Goal: Task Accomplishment & Management: Use online tool/utility

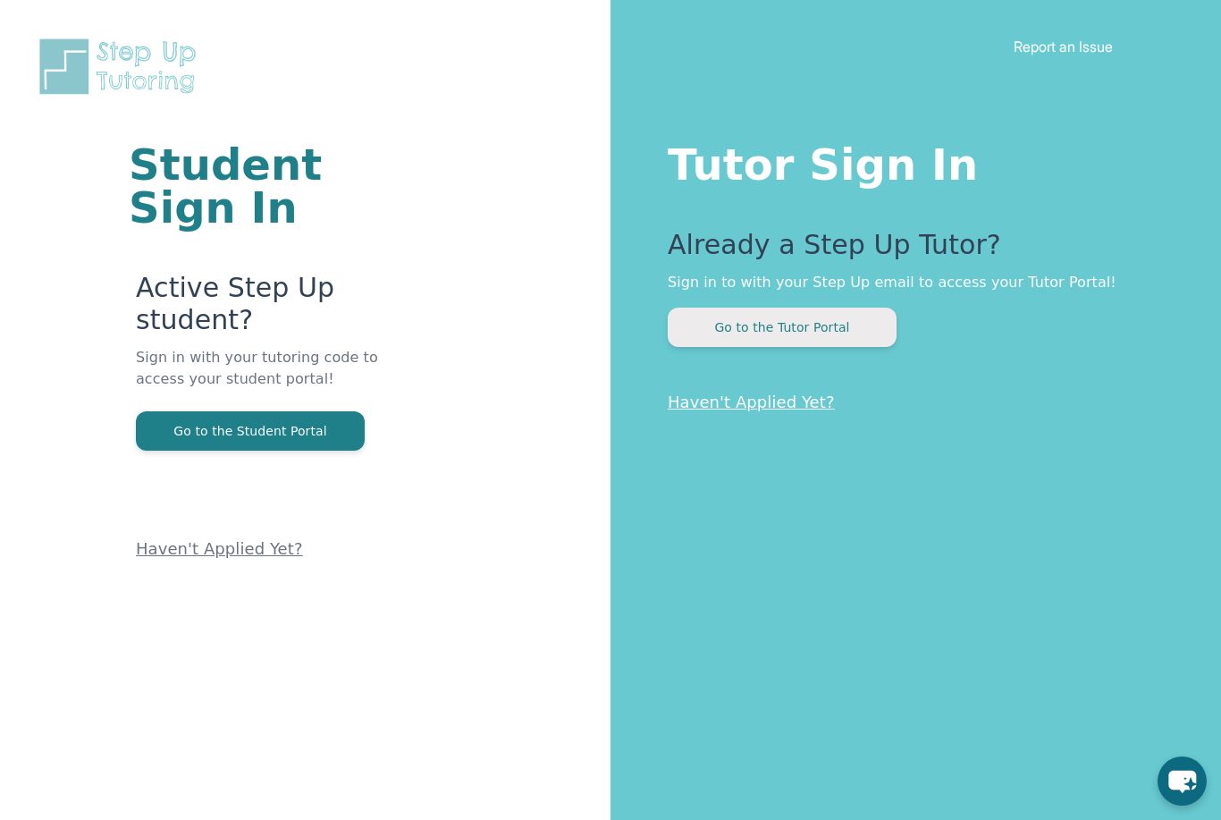
click at [751, 345] on button "Go to the Tutor Portal" at bounding box center [782, 327] width 229 height 39
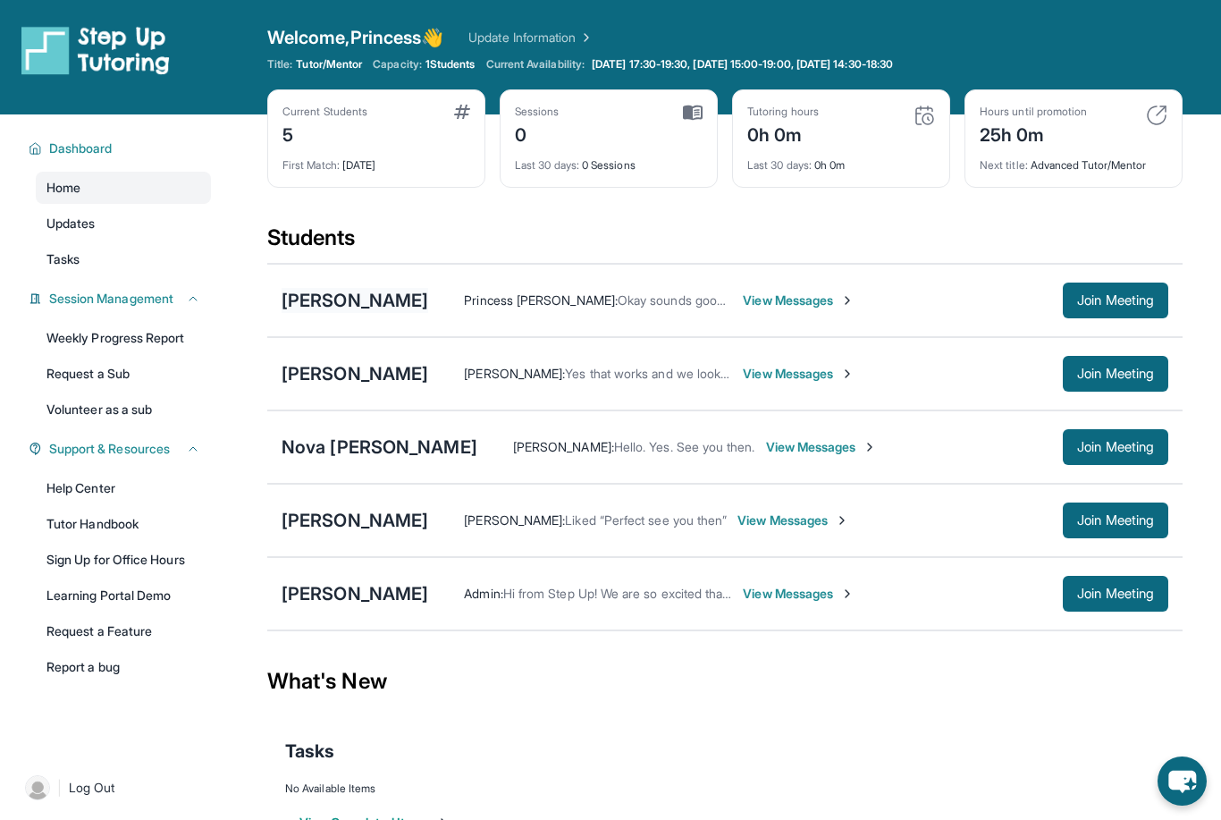
click at [340, 305] on div "[PERSON_NAME]" at bounding box center [355, 300] width 147 height 25
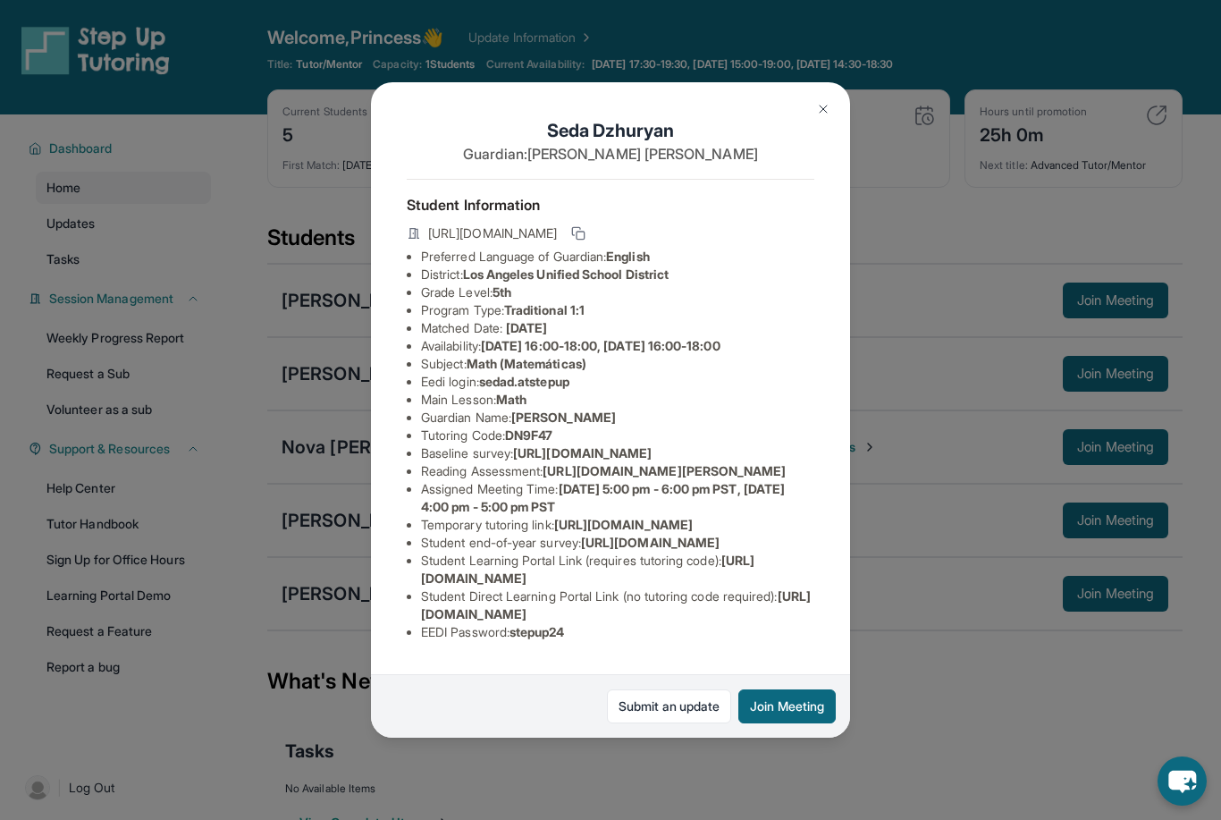
scroll to position [39, 0]
click at [513, 445] on span "https://airtable.com/apprlfn8WjpjBUn2G/shrK0QR6AaNyG5psY?prefill_Type%20of%20Fo…" at bounding box center [582, 452] width 139 height 15
click at [587, 426] on li "Tutoring Code : DN9F47" at bounding box center [617, 435] width 393 height 18
click at [616, 445] on span "https://airtable.com/apprlfn8WjpjBUn2G/shrK0QR6AaNyG5psY?prefill_Type%20of%20Fo…" at bounding box center [582, 452] width 139 height 15
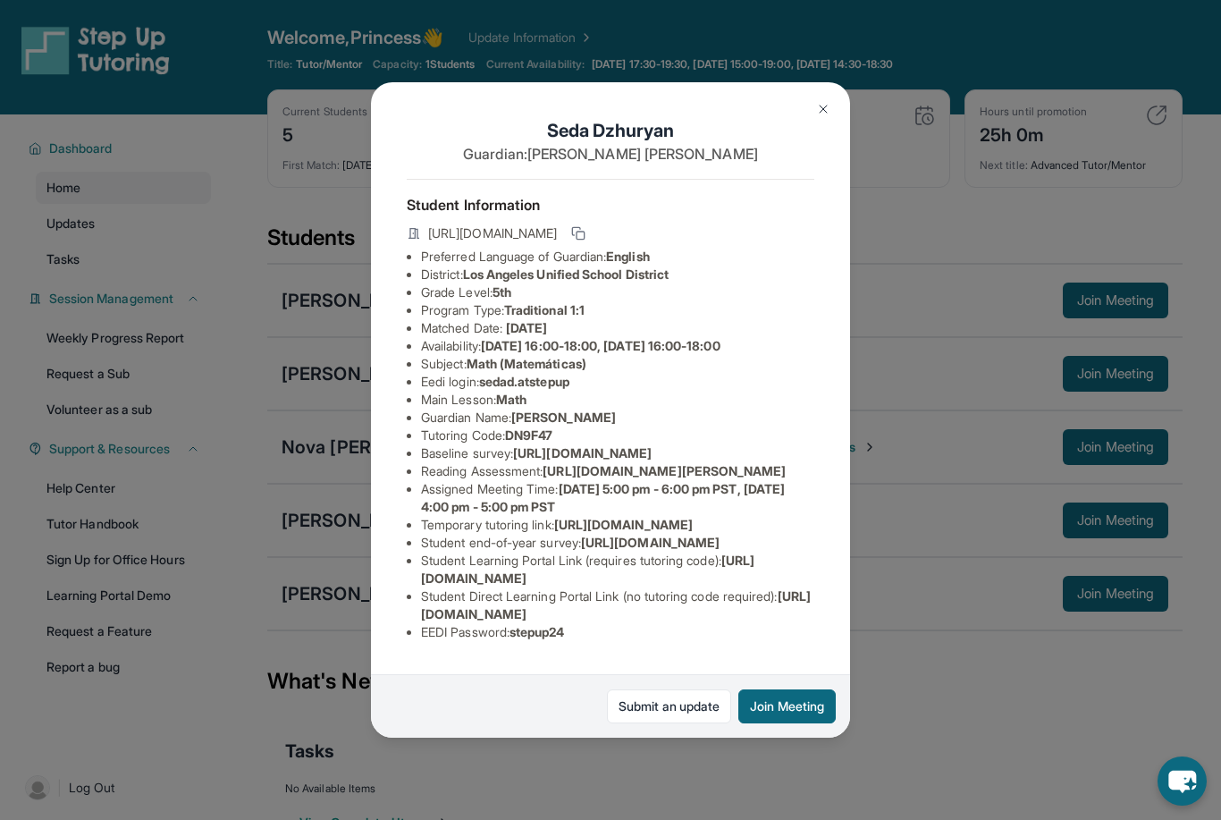
click at [616, 445] on span "https://airtable.com/apprlfn8WjpjBUn2G/shrK0QR6AaNyG5psY?prefill_Type%20of%20Fo…" at bounding box center [582, 452] width 139 height 15
click at [574, 445] on span "https://airtable.com/apprlfn8WjpjBUn2G/shrK0QR6AaNyG5psY?prefill_Type%20of%20Fo…" at bounding box center [582, 452] width 139 height 15
drag, startPoint x: 414, startPoint y: 413, endPoint x: 899, endPoint y: 449, distance: 486.8
click at [899, 449] on div "Seda Dzhuryan Guardian: Anna Karapetyan Student Information https://student-por…" at bounding box center [610, 410] width 1221 height 820
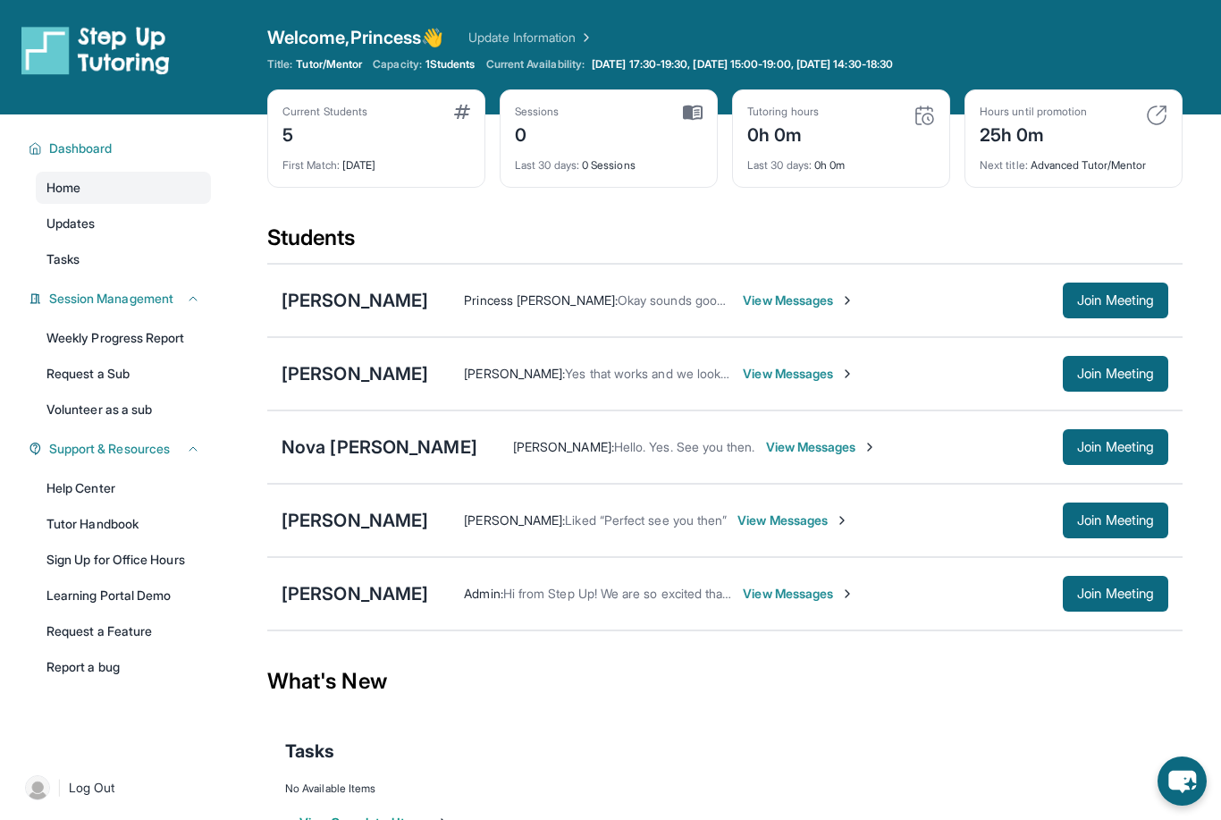
click at [326, 283] on div "Seda Dzhuryan Princess Ross : Okay sounds good I'll see seda on Wednesday and t…" at bounding box center [725, 300] width 916 height 73
click at [329, 300] on div "[PERSON_NAME]" at bounding box center [355, 300] width 147 height 25
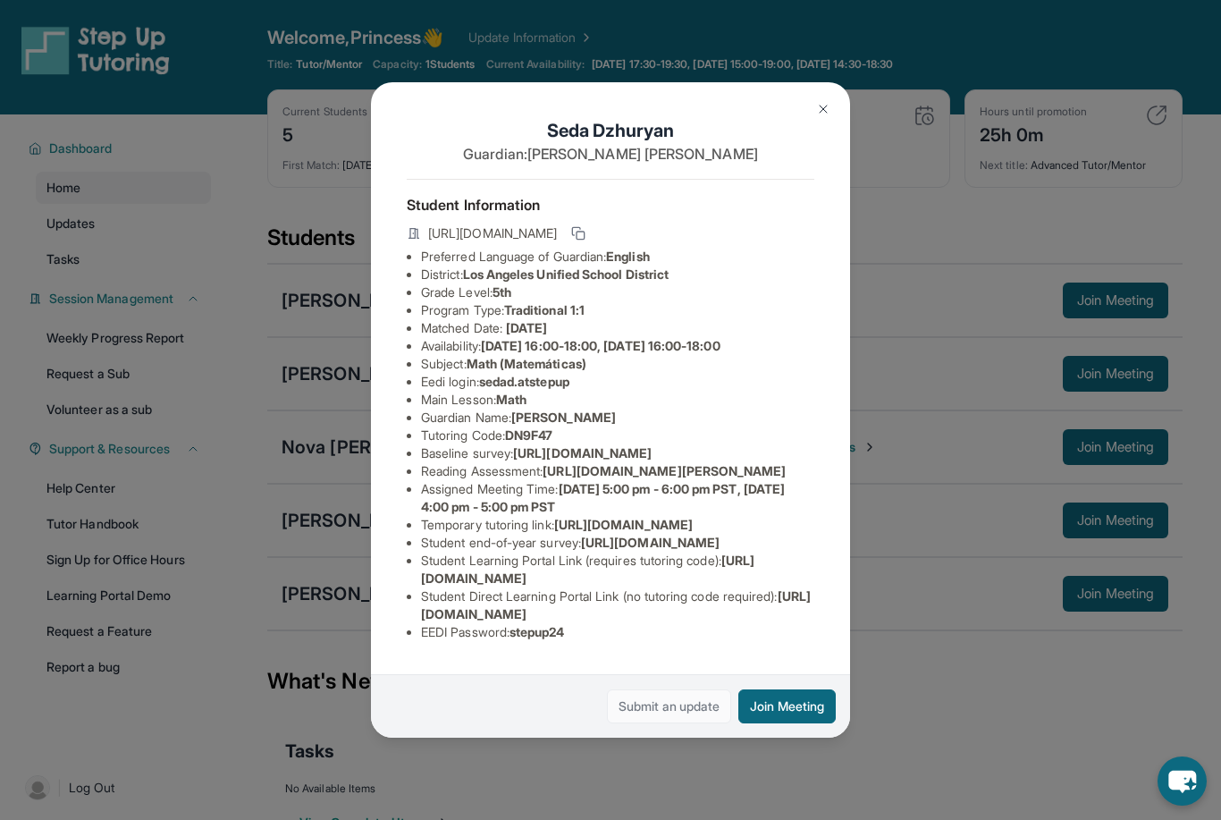
click at [647, 723] on link "Submit an update" at bounding box center [669, 706] width 124 height 34
click at [823, 102] on img at bounding box center [823, 109] width 14 height 14
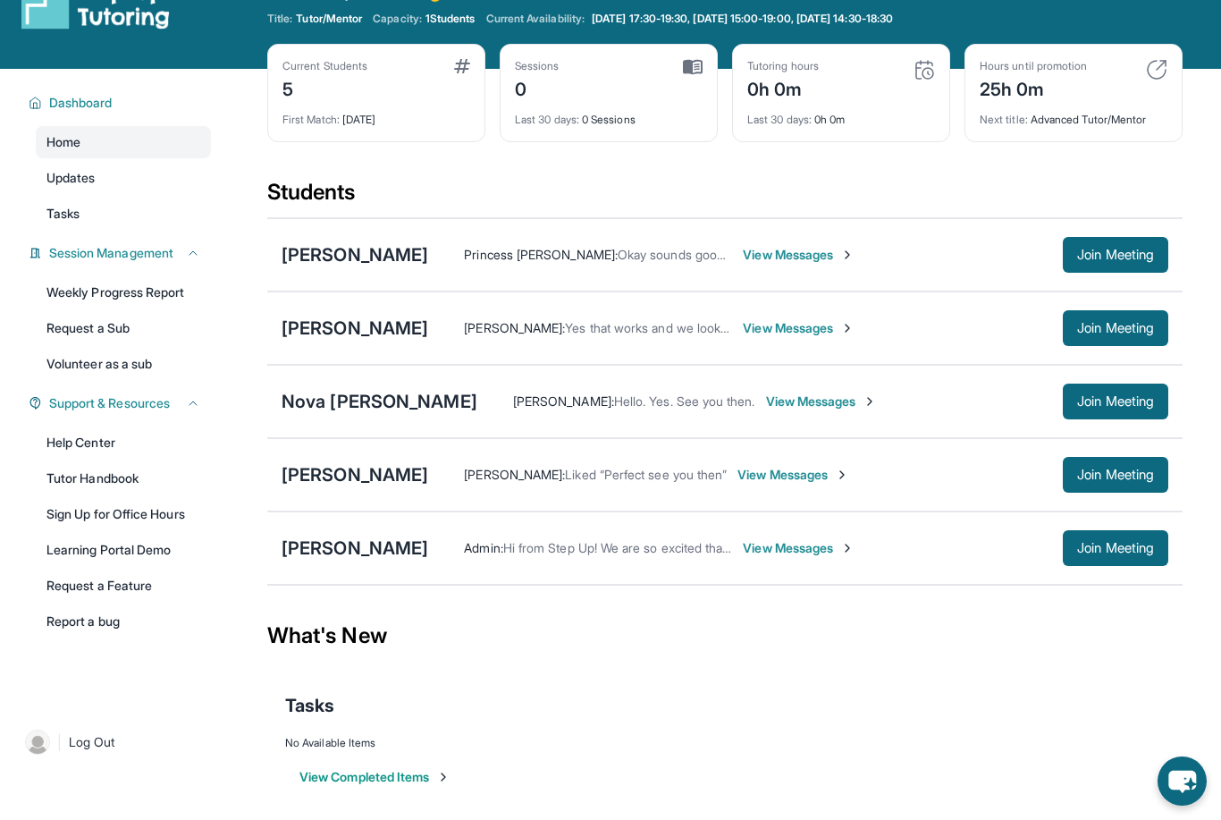
scroll to position [55, 0]
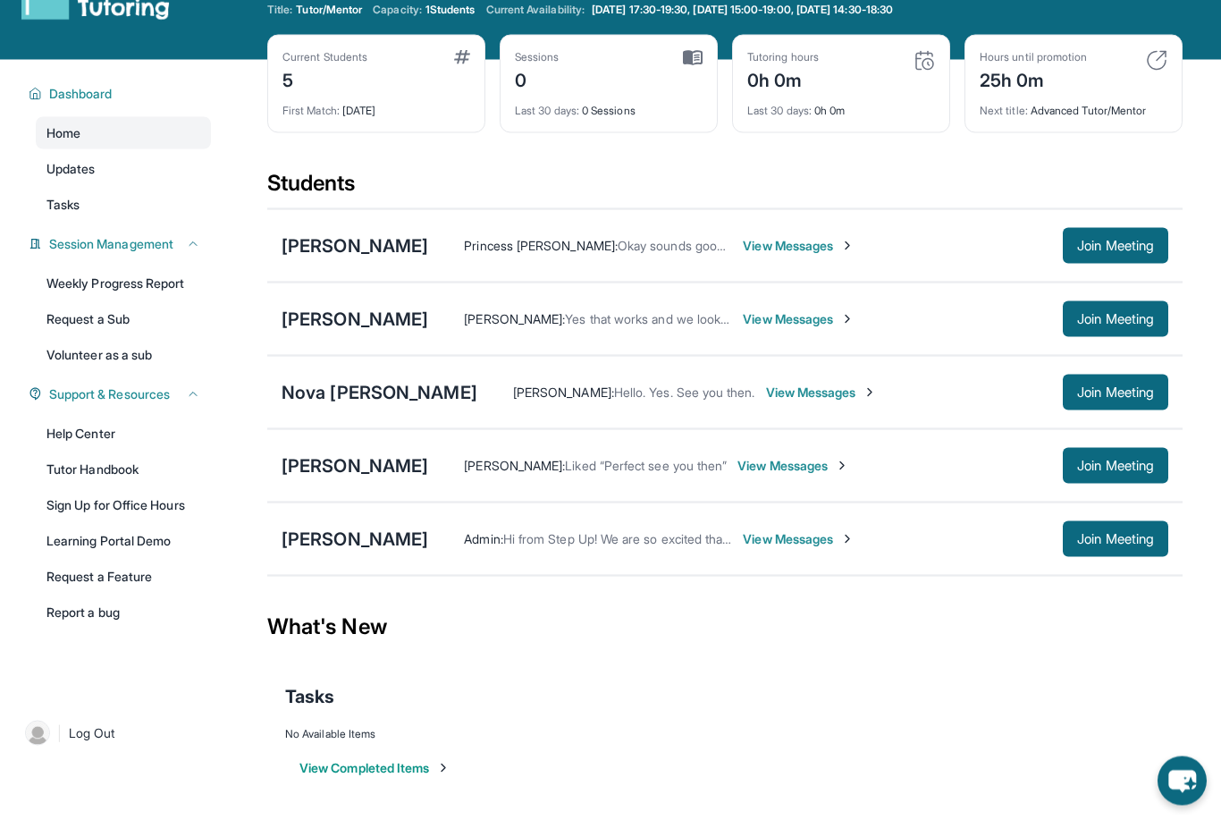
click at [329, 736] on div "No Available Items" at bounding box center [725, 734] width 880 height 14
click at [361, 769] on button "View Completed Items" at bounding box center [375, 768] width 151 height 18
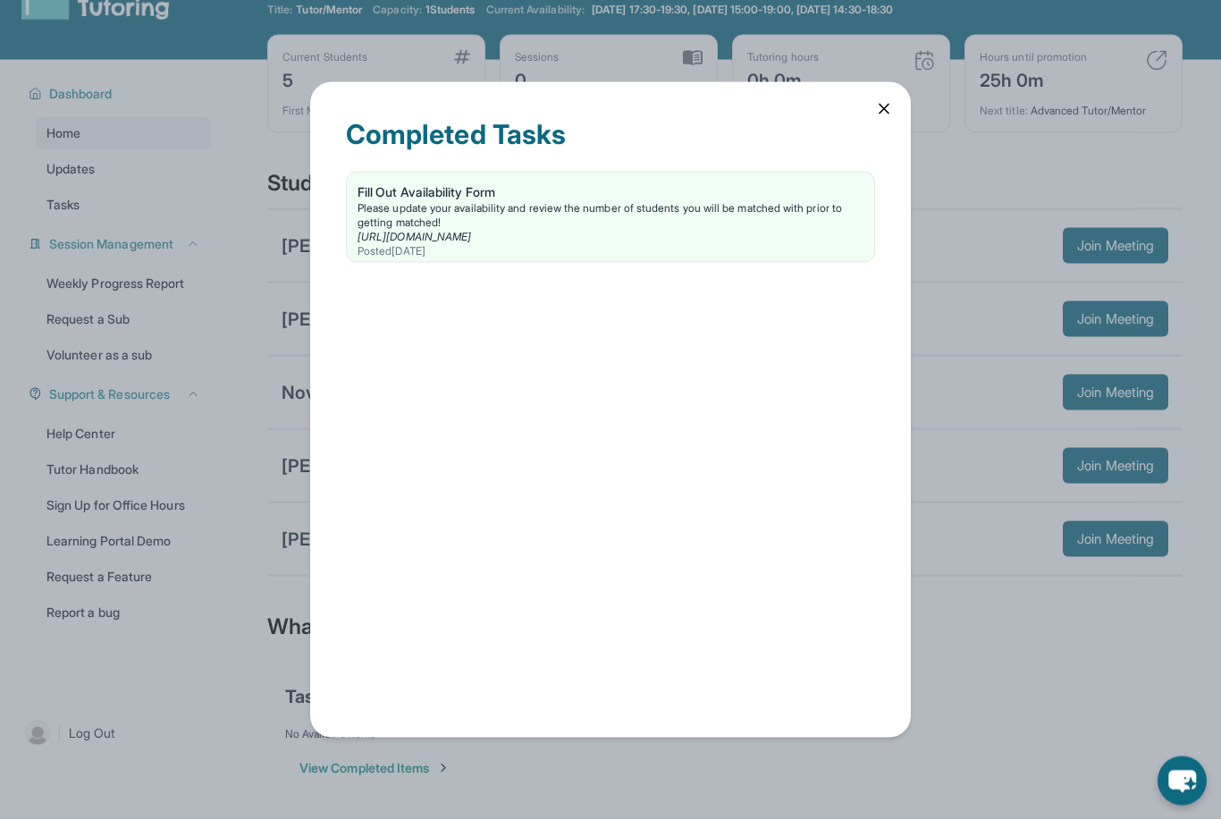
scroll to position [55, 0]
click at [884, 117] on icon at bounding box center [884, 109] width 18 height 18
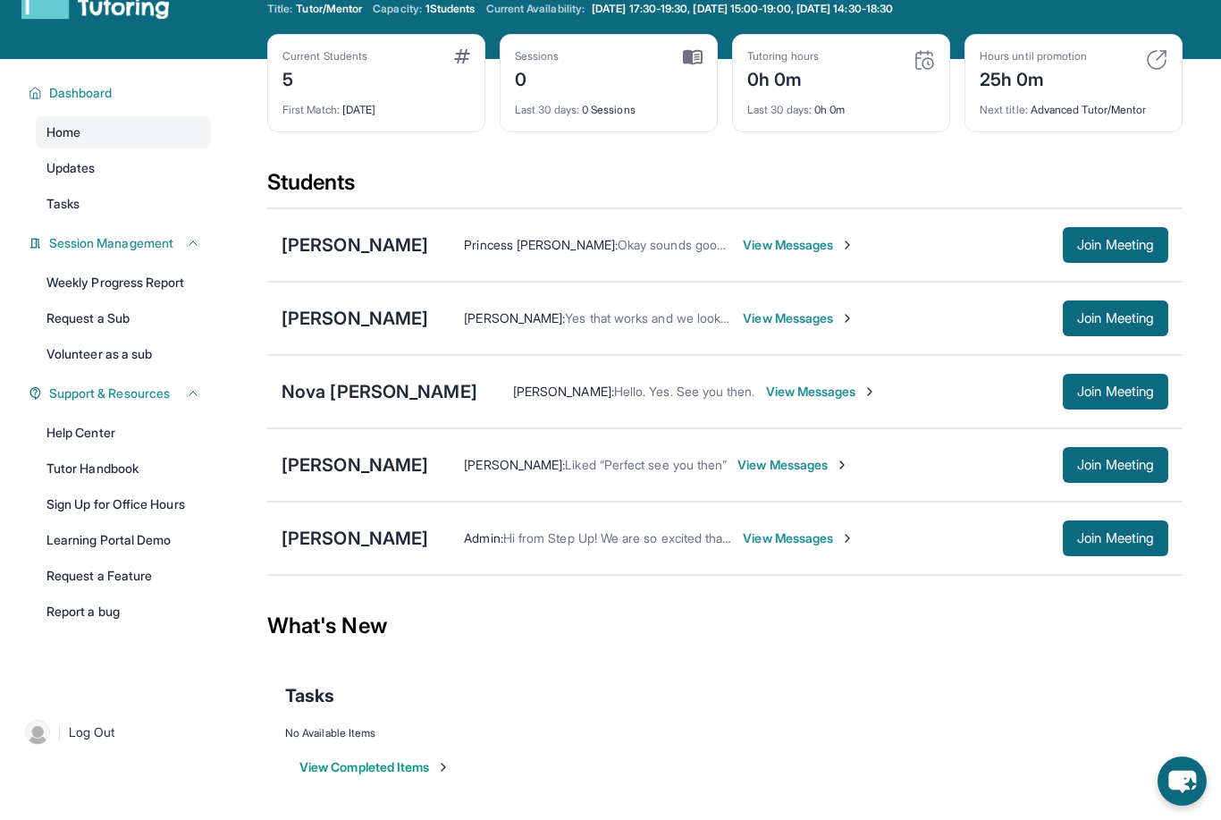
click at [429, 776] on div "View Completed Items" at bounding box center [725, 767] width 880 height 54
click at [388, 771] on button "View Completed Items" at bounding box center [375, 767] width 151 height 18
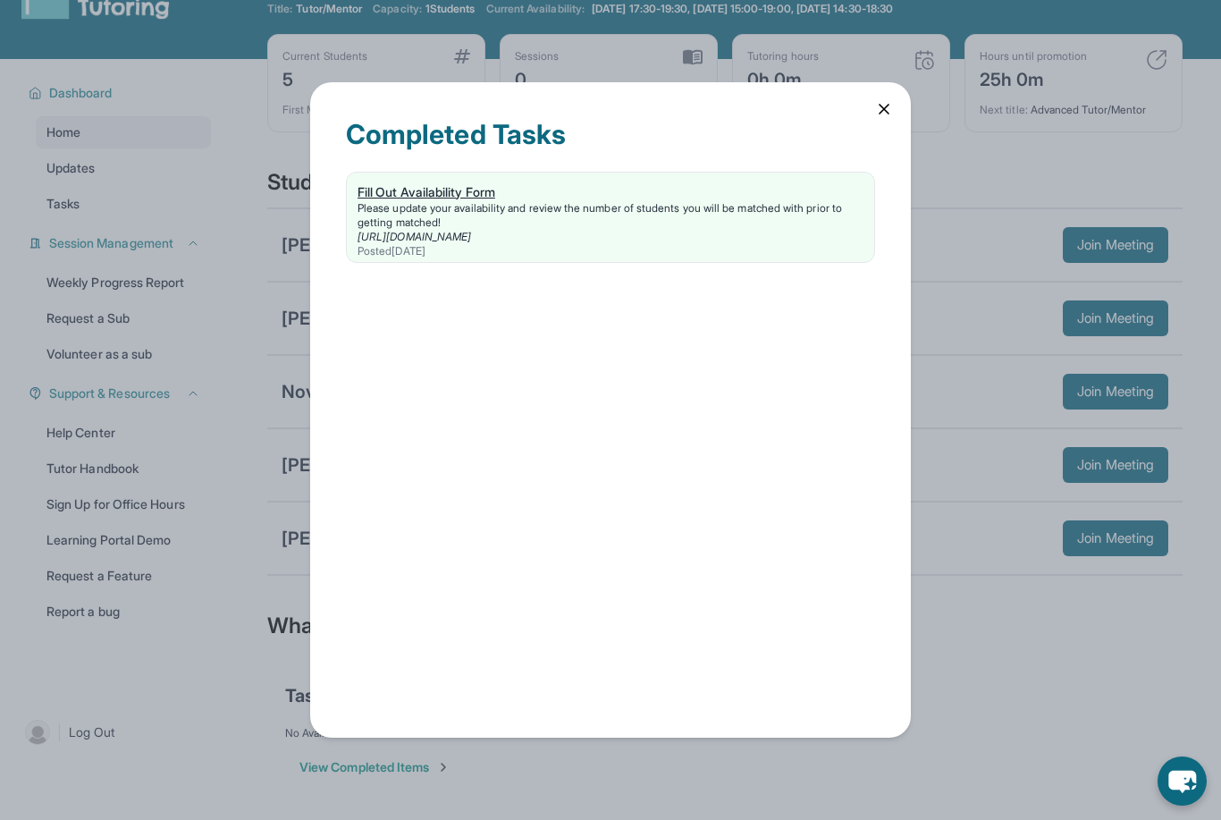
click at [491, 220] on div "Please update your availability and review the number of students you will be m…" at bounding box center [611, 215] width 506 height 29
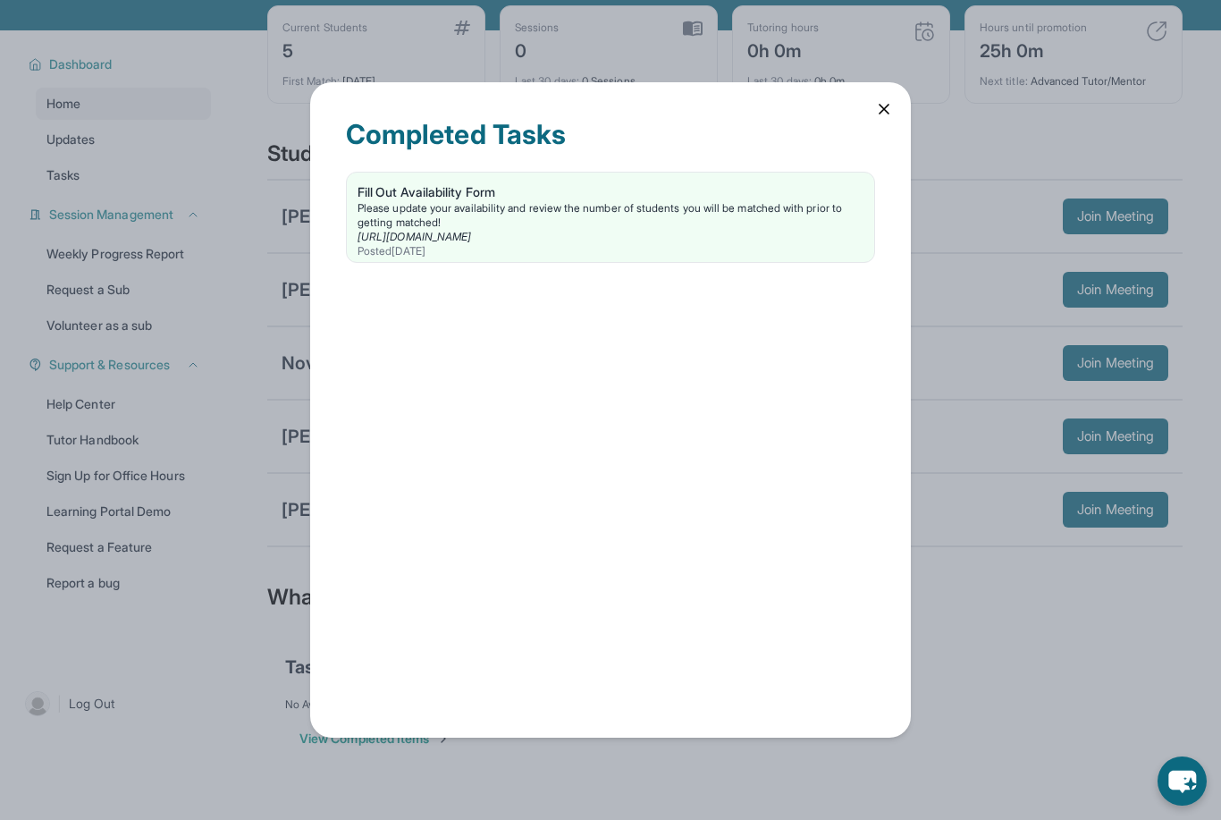
click at [882, 100] on icon at bounding box center [884, 109] width 18 height 18
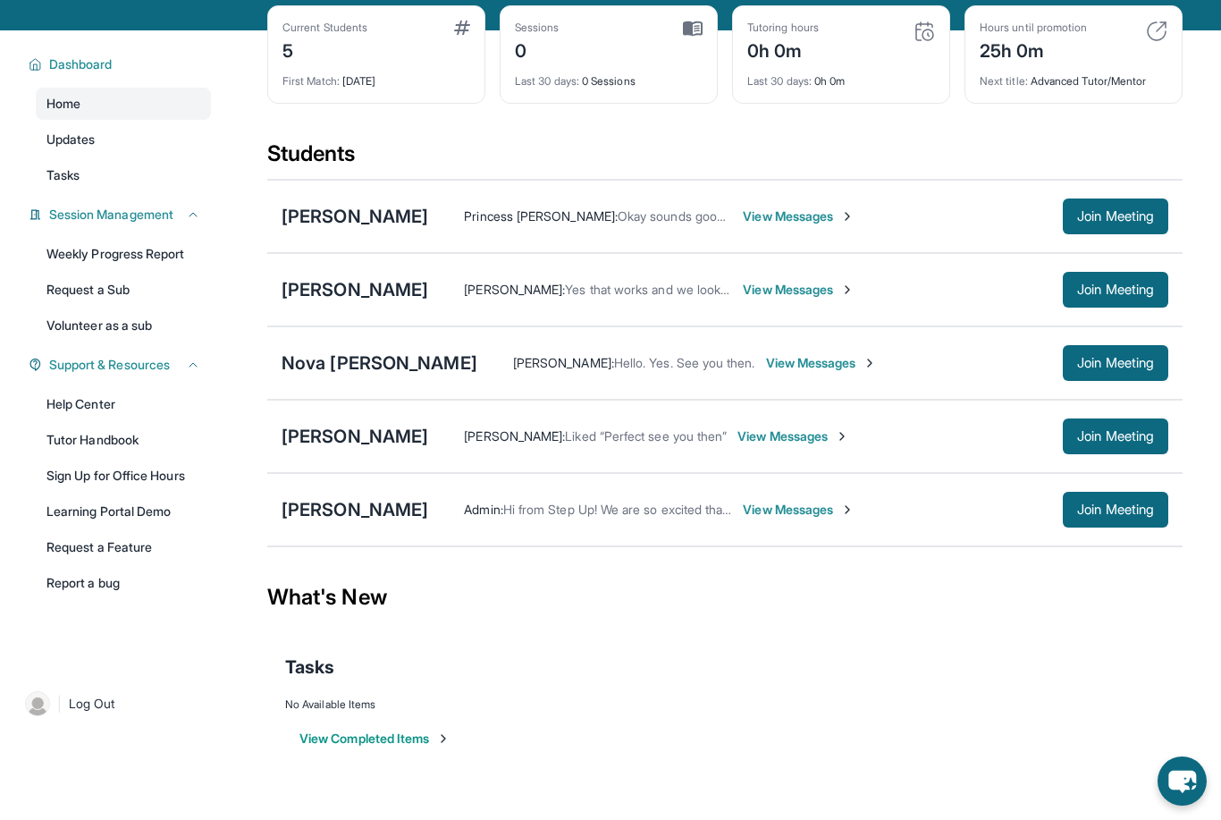
click at [1006, 223] on div "Princess Ross : Okay sounds good I'll see seda on Wednesday and they can access…" at bounding box center [745, 216] width 635 height 18
click at [114, 524] on link "Learning Portal Demo" at bounding box center [123, 511] width 175 height 32
click at [385, 435] on div "[PERSON_NAME]" at bounding box center [355, 436] width 147 height 25
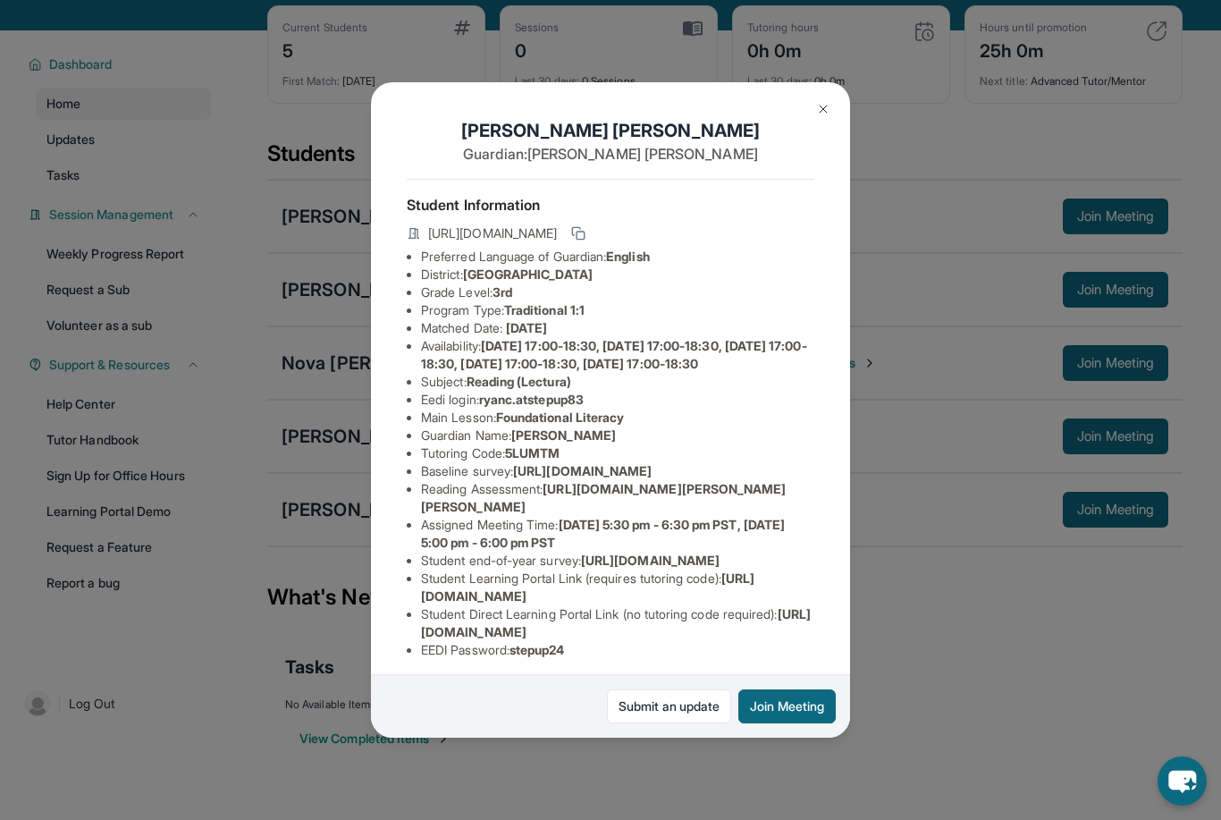
click at [555, 401] on span "ryanc.atstepup83" at bounding box center [531, 399] width 105 height 15
click at [513, 478] on span "[URL][DOMAIN_NAME]" at bounding box center [582, 470] width 139 height 15
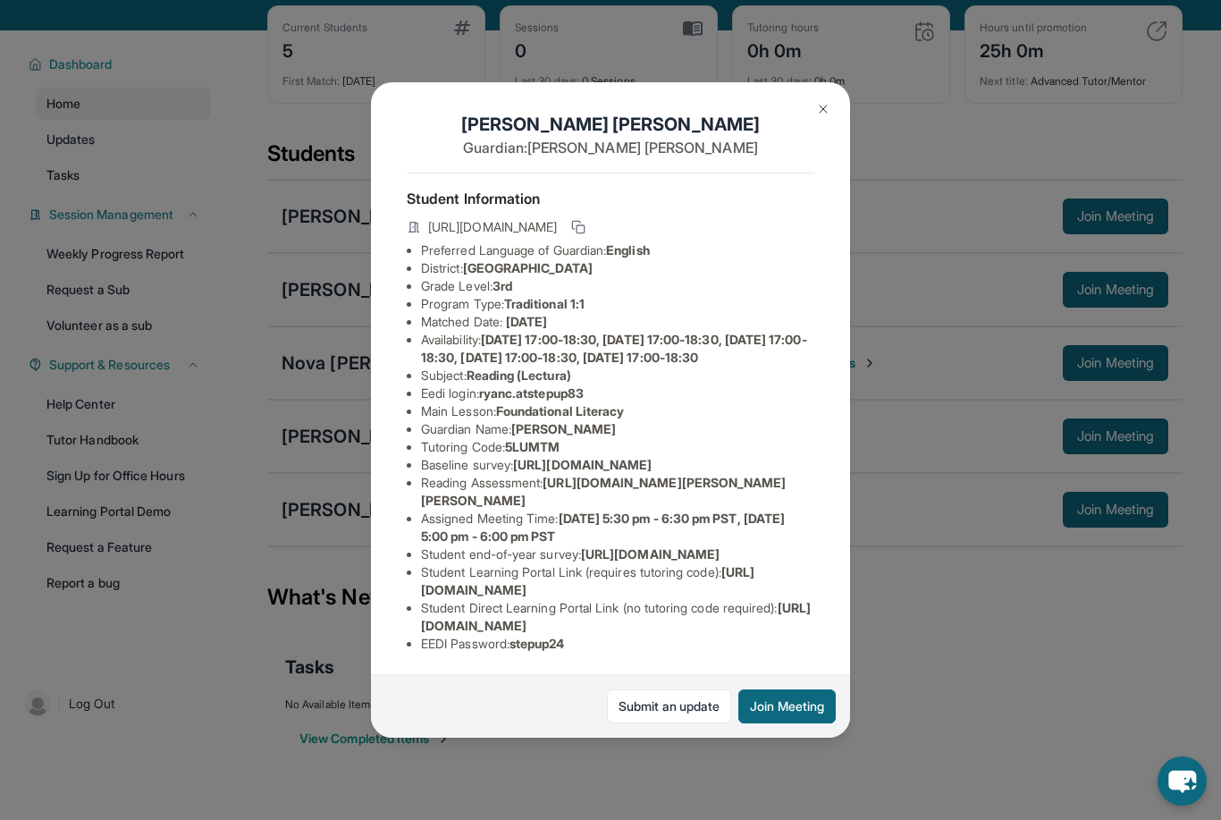
scroll to position [122, 0]
click at [867, 692] on div "Ryan Cardenas Guardian: Diana Banuelos Student Information https://student-port…" at bounding box center [610, 410] width 1221 height 820
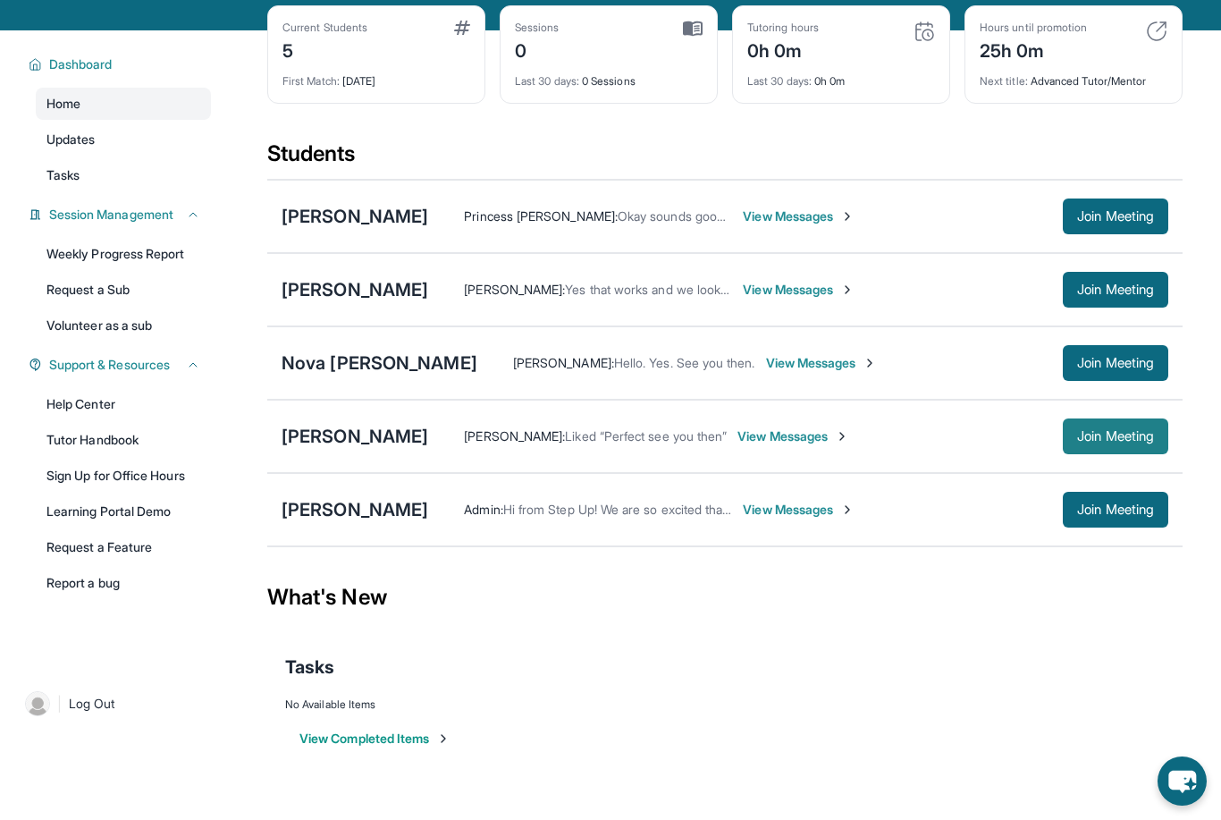
click at [1132, 433] on span "Join Meeting" at bounding box center [1115, 436] width 77 height 11
click at [1089, 440] on span "Join Meeting" at bounding box center [1115, 436] width 77 height 11
click at [390, 443] on div "[PERSON_NAME]" at bounding box center [355, 436] width 147 height 25
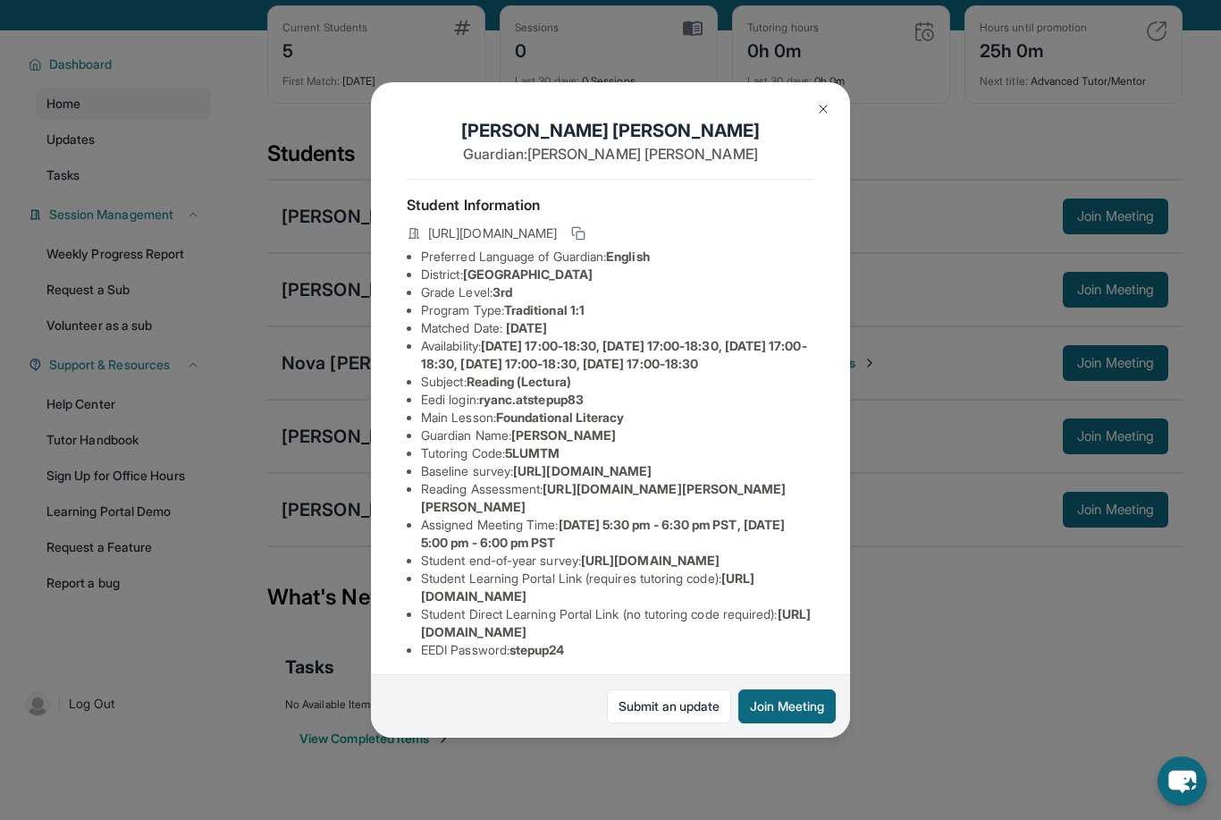
click at [784, 723] on button "Join Meeting" at bounding box center [787, 706] width 97 height 34
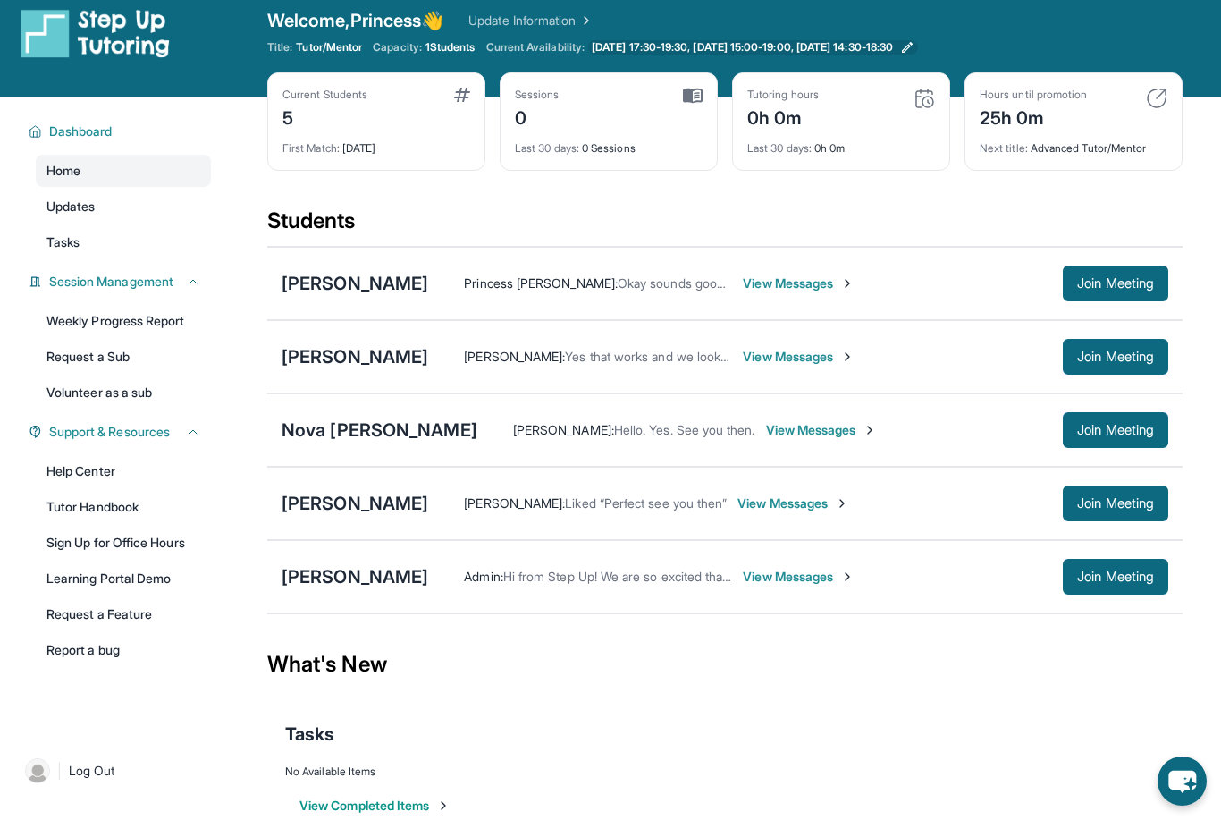
scroll to position [0, 0]
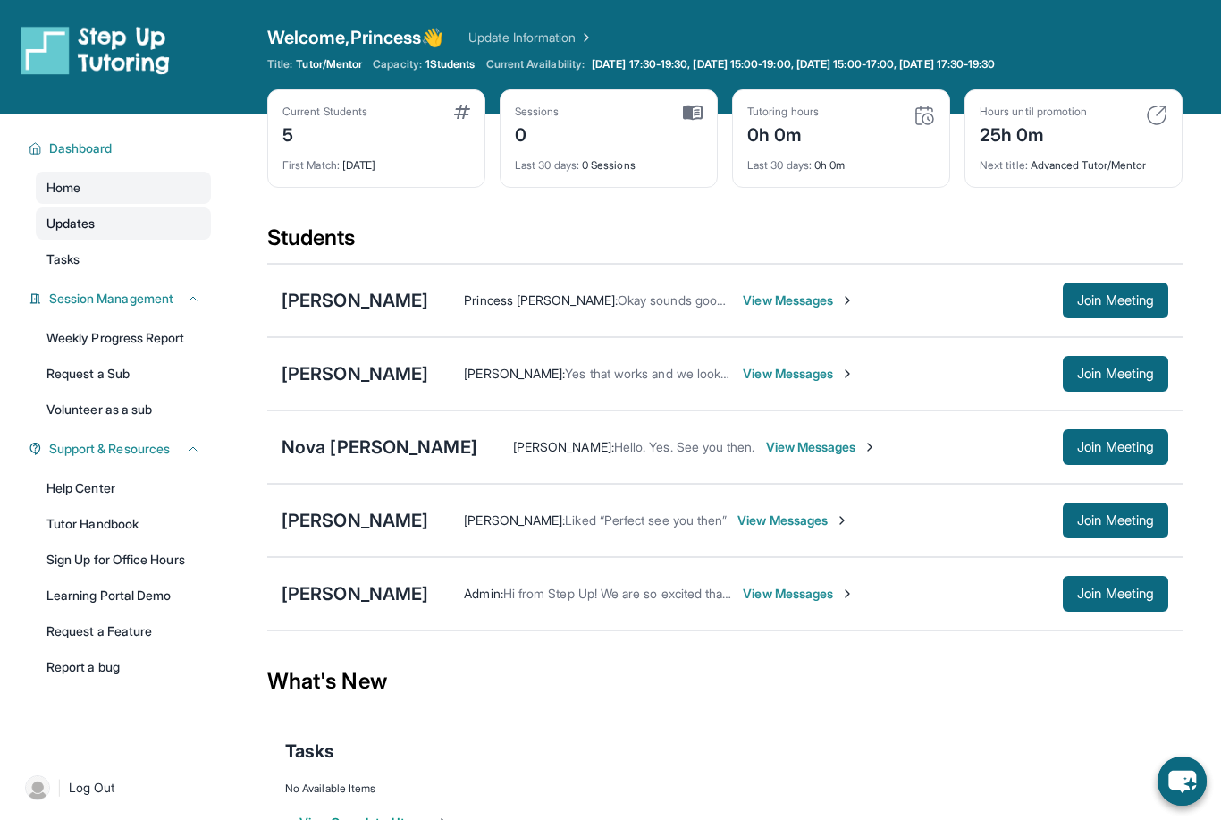
click at [97, 232] on link "Updates" at bounding box center [123, 223] width 175 height 32
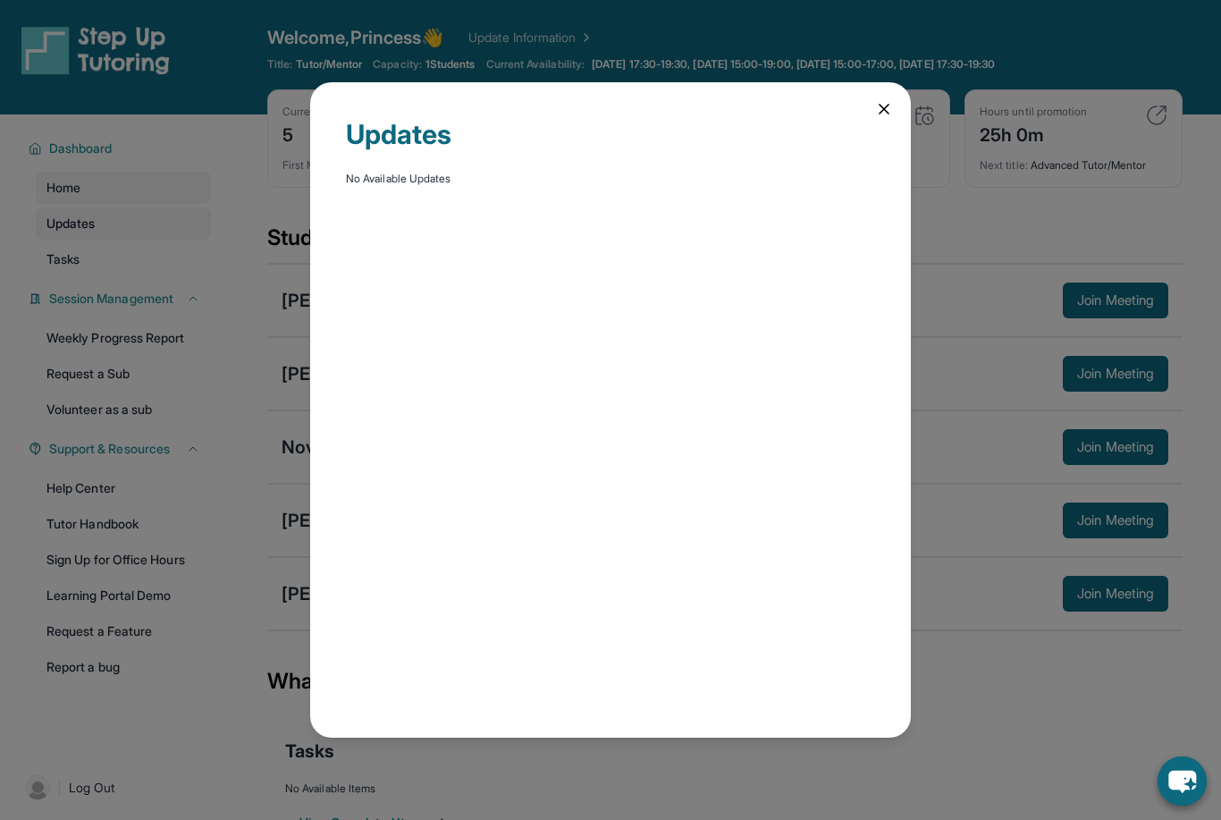
click at [97, 232] on div "Updates No Available Updates" at bounding box center [610, 410] width 1221 height 820
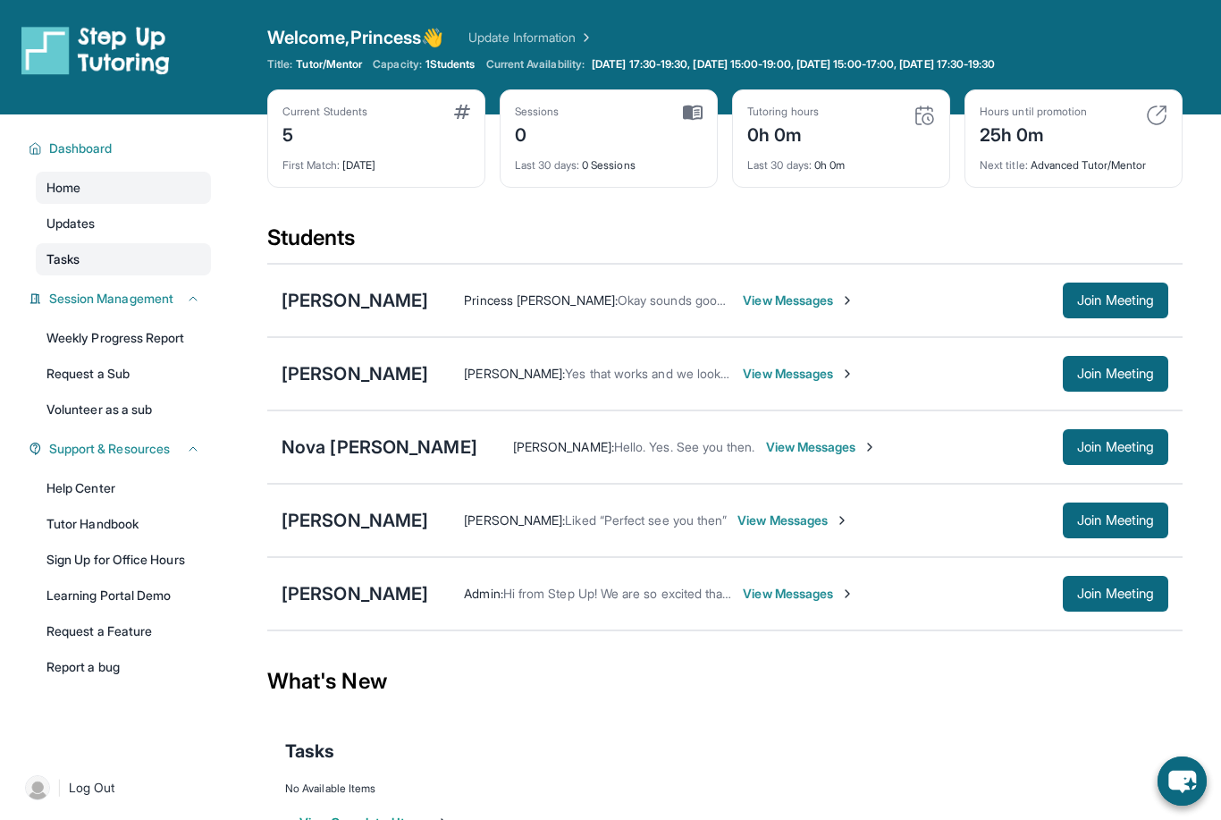
click at [102, 256] on link "Tasks" at bounding box center [123, 259] width 175 height 32
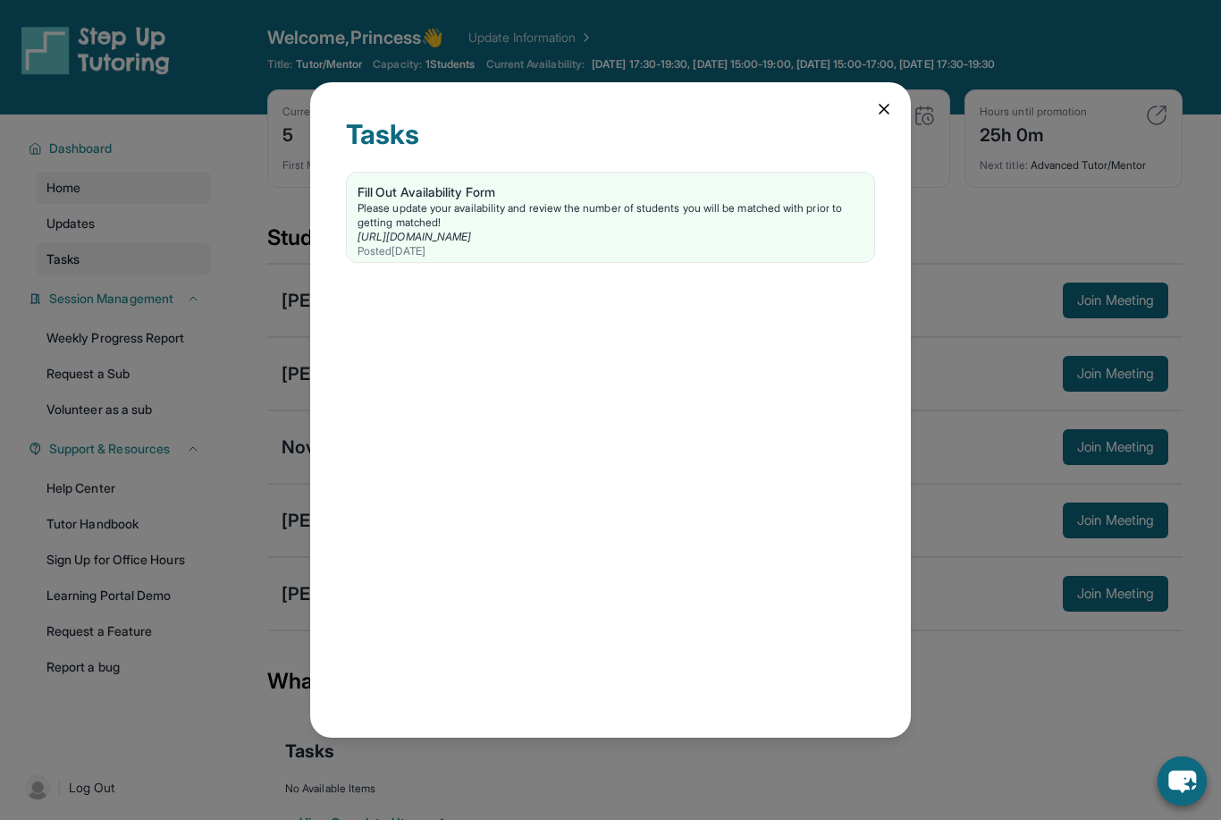
click at [102, 256] on div "Tasks Fill Out Availability Form Please update your availability and review the…" at bounding box center [610, 410] width 1221 height 820
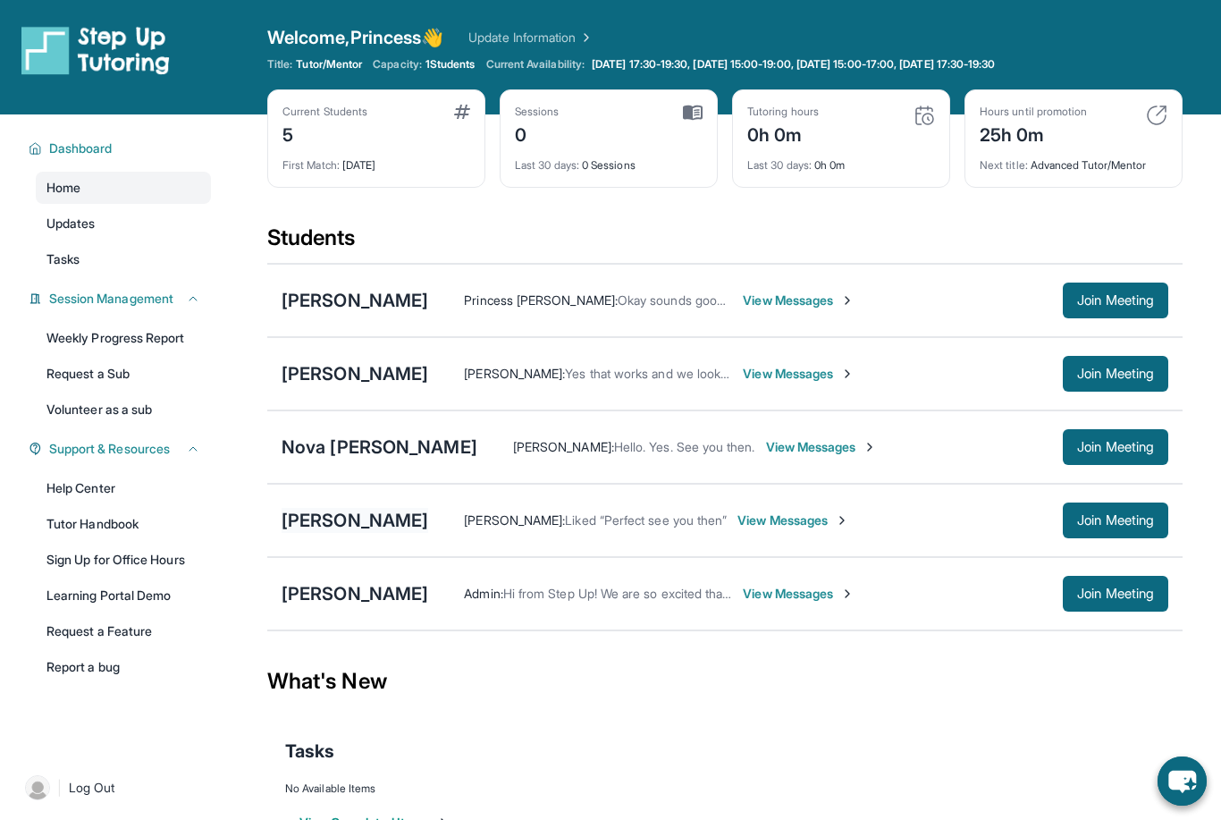
click at [353, 518] on div "[PERSON_NAME]" at bounding box center [355, 520] width 147 height 25
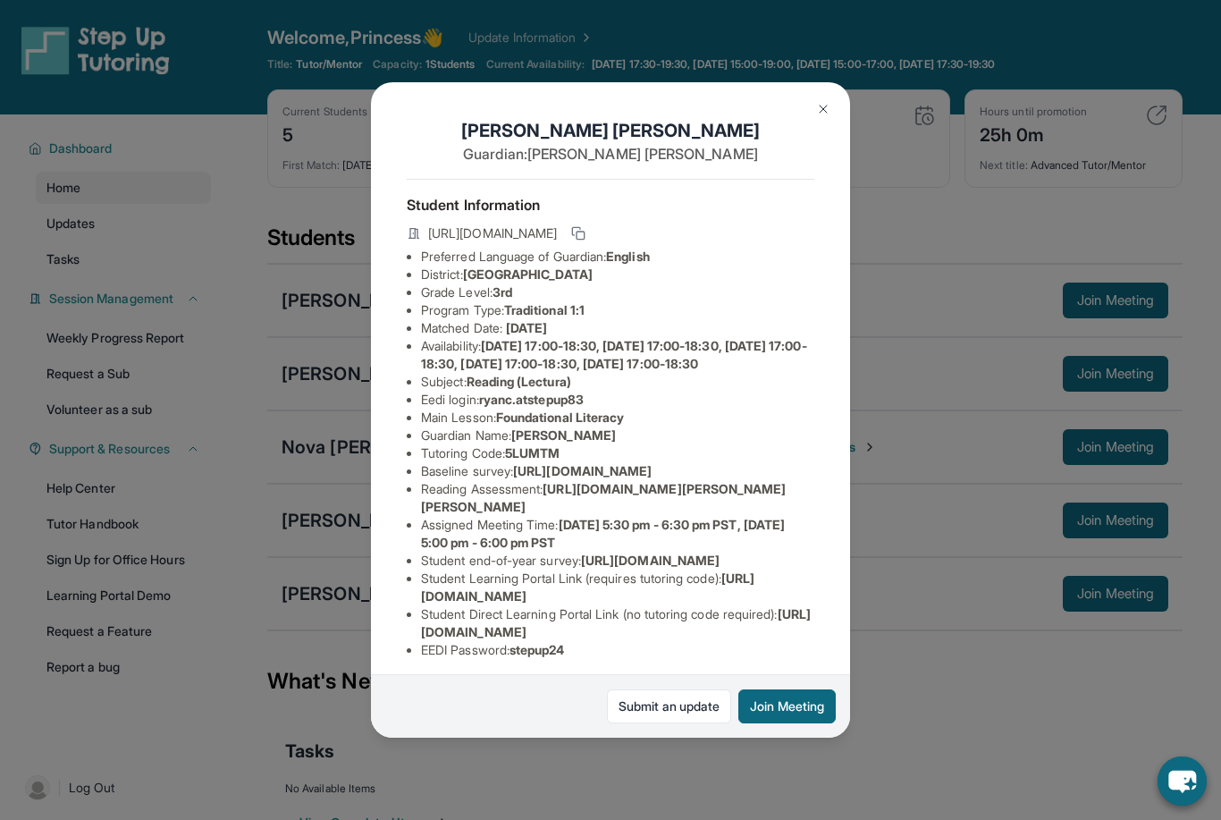
click at [831, 91] on button at bounding box center [824, 109] width 36 height 36
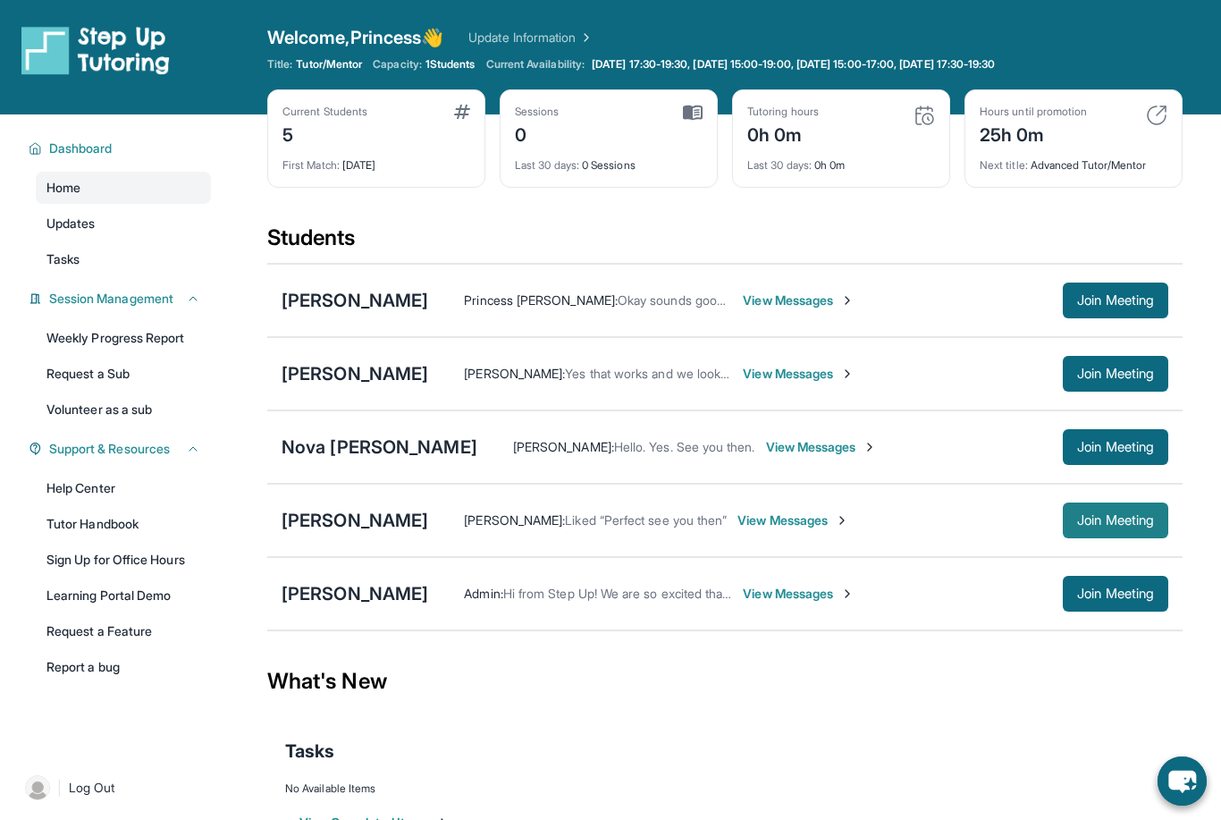
click at [1106, 520] on span "Join Meeting" at bounding box center [1115, 520] width 77 height 11
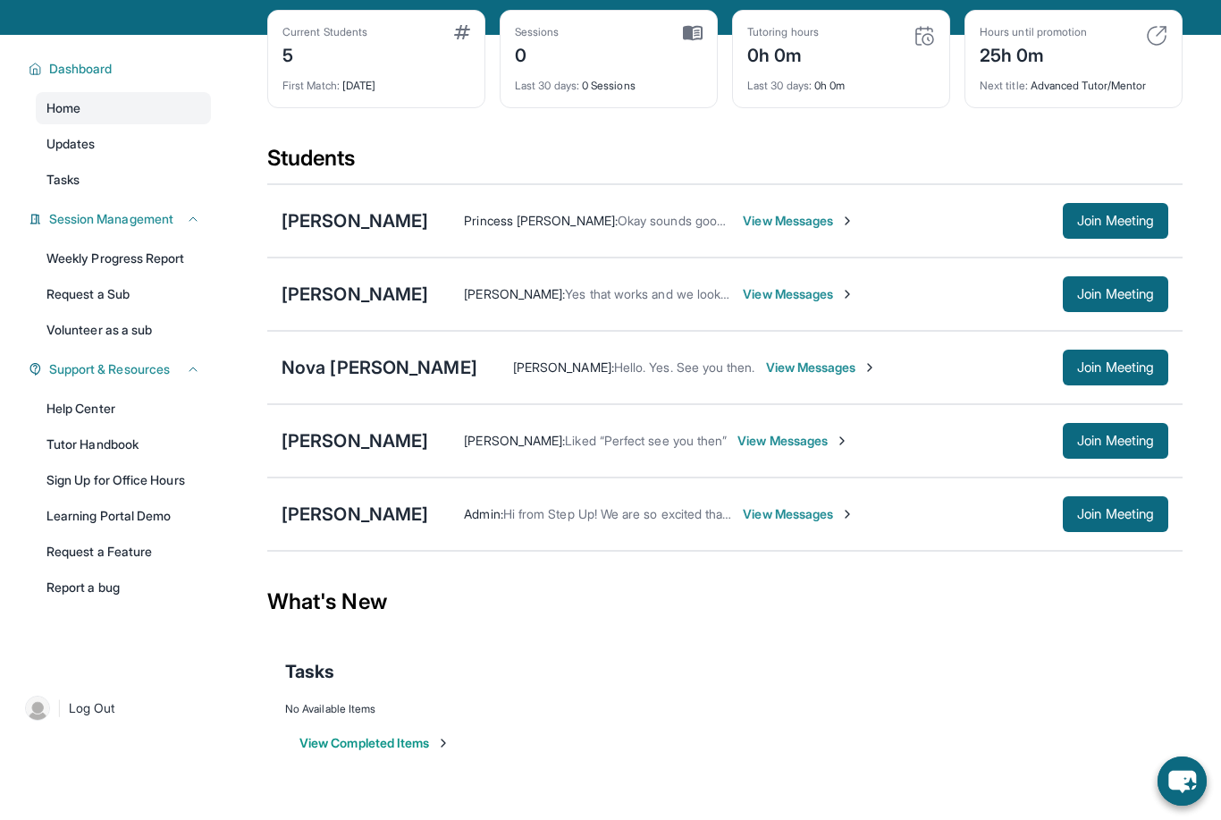
scroll to position [114, 0]
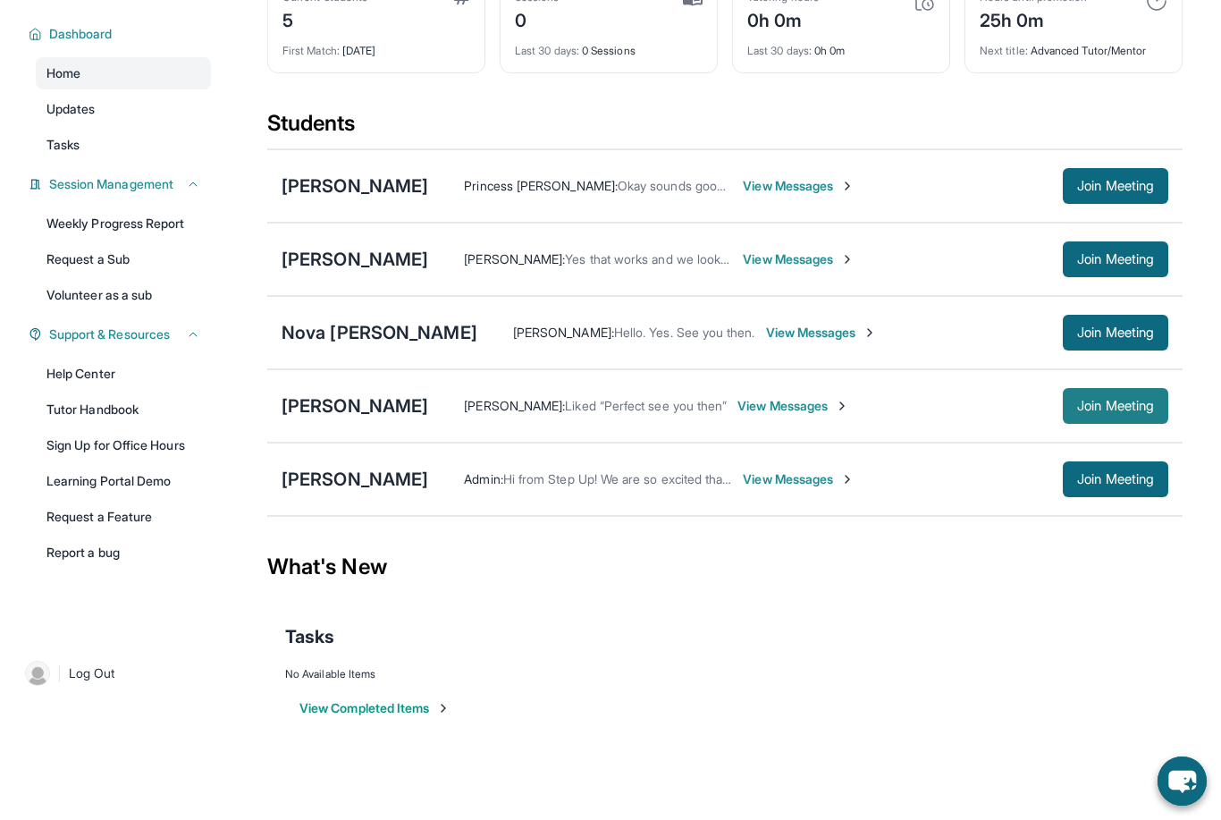
click at [1111, 401] on span "Join Meeting" at bounding box center [1115, 406] width 77 height 11
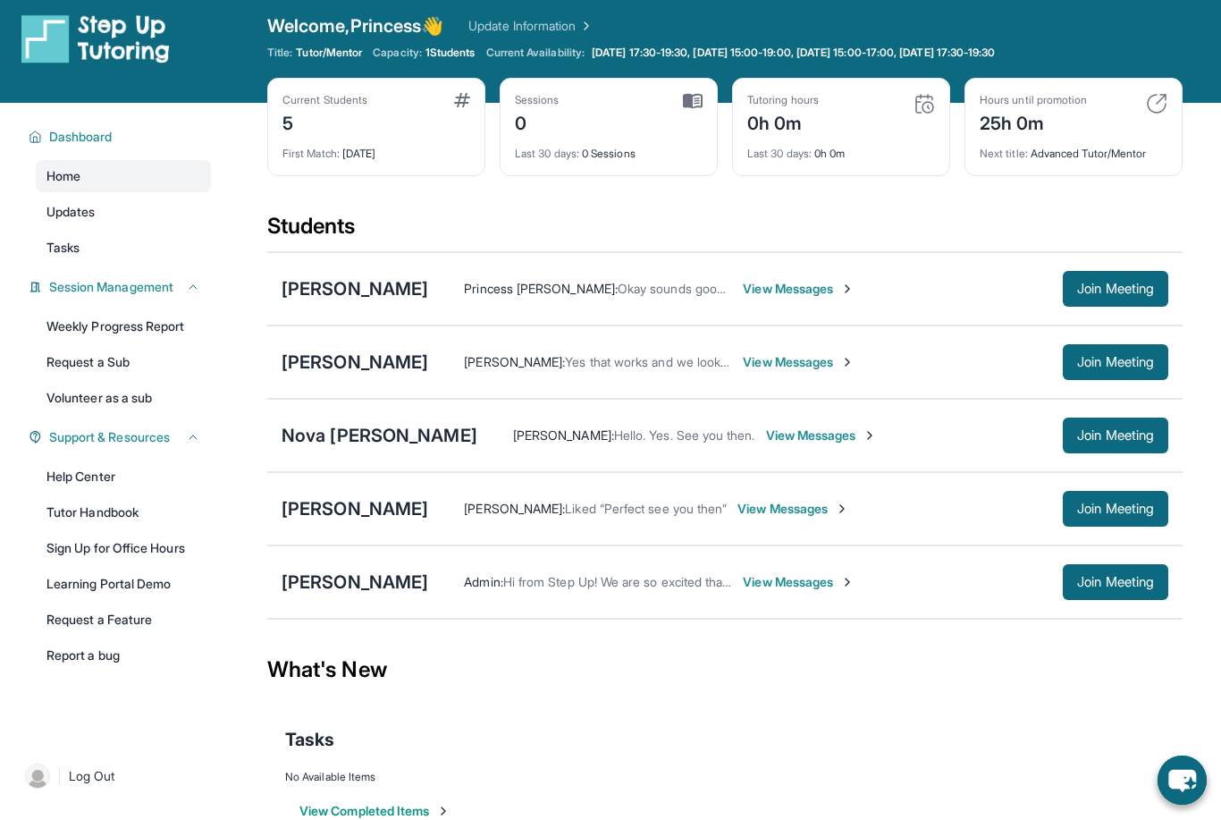
scroll to position [12, 0]
click at [1108, 510] on span "Join Meeting" at bounding box center [1115, 508] width 77 height 11
click at [1077, 507] on span "Join Meeting" at bounding box center [1115, 508] width 77 height 11
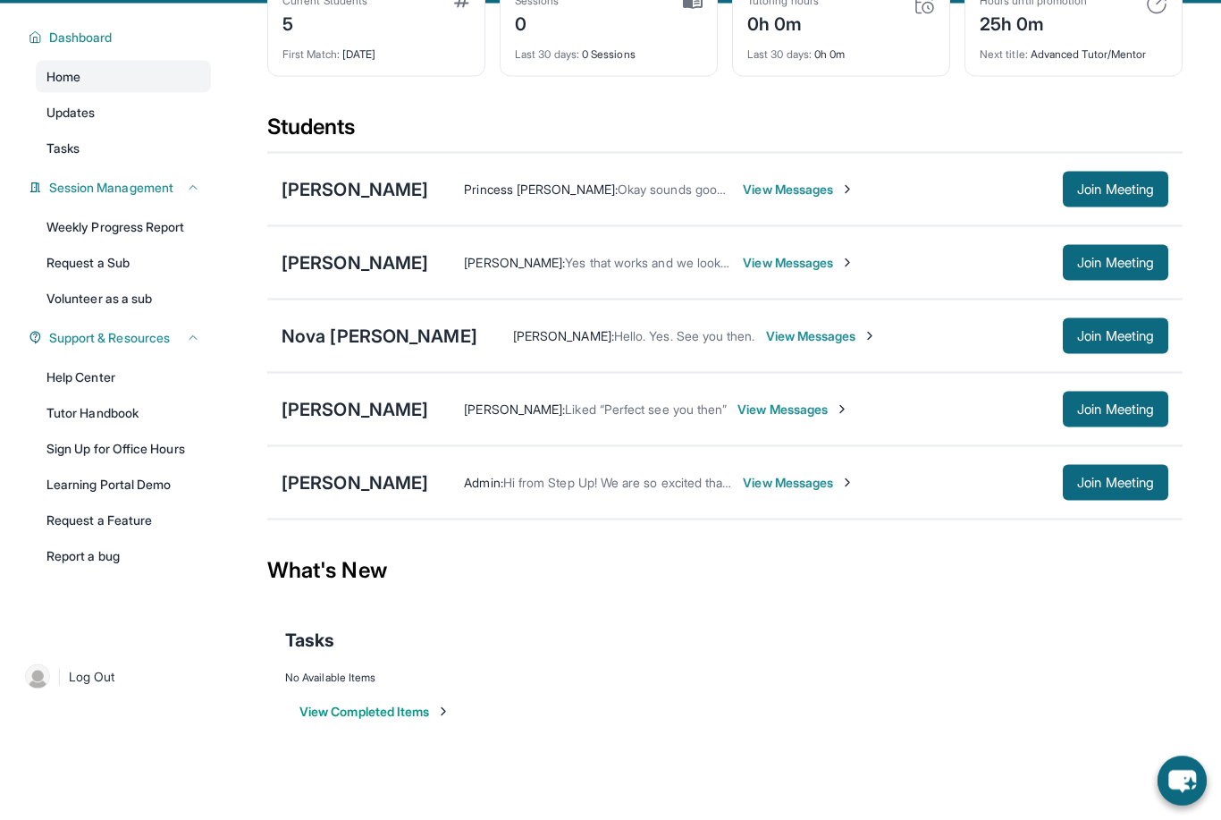
scroll to position [114, 0]
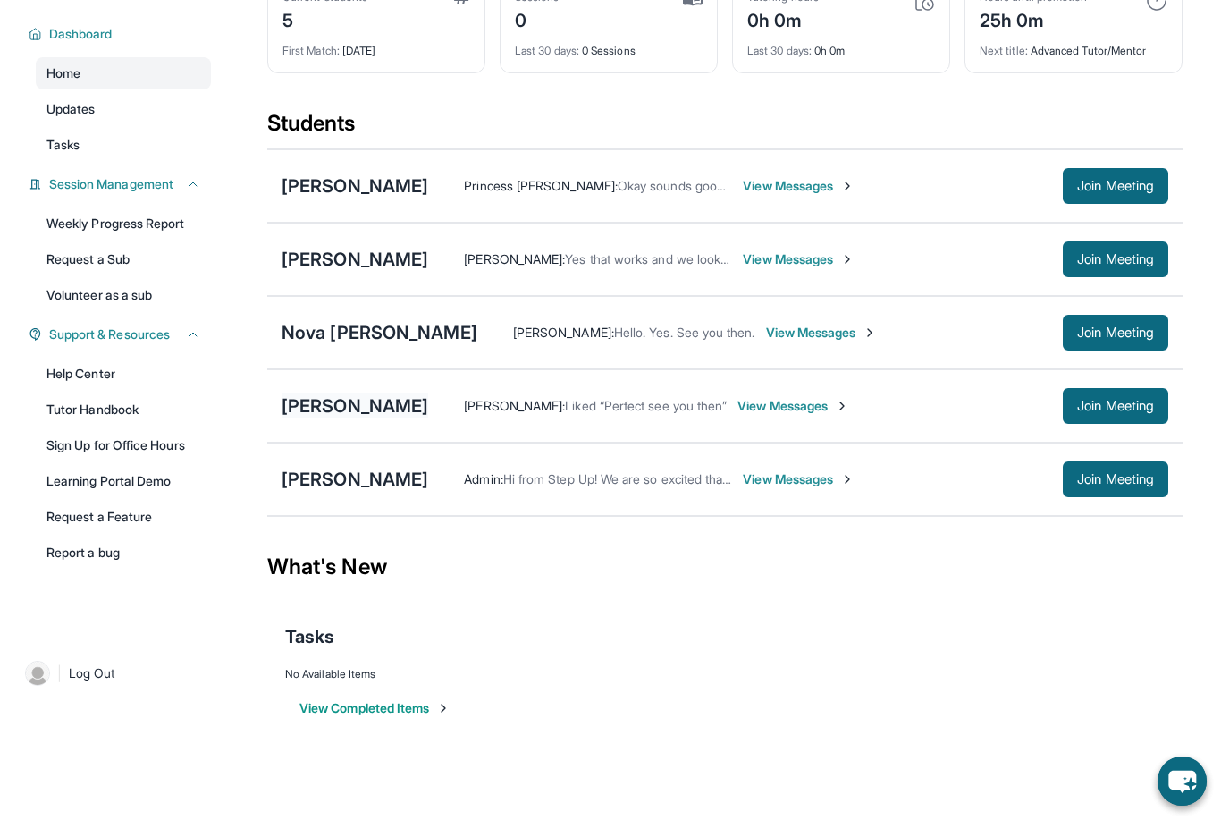
click at [308, 413] on div "[PERSON_NAME]" at bounding box center [355, 405] width 147 height 25
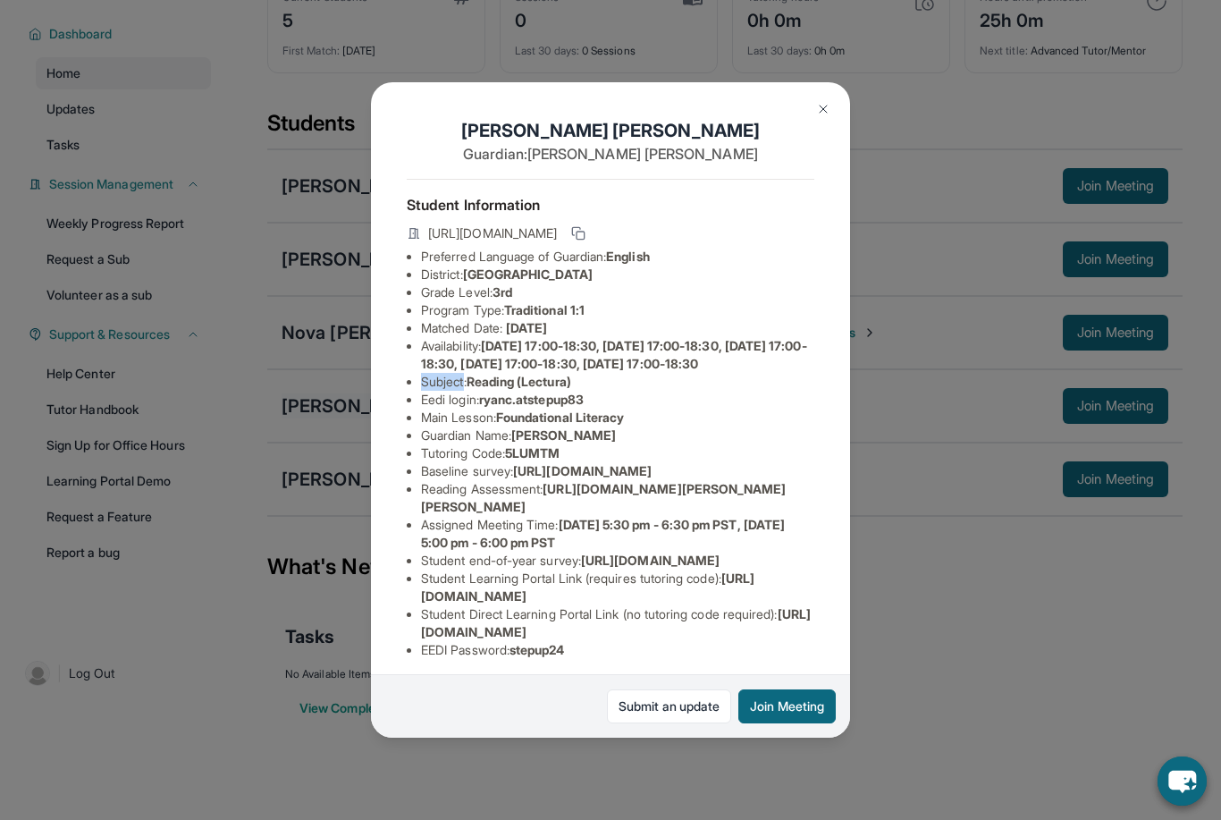
click at [308, 413] on div "Ryan Cardenas Guardian: Diana Banuelos Student Information https://student-port…" at bounding box center [610, 410] width 1221 height 820
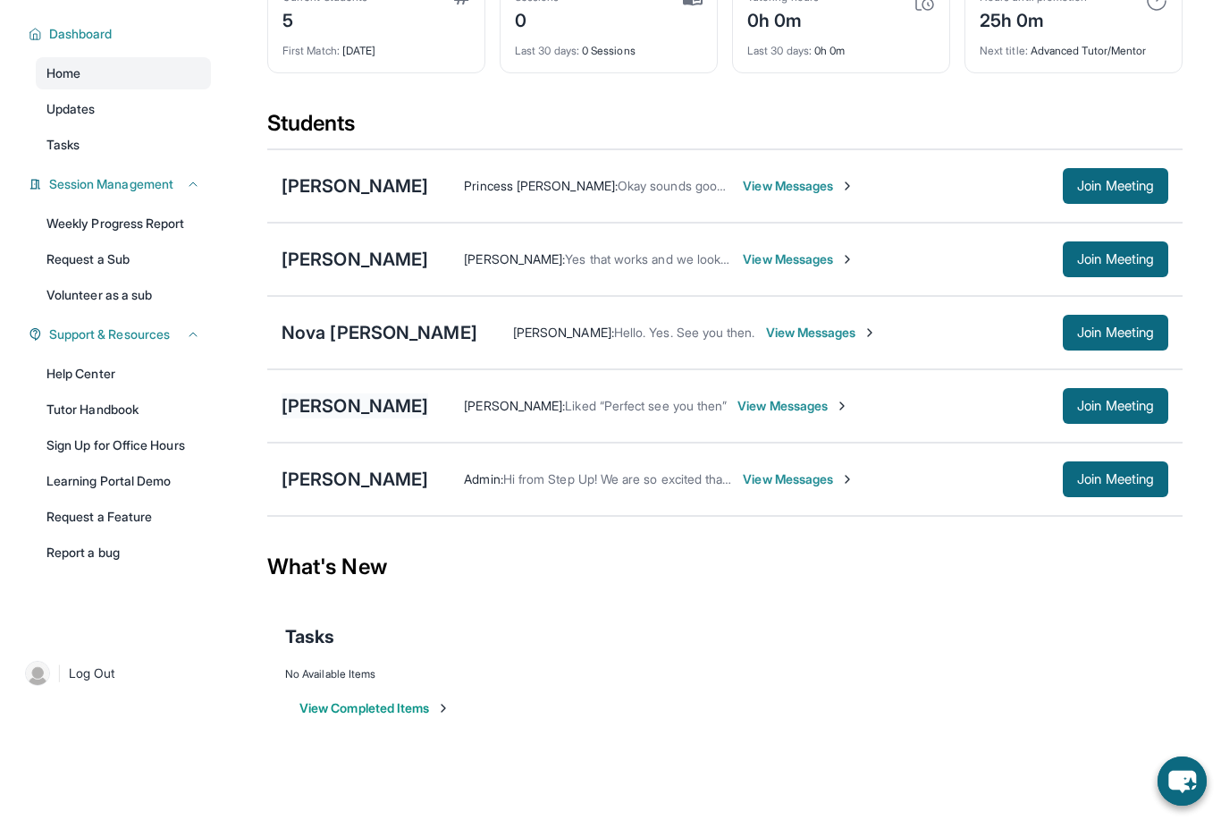
click at [355, 401] on div "[PERSON_NAME]" at bounding box center [355, 405] width 147 height 25
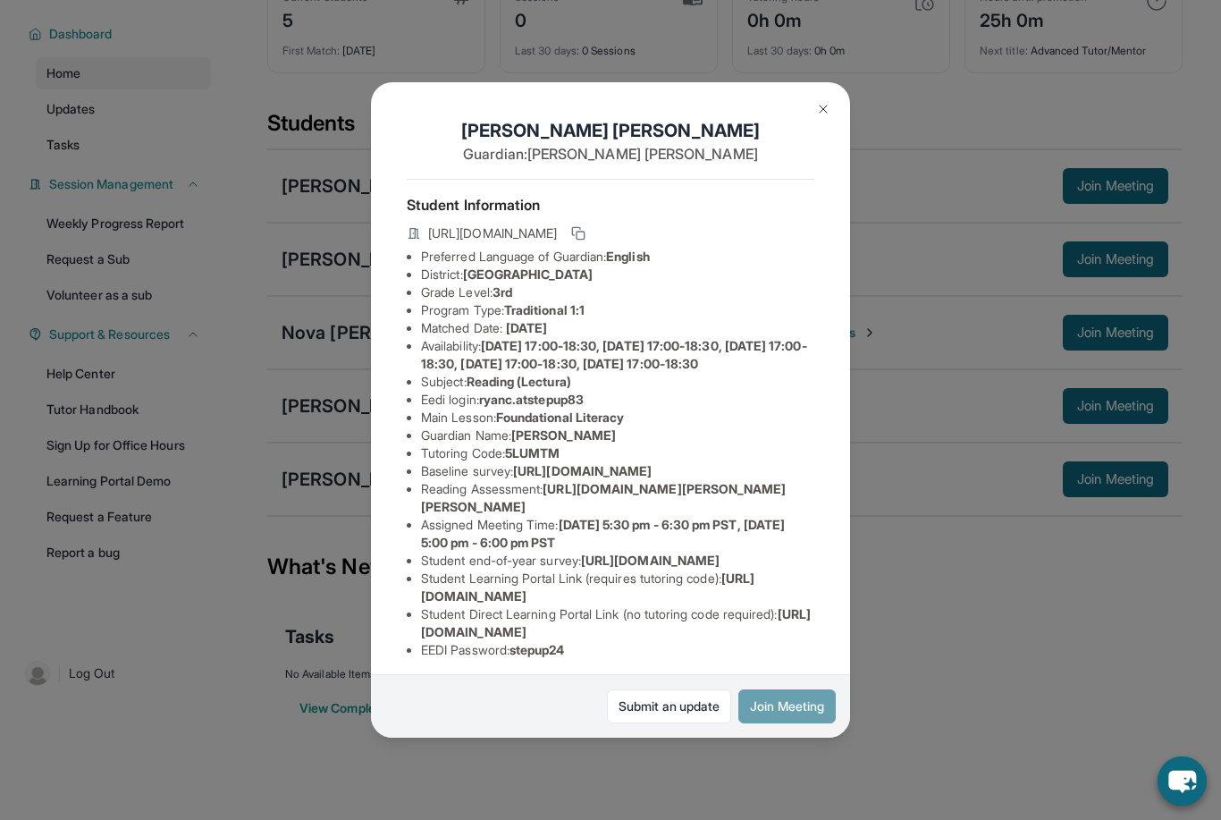
click at [790, 723] on button "Join Meeting" at bounding box center [787, 706] width 97 height 34
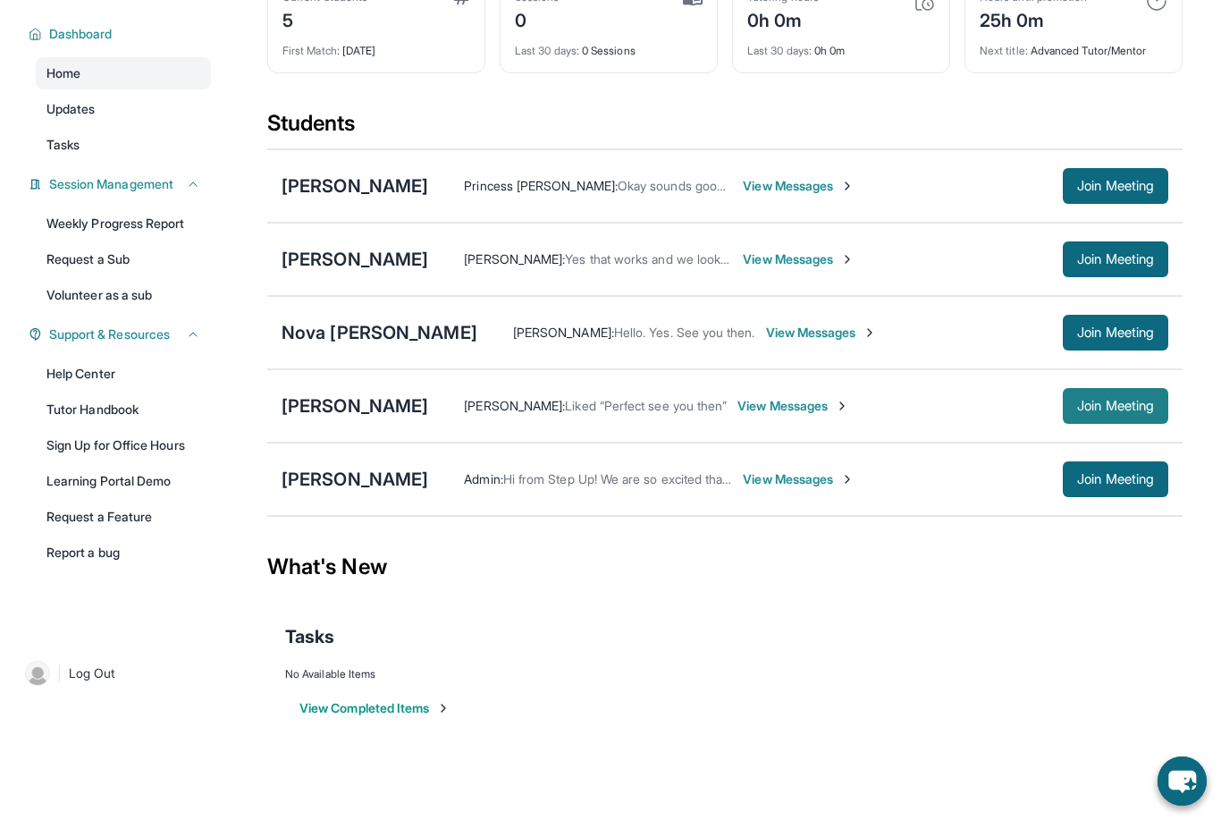
click at [1085, 416] on button "Join Meeting" at bounding box center [1116, 406] width 106 height 36
click at [1077, 411] on span "Join Meeting" at bounding box center [1115, 406] width 77 height 11
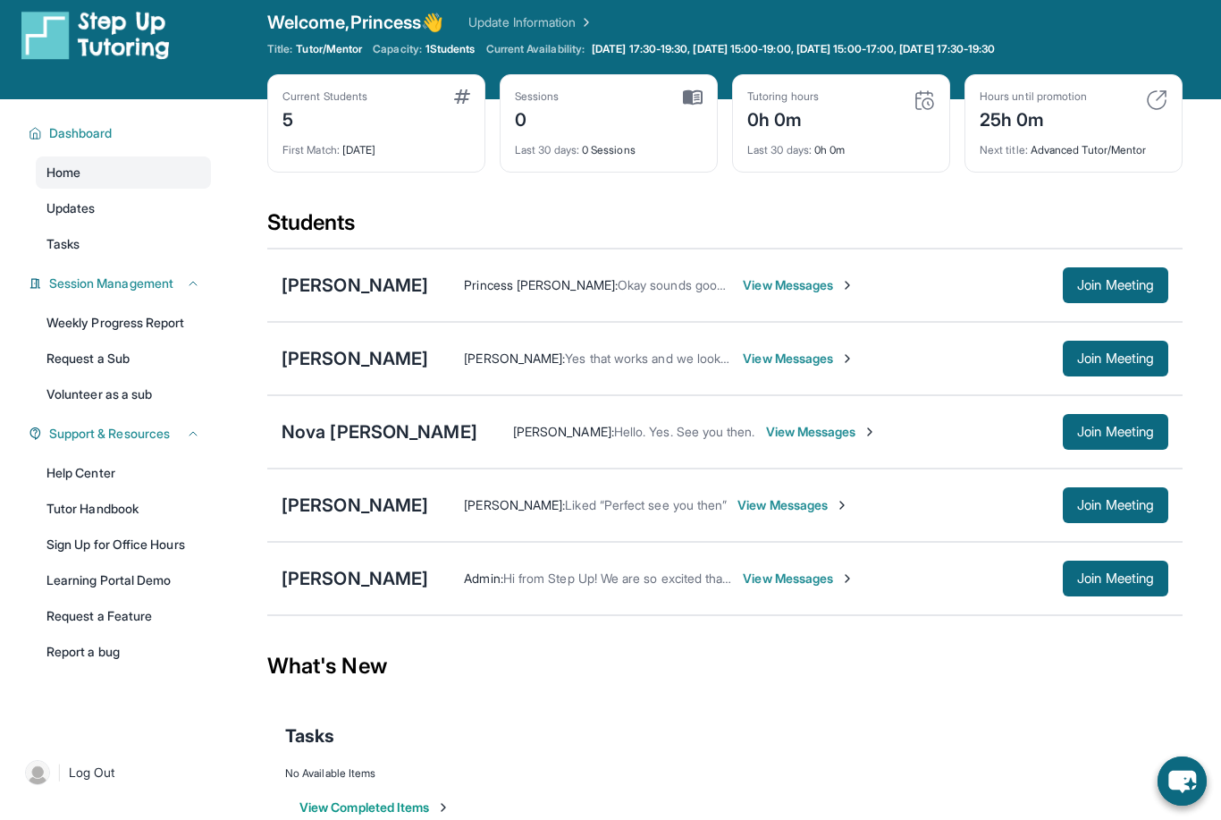
scroll to position [10, 0]
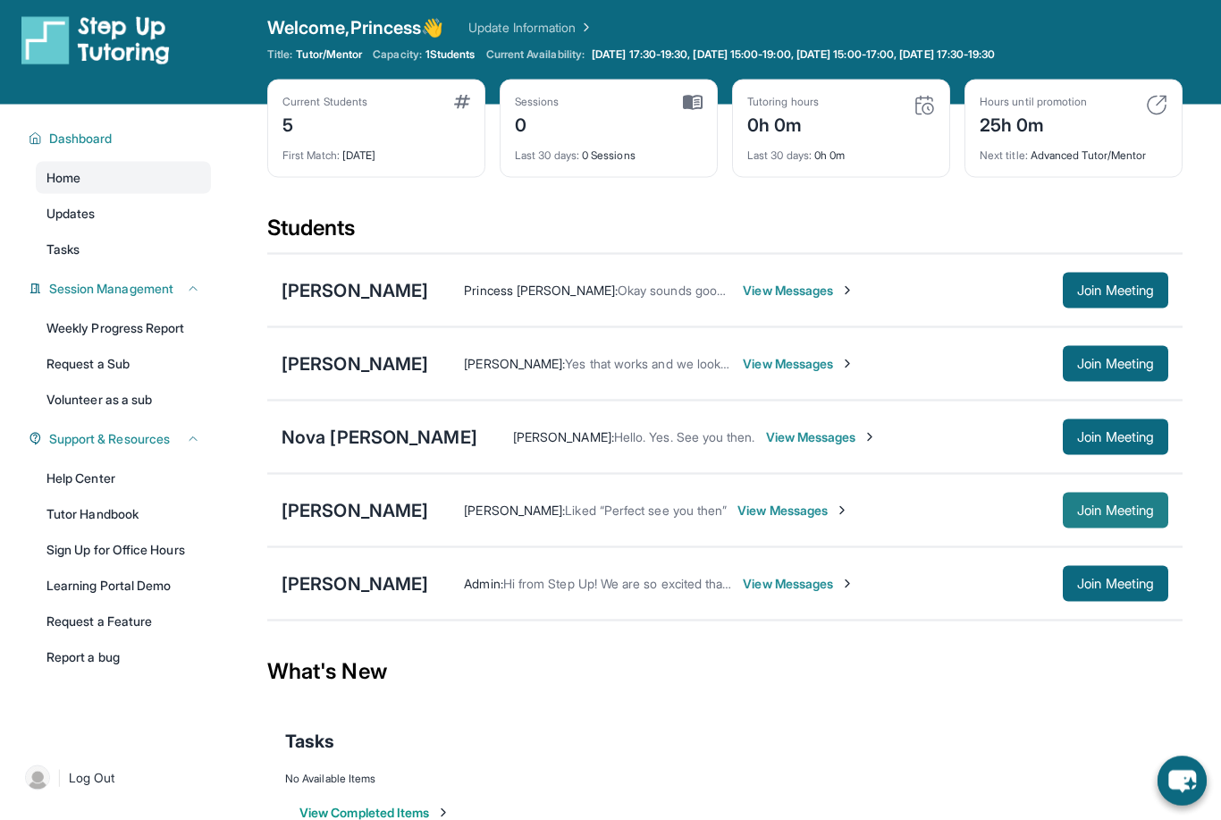
click at [1107, 522] on button "Join Meeting" at bounding box center [1116, 511] width 106 height 36
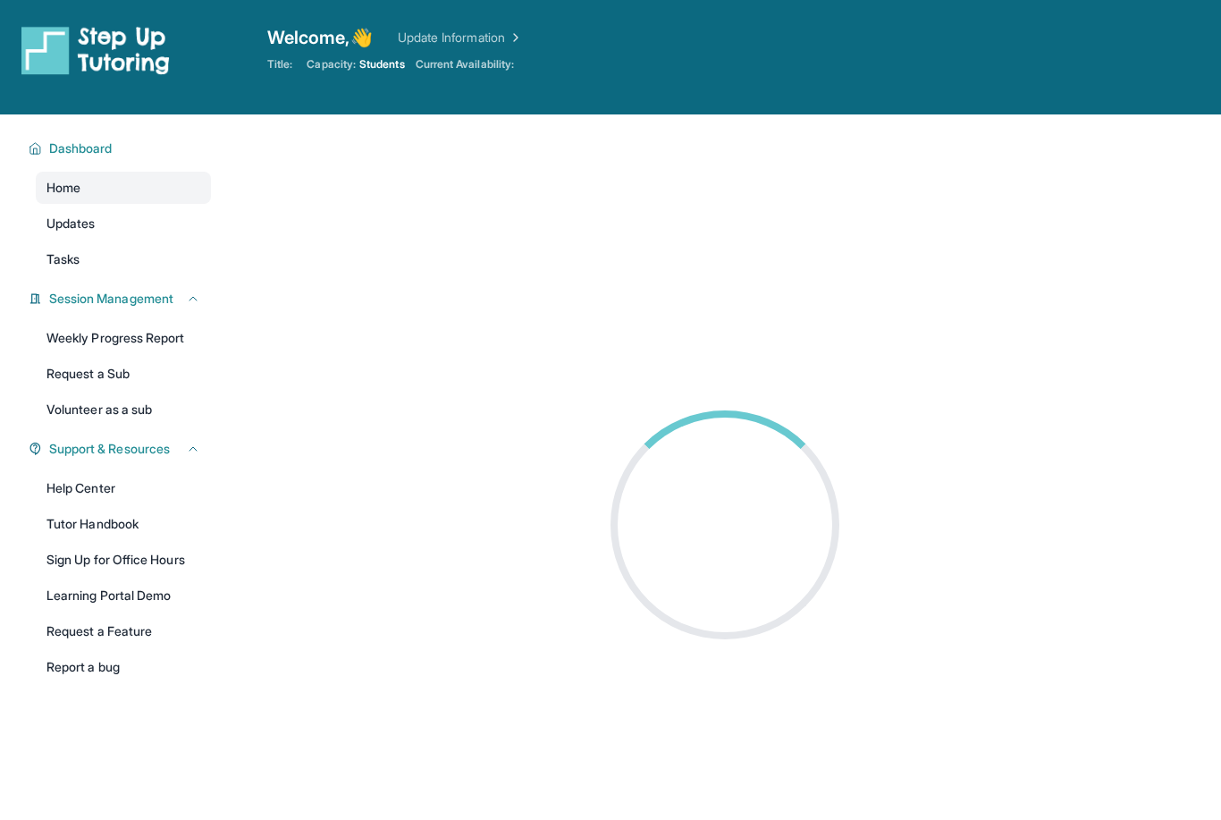
scroll to position [11, 0]
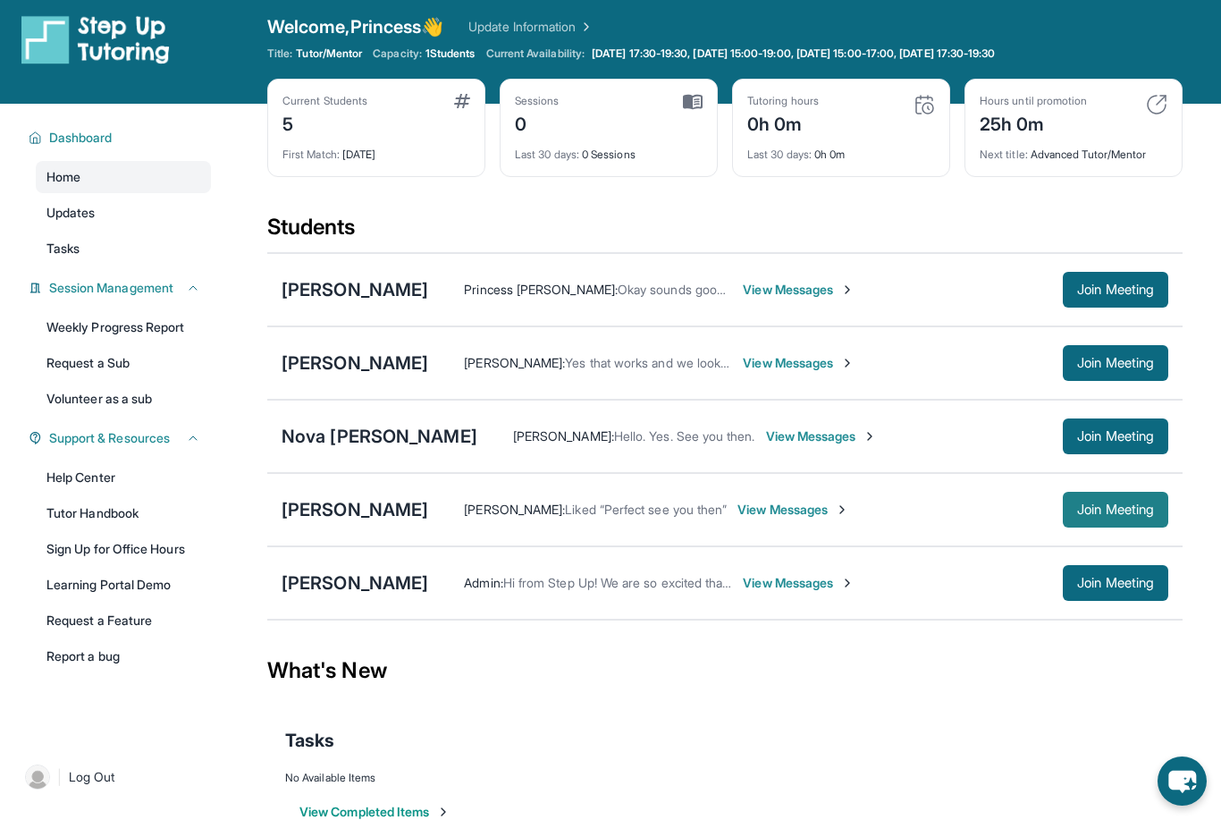
click at [1081, 509] on span "Join Meeting" at bounding box center [1115, 509] width 77 height 11
click at [371, 519] on div "[PERSON_NAME]" at bounding box center [355, 509] width 147 height 25
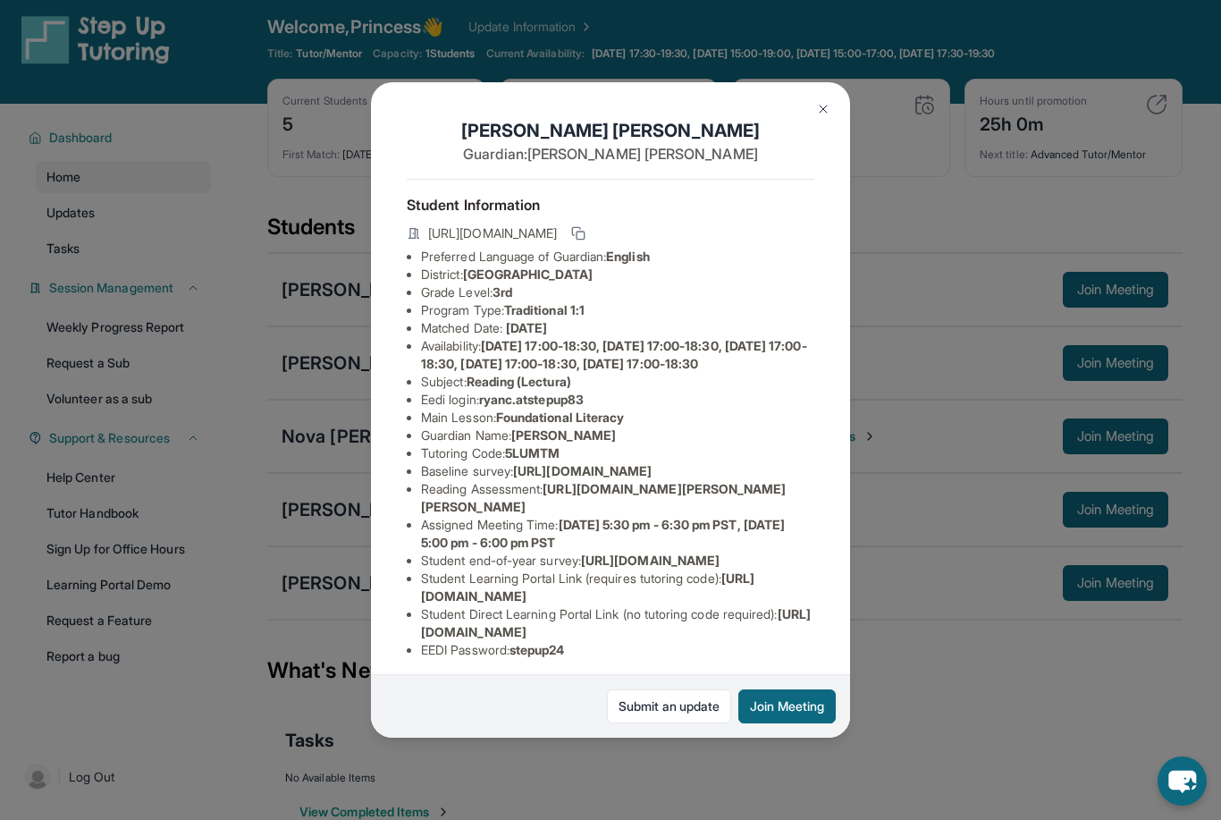
click at [772, 722] on button "Join Meeting" at bounding box center [787, 706] width 97 height 34
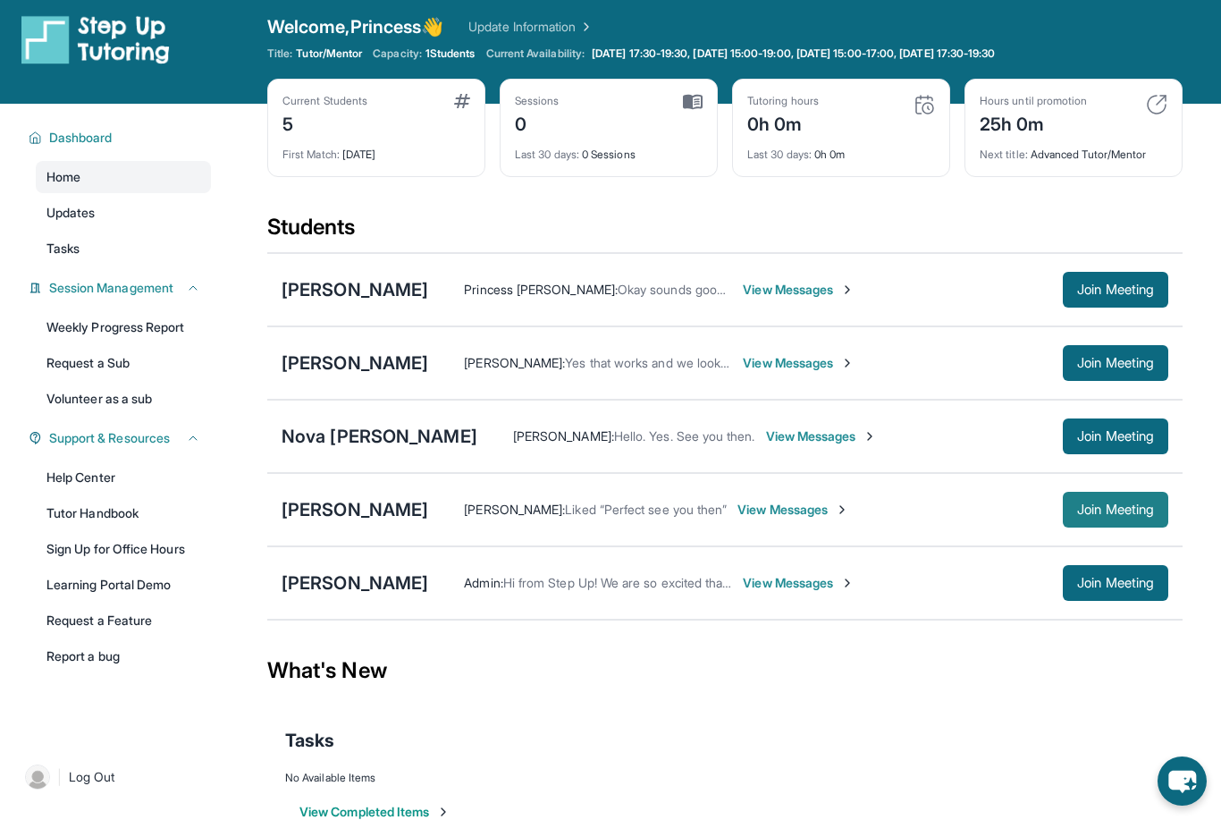
click at [1099, 499] on button "Join Meeting" at bounding box center [1116, 510] width 106 height 36
click at [1122, 515] on span "Join Meeting" at bounding box center [1115, 509] width 77 height 11
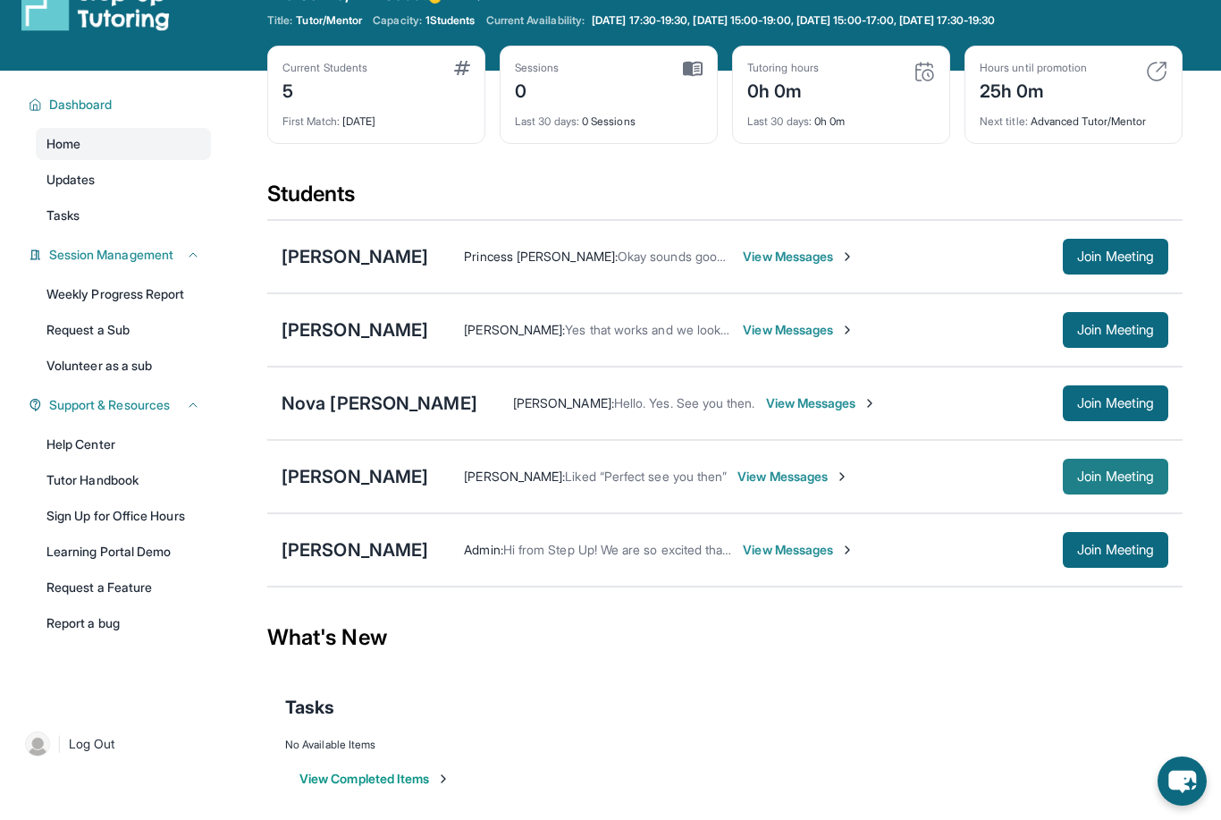
scroll to position [114, 0]
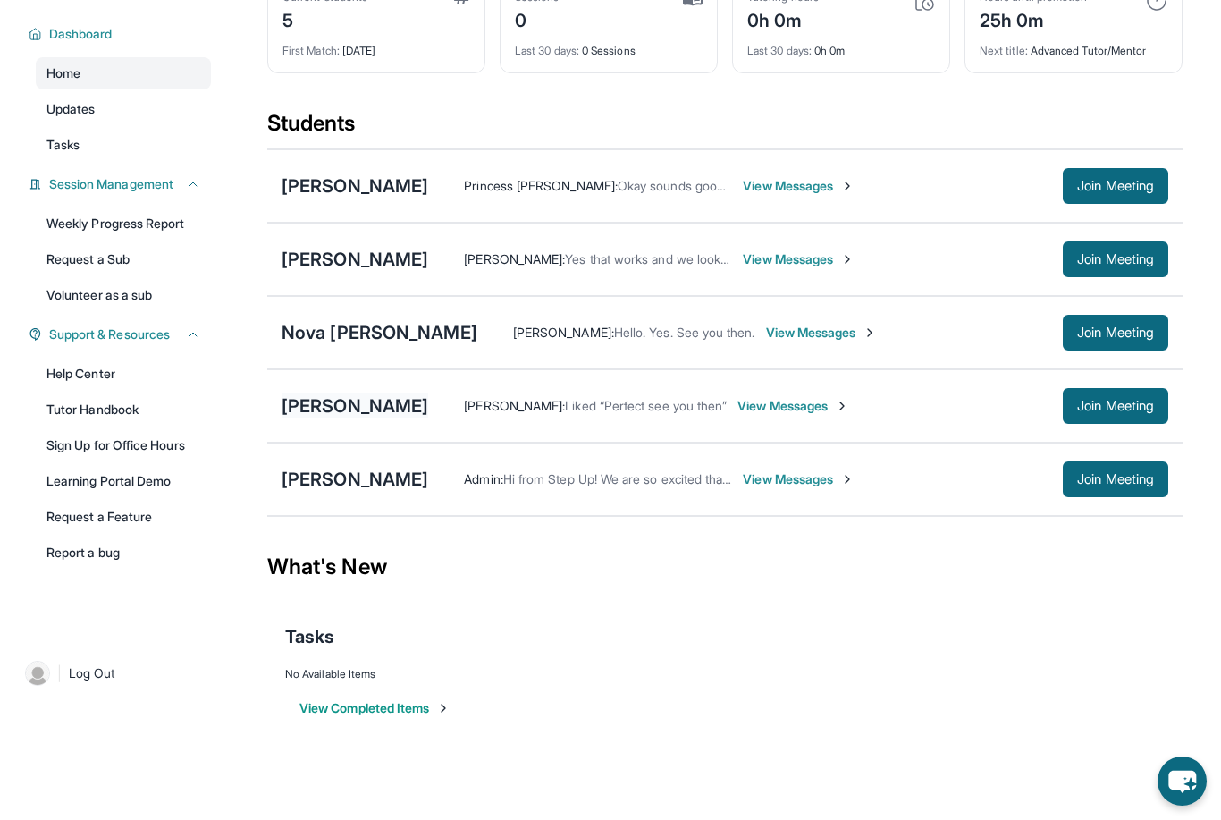
click at [362, 417] on div "[PERSON_NAME]" at bounding box center [355, 405] width 147 height 25
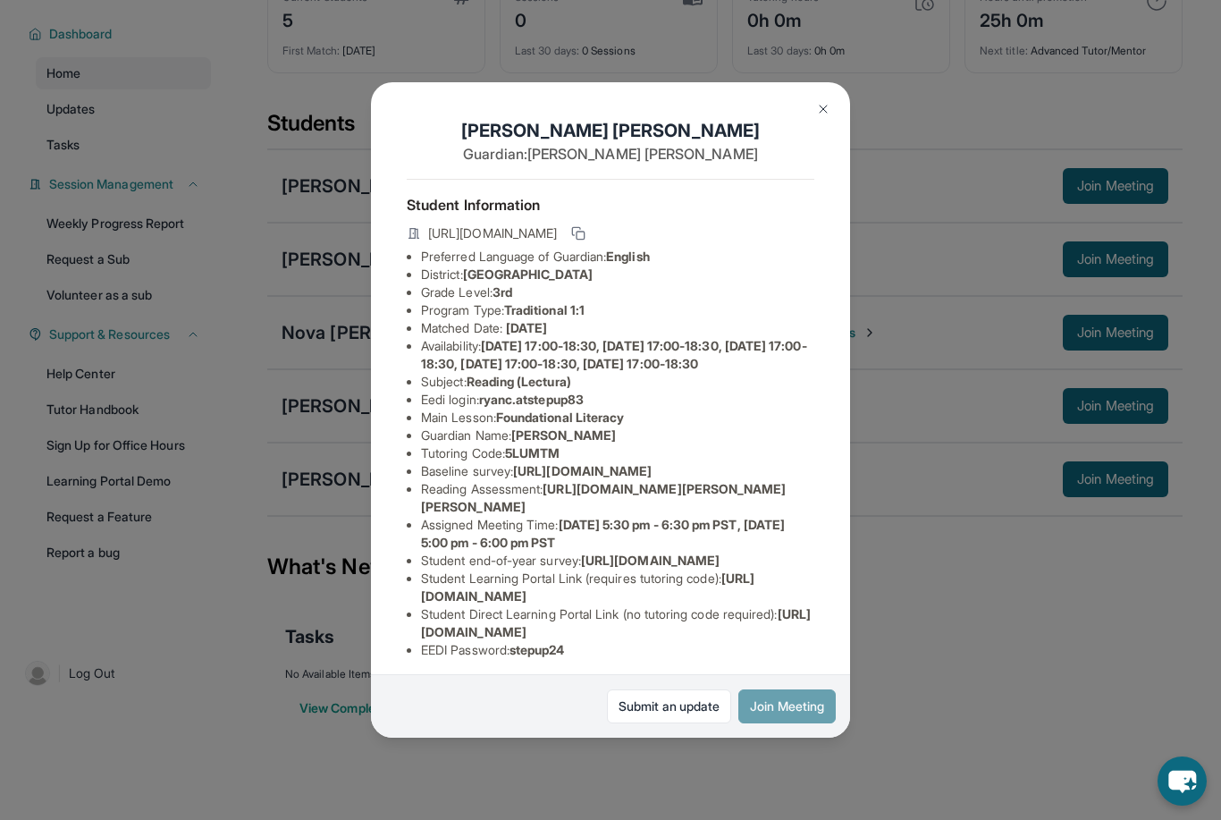
click at [779, 723] on button "Join Meeting" at bounding box center [787, 706] width 97 height 34
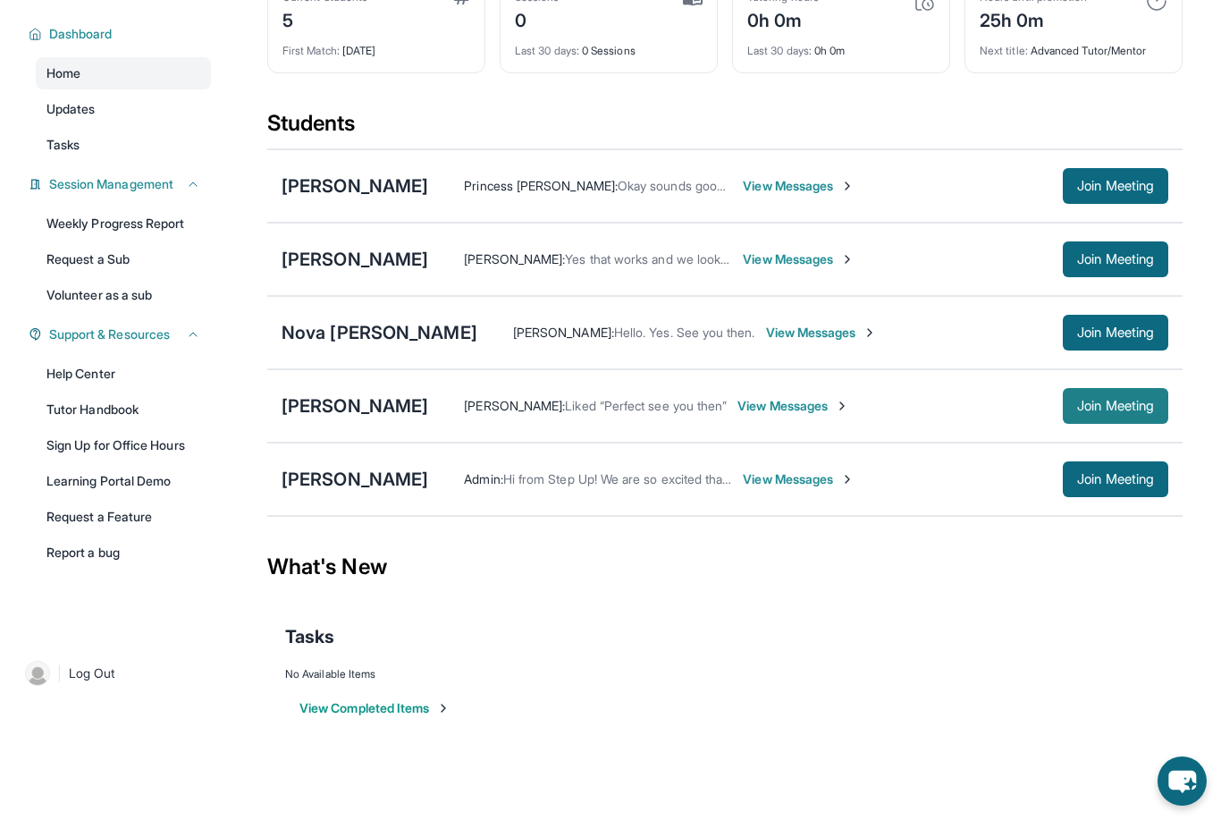
click at [1146, 401] on span "Join Meeting" at bounding box center [1115, 406] width 77 height 11
click at [794, 402] on span "View Messages" at bounding box center [794, 406] width 112 height 18
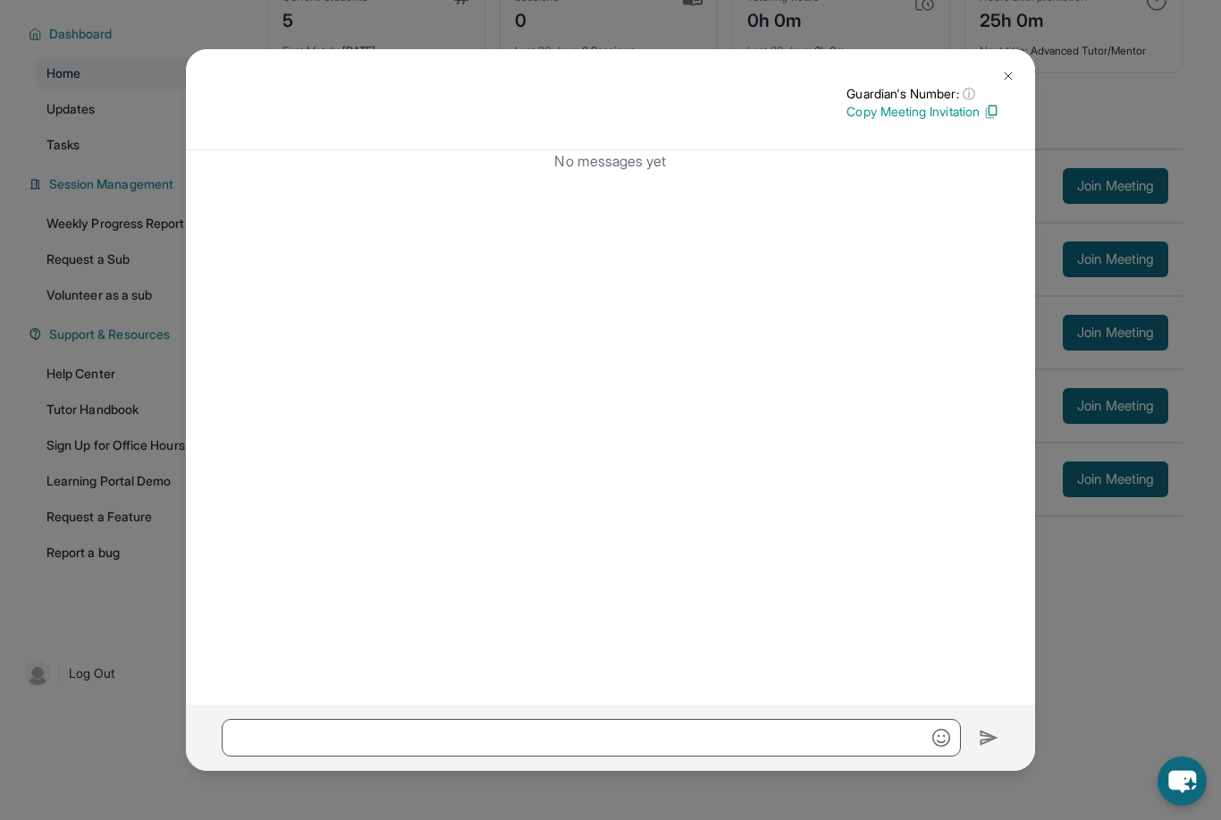
click at [1005, 82] on img at bounding box center [1008, 76] width 14 height 14
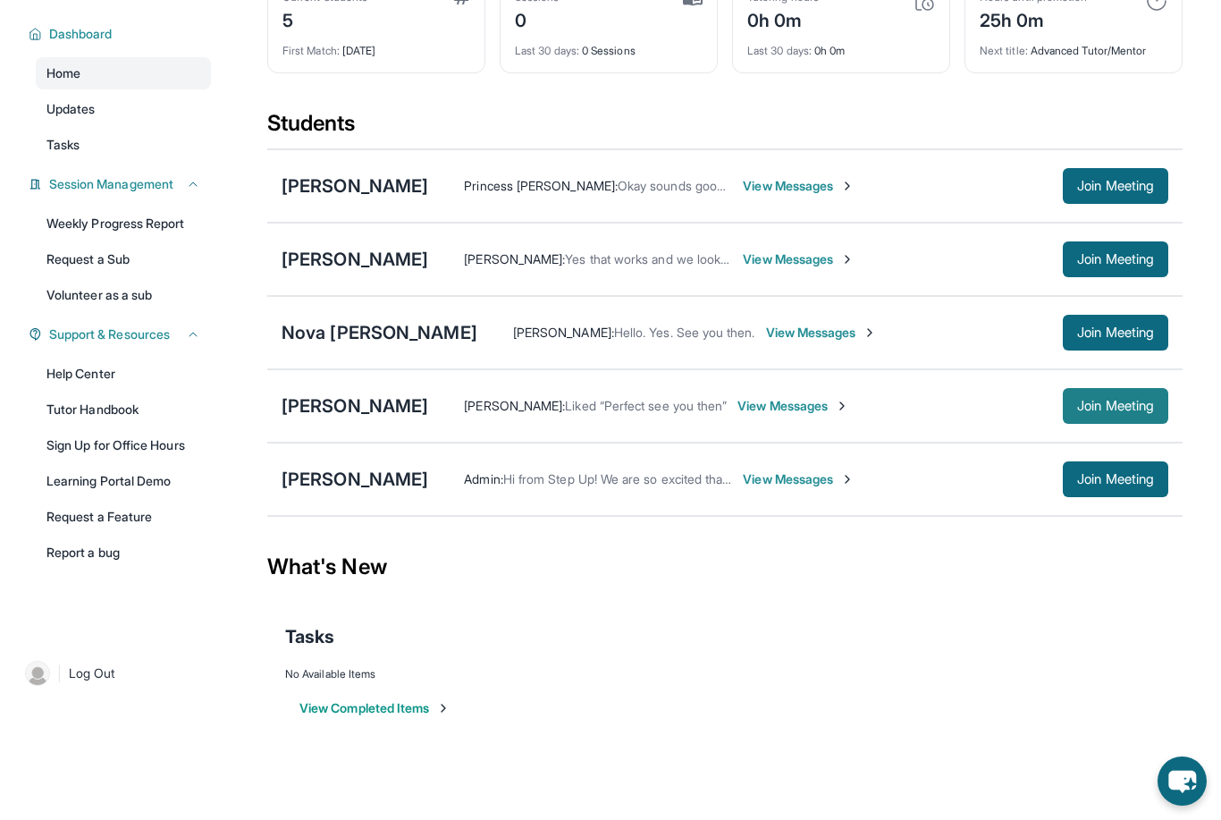
click at [1101, 423] on button "Join Meeting" at bounding box center [1116, 406] width 106 height 36
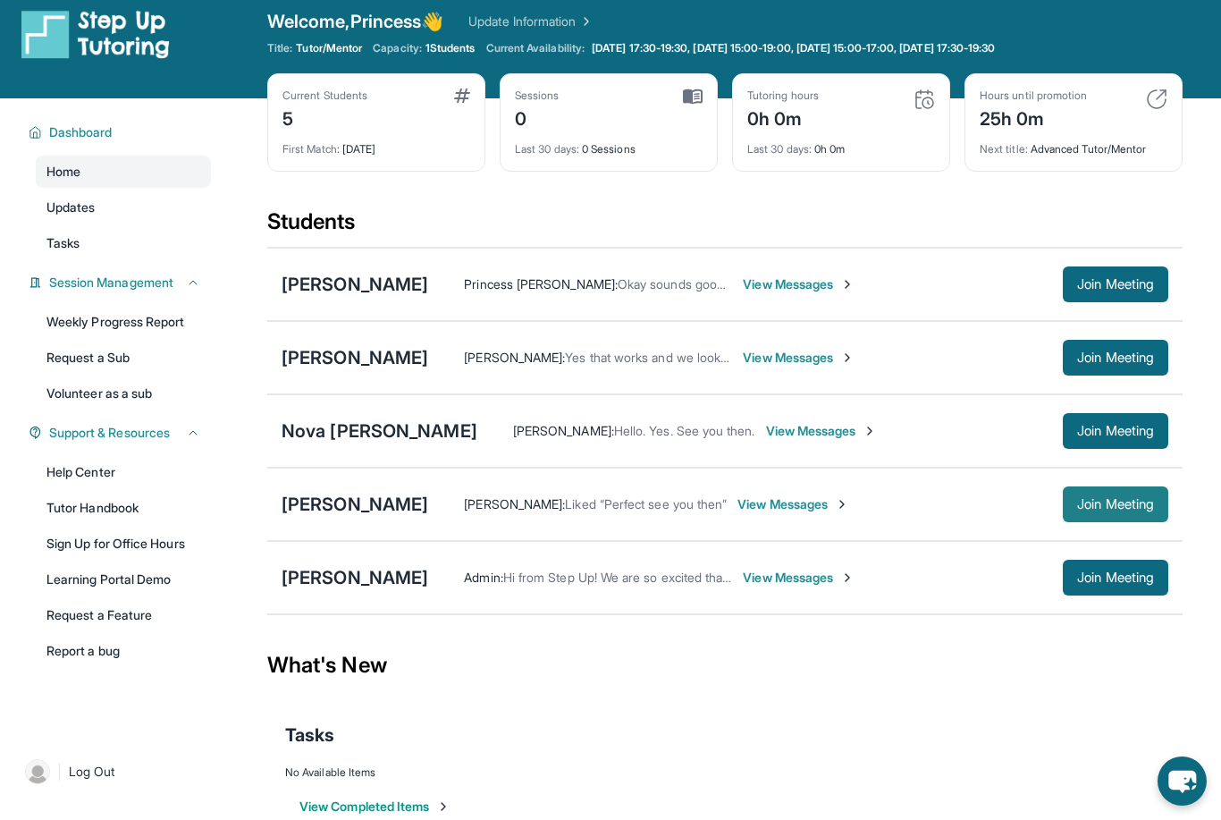
scroll to position [23, 0]
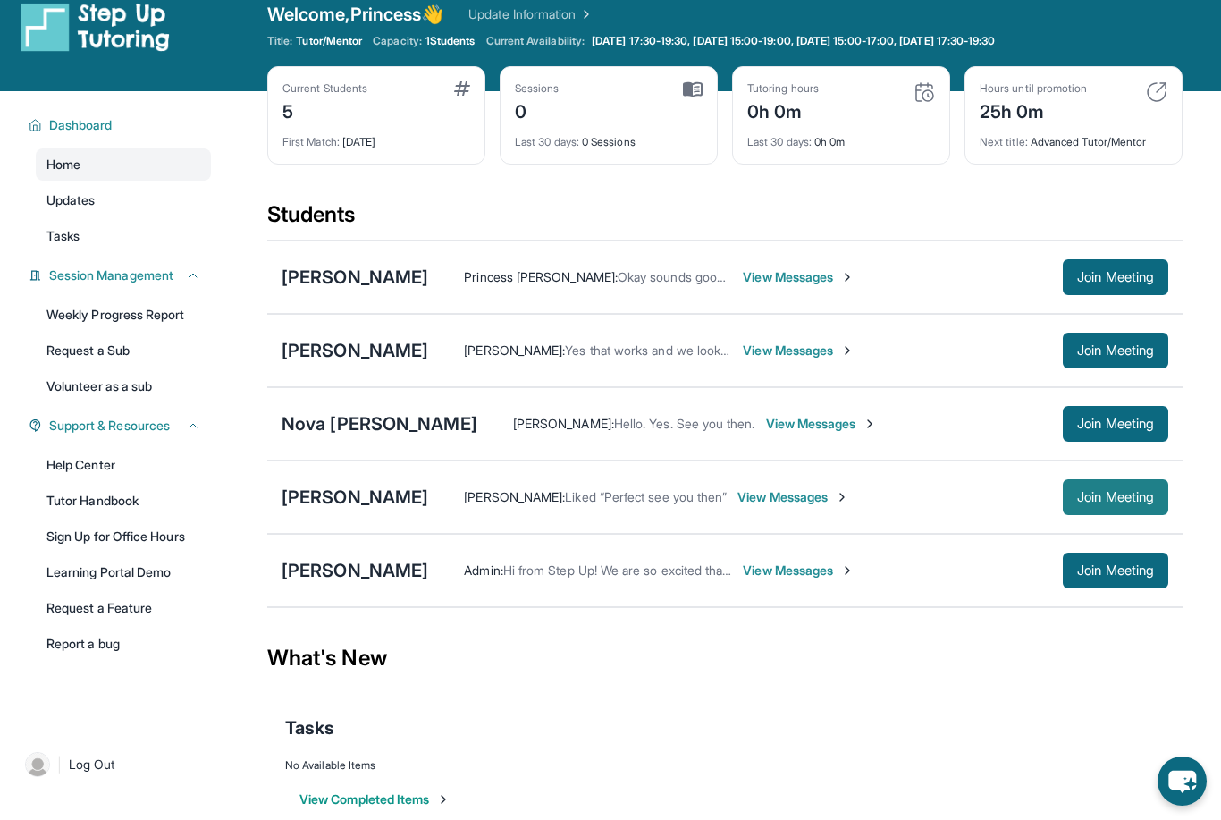
click at [1093, 510] on button "Join Meeting" at bounding box center [1116, 497] width 106 height 36
click at [1153, 507] on button "Join Meeting" at bounding box center [1116, 497] width 106 height 36
click at [1114, 476] on div "Ryan Cardenas Diana Banuelos : Liked “Perfect see you then” View Messages Join …" at bounding box center [725, 496] width 916 height 73
click at [1118, 499] on span "Join Meeting" at bounding box center [1115, 497] width 77 height 11
click at [128, 458] on link "Help Center" at bounding box center [123, 465] width 175 height 32
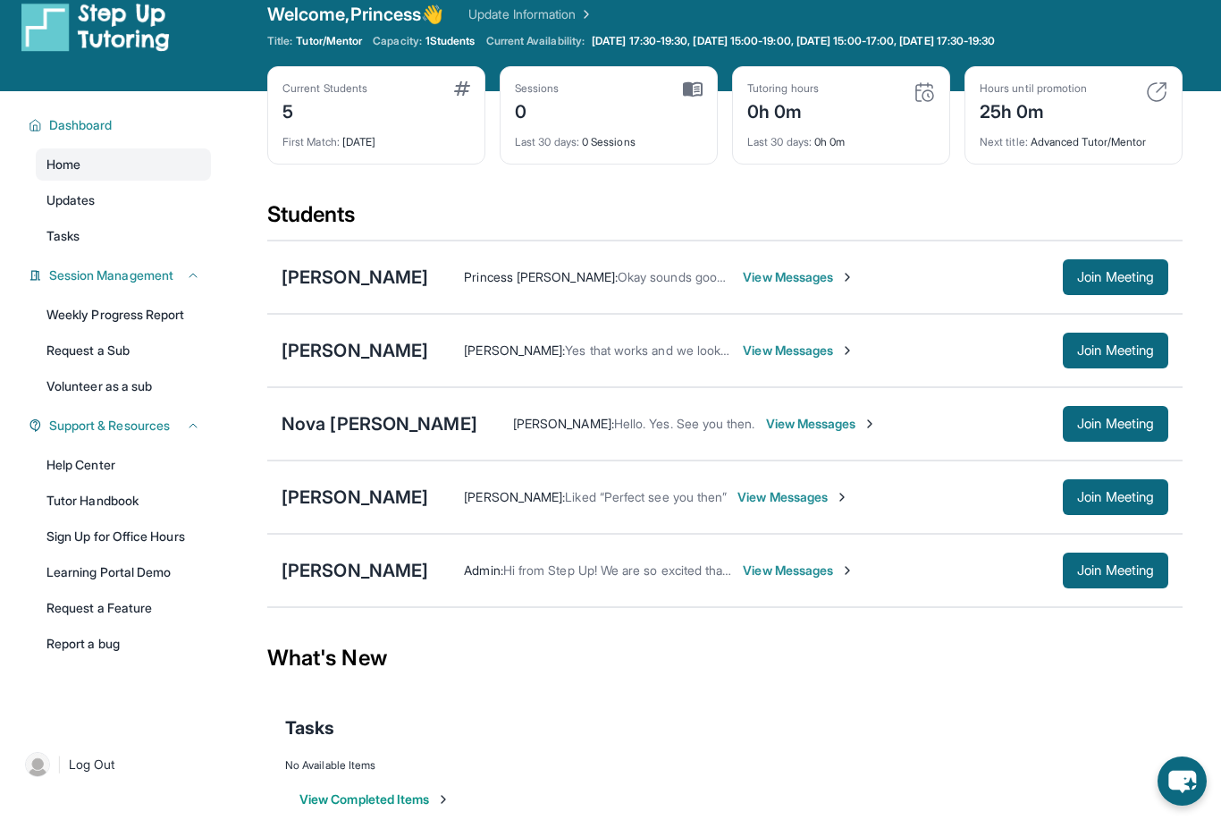
click at [1104, 518] on div "Ryan Cardenas Diana Banuelos : Liked “Perfect see you then” View Messages Join …" at bounding box center [725, 496] width 916 height 73
click at [1111, 494] on span "Join Meeting" at bounding box center [1115, 497] width 77 height 11
click at [1106, 505] on button "Join Meeting" at bounding box center [1116, 497] width 106 height 36
click at [1113, 508] on button "Join Meeting" at bounding box center [1116, 497] width 106 height 36
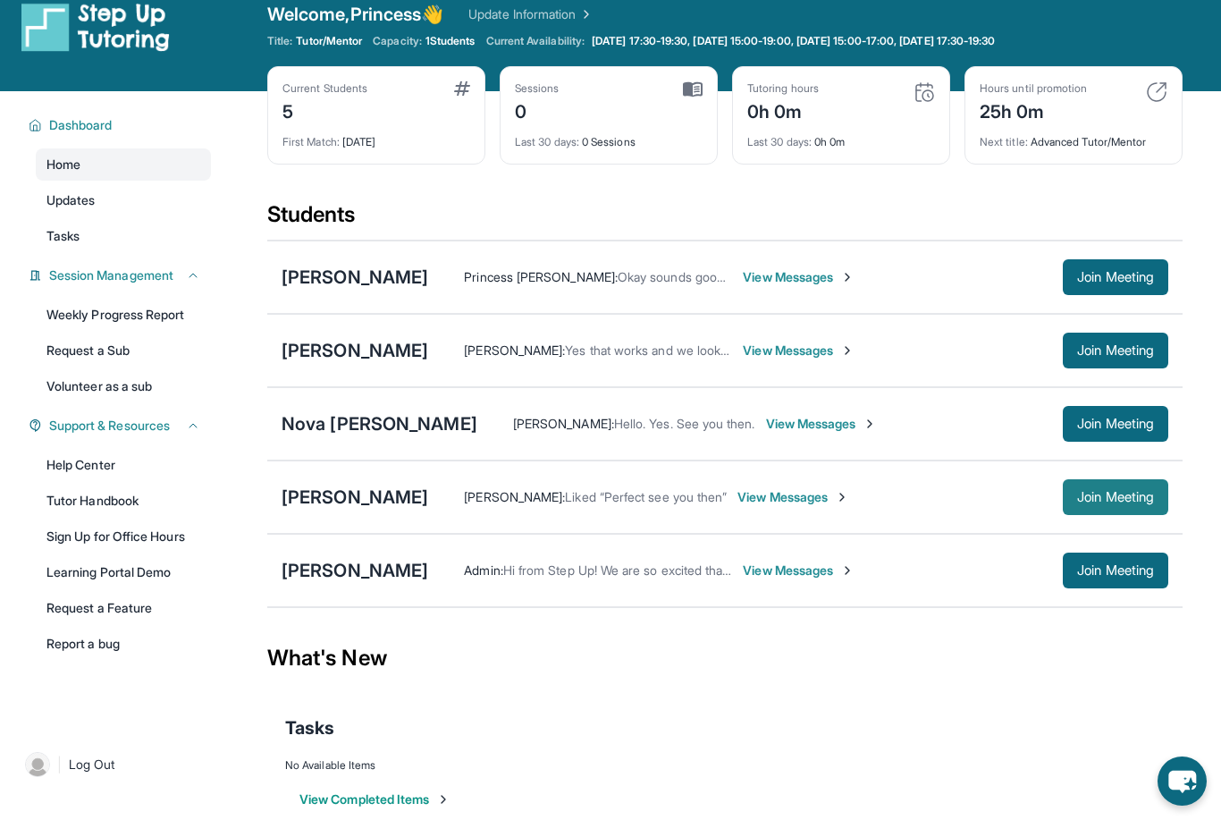
click at [1131, 508] on button "Join Meeting" at bounding box center [1116, 497] width 106 height 36
click at [1152, 502] on span "Join Meeting" at bounding box center [1115, 497] width 77 height 11
click at [1096, 502] on span "Join Meeting" at bounding box center [1115, 497] width 77 height 11
click at [850, 685] on div "What's New" at bounding box center [725, 658] width 916 height 79
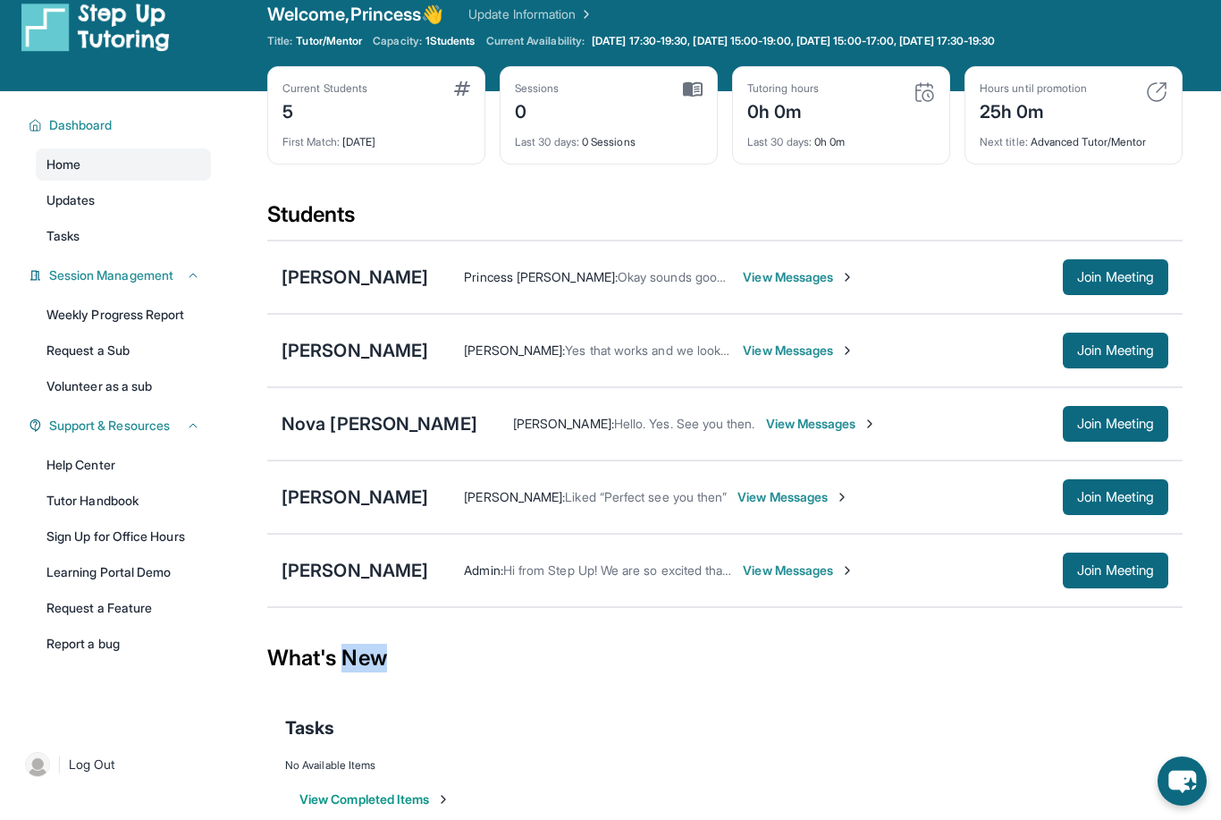
click at [490, 502] on span "Diana Banuelos :" at bounding box center [514, 496] width 101 height 15
click at [692, 501] on span "Liked “Perfect see you then”" at bounding box center [646, 496] width 162 height 15
click at [375, 491] on div "[PERSON_NAME]" at bounding box center [355, 497] width 147 height 25
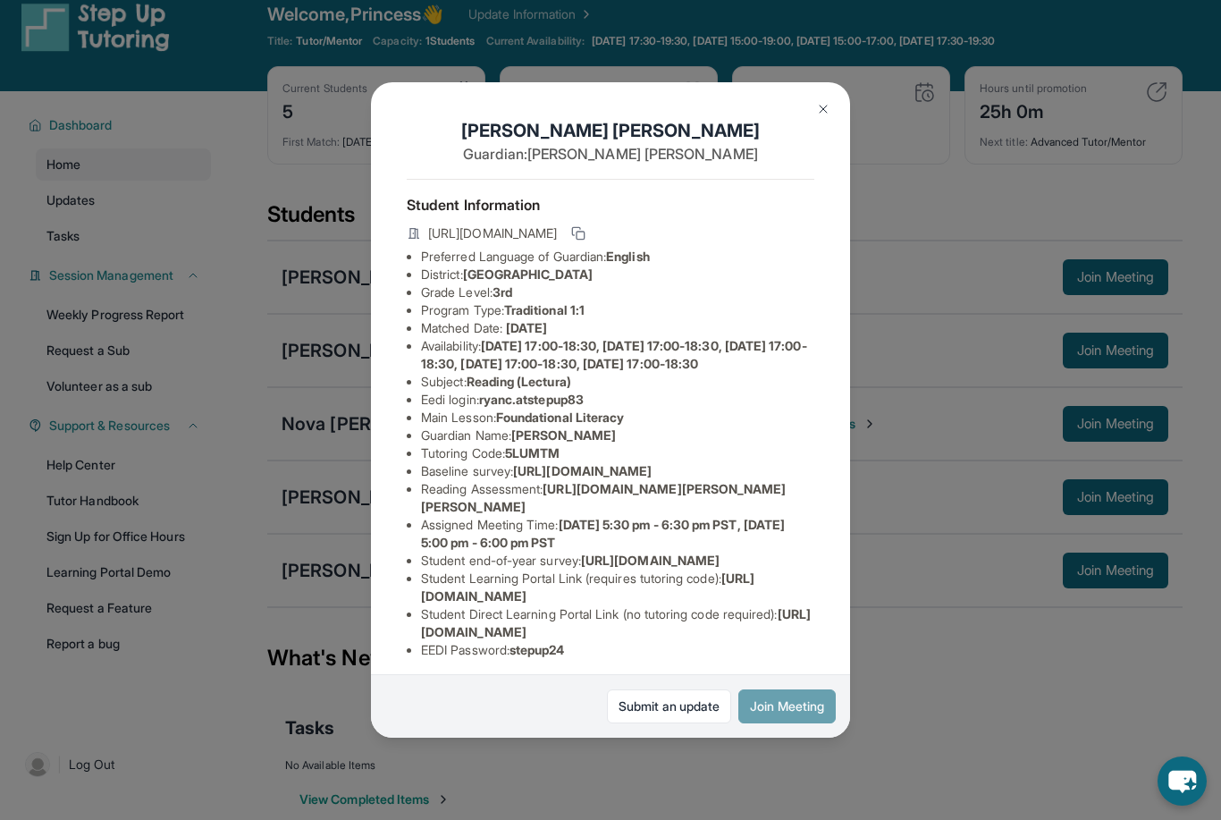
click at [783, 723] on button "Join Meeting" at bounding box center [787, 706] width 97 height 34
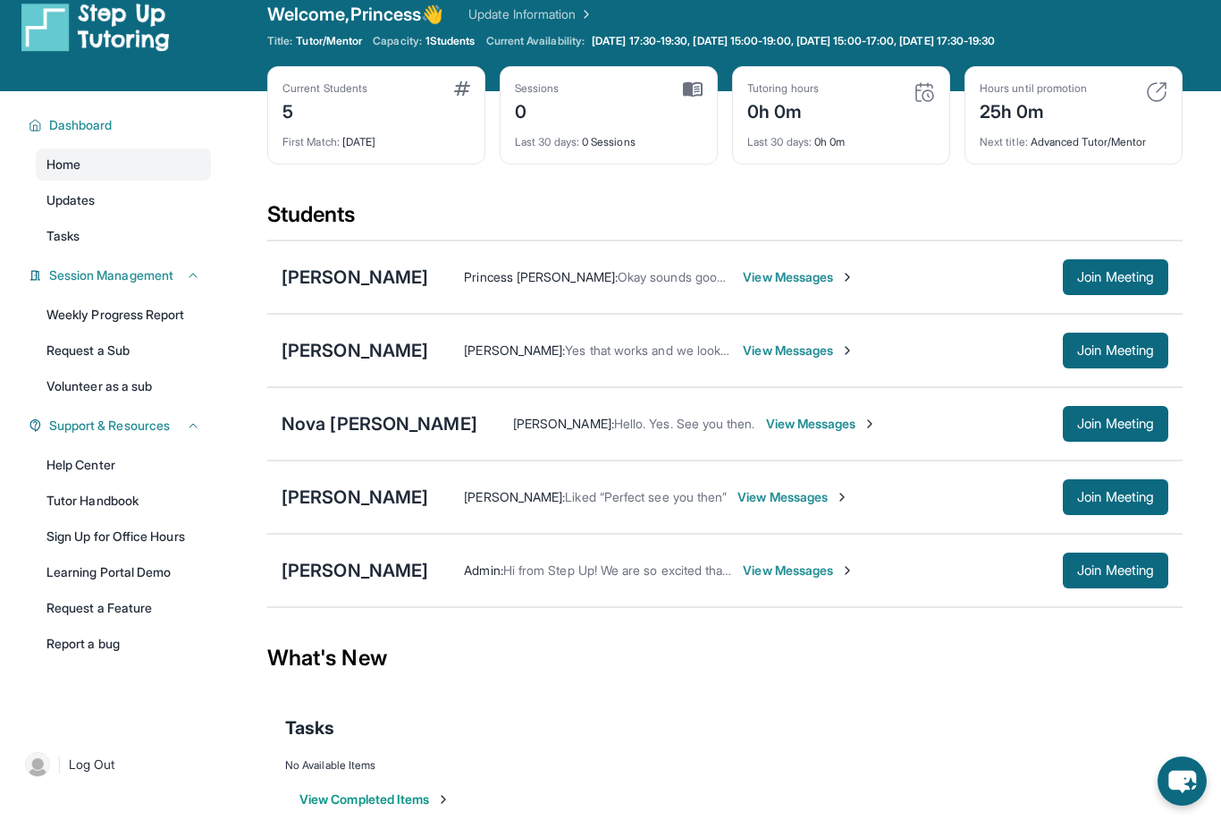
click at [869, 135] on div "Last 30 days : 0h 0m" at bounding box center [841, 136] width 188 height 25
click at [908, 94] on div "Tutoring hours 0h 0m" at bounding box center [841, 102] width 188 height 43
click at [916, 101] on img at bounding box center [924, 91] width 21 height 21
click at [916, 100] on img at bounding box center [924, 91] width 21 height 21
click at [933, 101] on img at bounding box center [924, 91] width 21 height 21
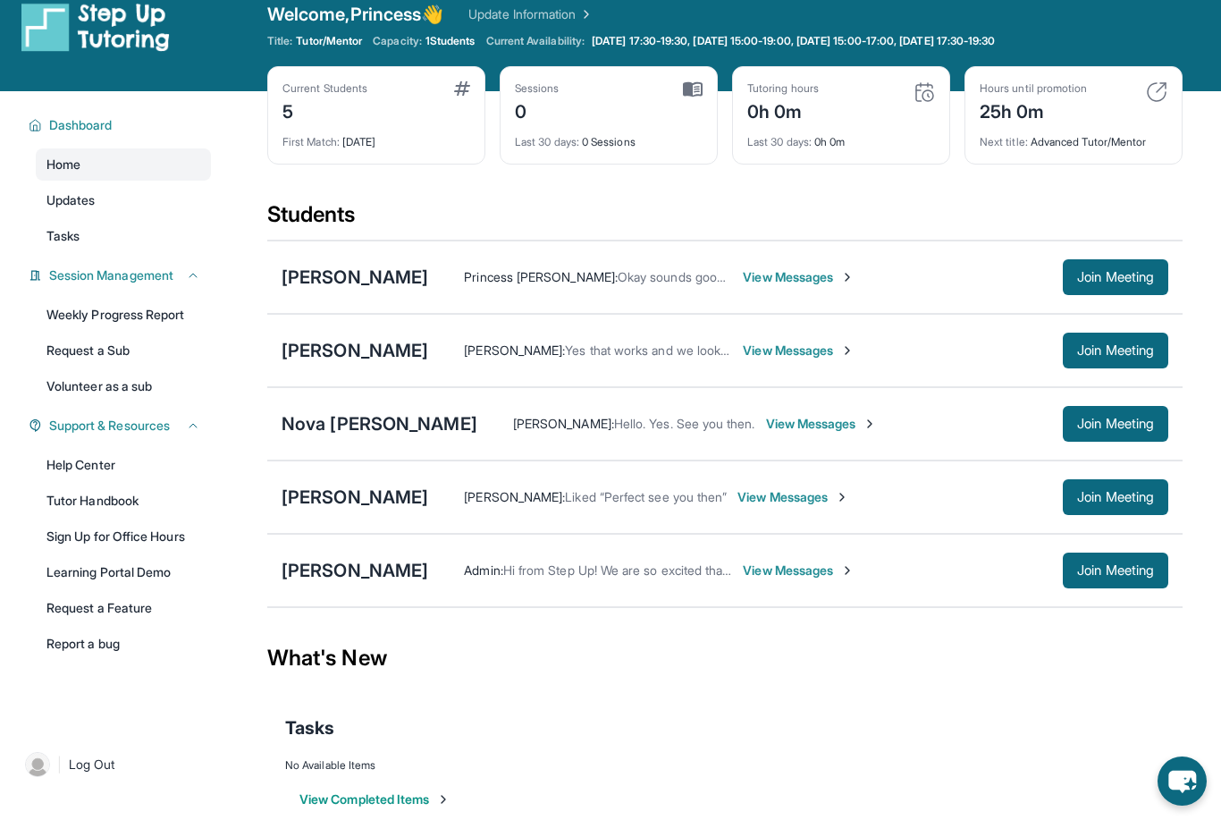
click at [1096, 108] on div "Hours until promotion 25h 0m" at bounding box center [1074, 102] width 188 height 43
click at [1191, 94] on main "Current Students 5 First Match : 5 days ago Sessions 0 Last 30 days : 0 Session…" at bounding box center [725, 471] width 992 height 760
click at [1152, 89] on img at bounding box center [1156, 91] width 21 height 21
click at [915, 100] on img at bounding box center [924, 91] width 21 height 21
click at [911, 97] on div "Tutoring hours 0h 0m" at bounding box center [841, 102] width 188 height 43
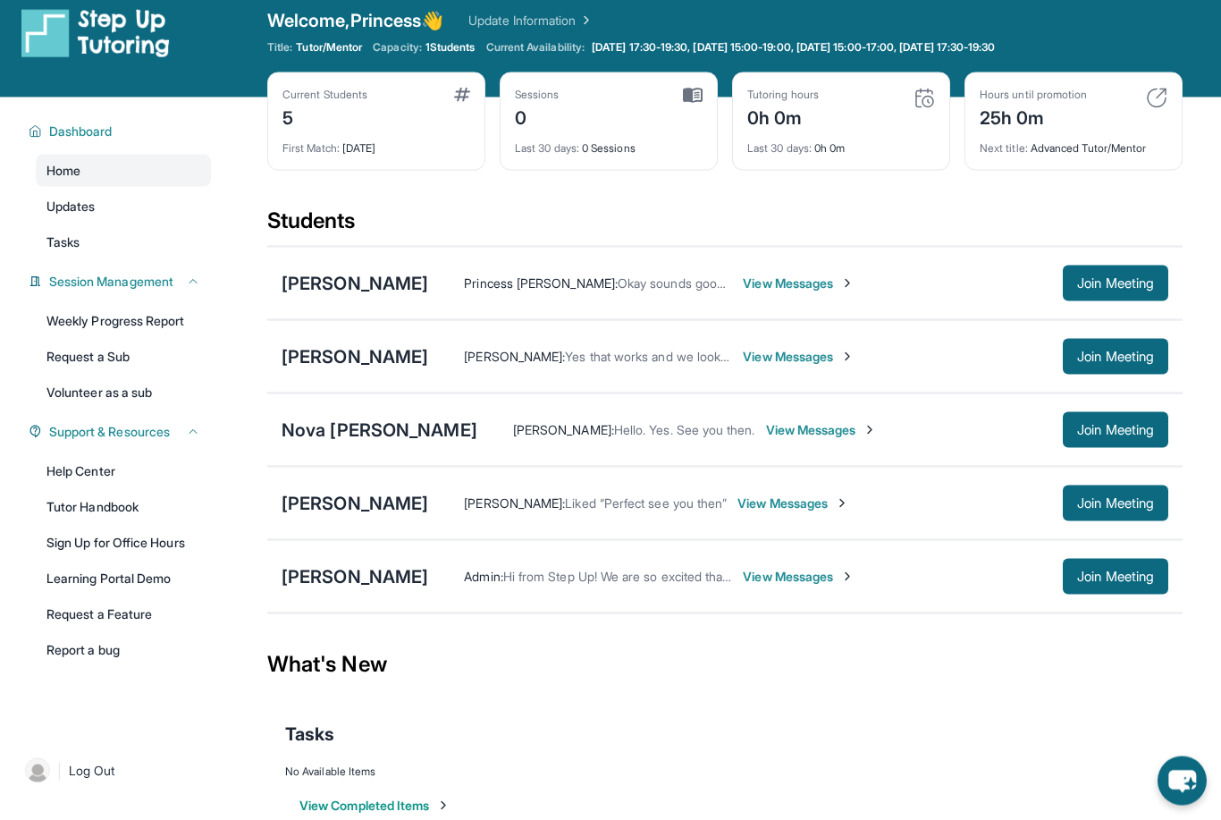
scroll to position [0, 0]
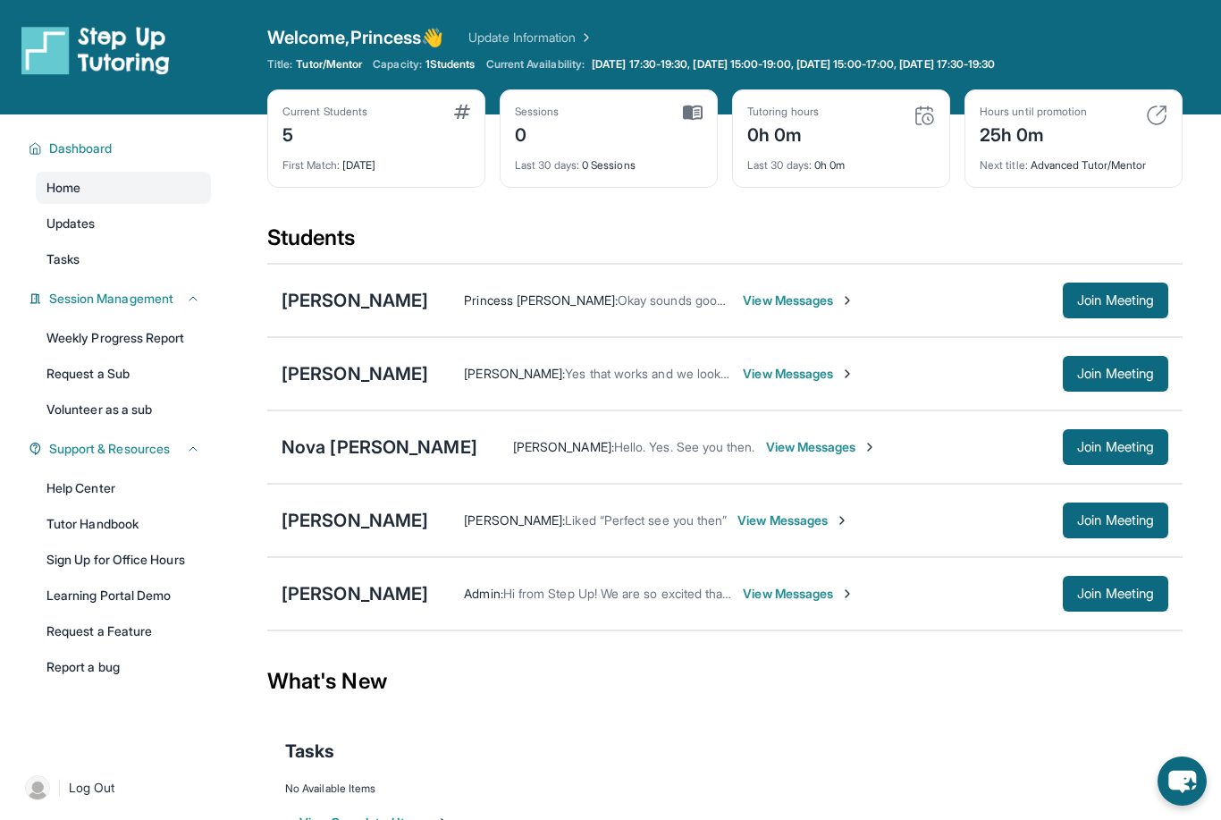
click at [769, 122] on div "0h 0m" at bounding box center [783, 133] width 72 height 29
click at [921, 126] on div "Tutoring hours 0h 0m" at bounding box center [841, 126] width 188 height 43
click at [930, 114] on img at bounding box center [924, 115] width 21 height 21
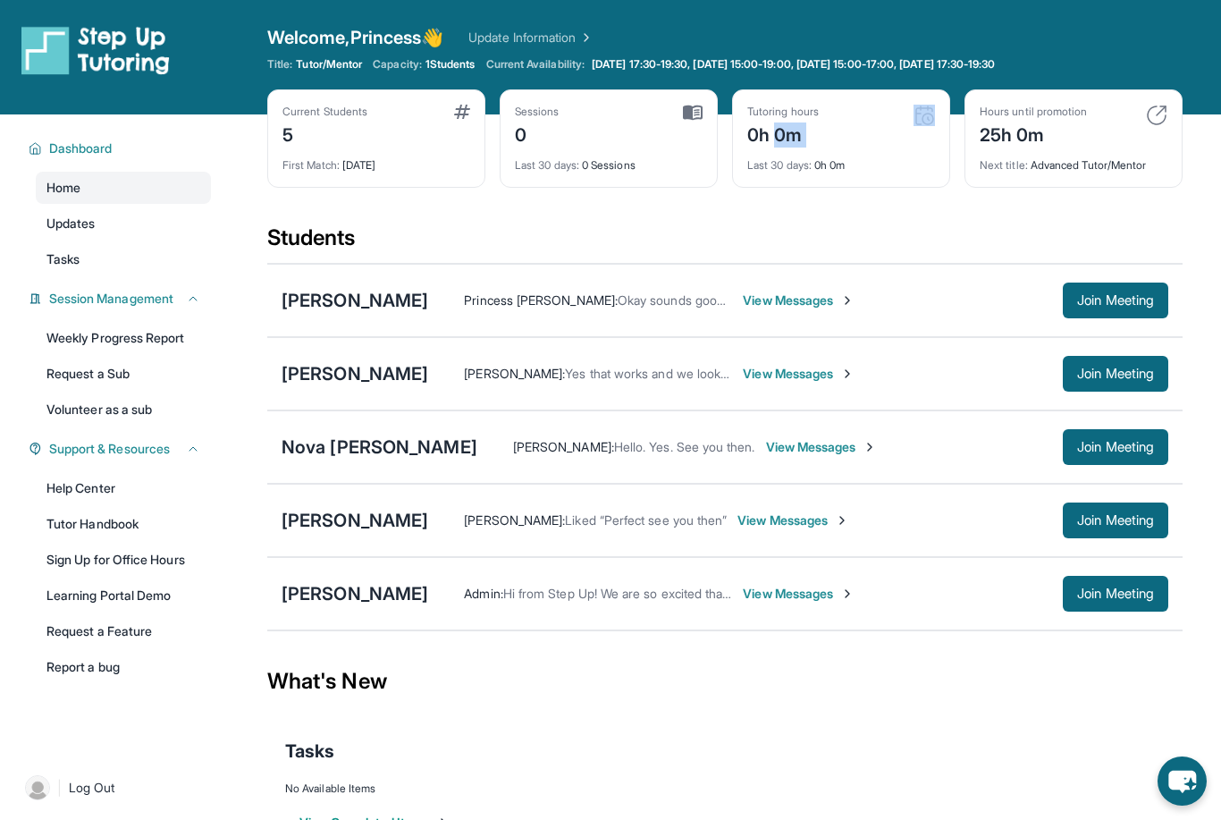
click at [930, 114] on img at bounding box center [924, 115] width 21 height 21
click at [861, 153] on div "Last 30 days : 0h 0m" at bounding box center [841, 160] width 188 height 25
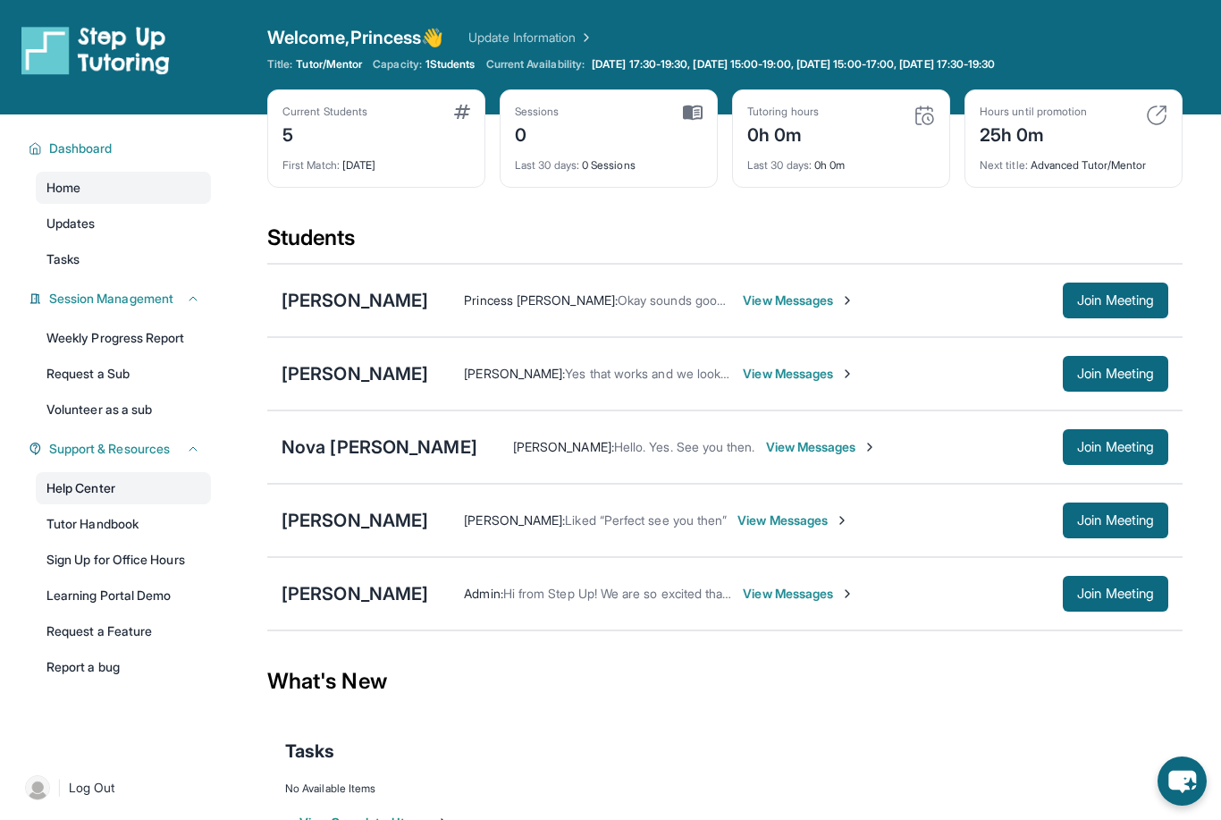
click at [137, 498] on link "Help Center" at bounding box center [123, 488] width 175 height 32
click at [1092, 519] on span "Join Meeting" at bounding box center [1115, 520] width 77 height 11
click at [60, 37] on img at bounding box center [95, 50] width 148 height 50
click at [1128, 518] on span "Join Meeting" at bounding box center [1115, 520] width 77 height 11
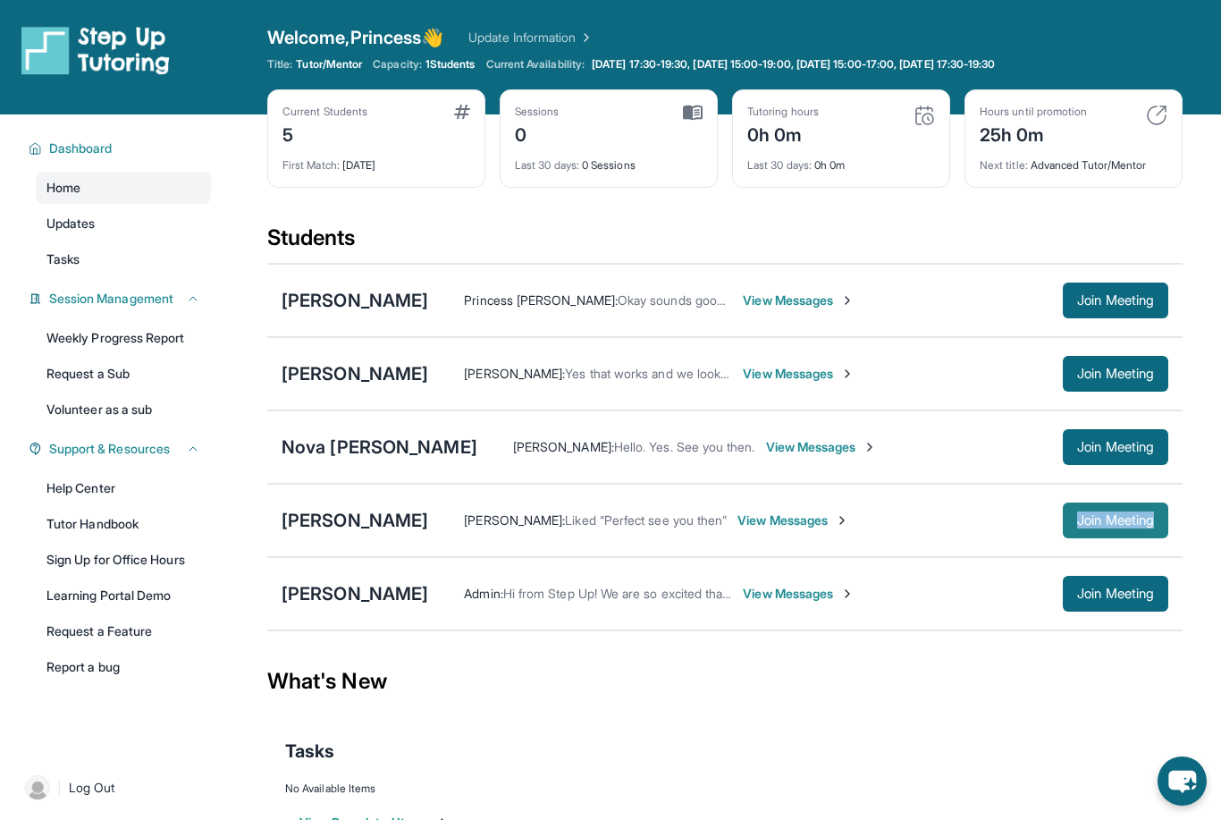
click at [1111, 504] on button "Join Meeting" at bounding box center [1116, 520] width 106 height 36
click at [1009, 524] on div "Diana Banuelos : Liked “Perfect see you then” View Messages" at bounding box center [745, 520] width 635 height 18
click at [1106, 508] on button "Join Meeting" at bounding box center [1116, 520] width 106 height 36
click at [1131, 526] on span "Join Meeting" at bounding box center [1115, 520] width 77 height 11
click at [941, 520] on div "Diana Banuelos : Liked “Perfect see you then” View Messages" at bounding box center [745, 520] width 635 height 18
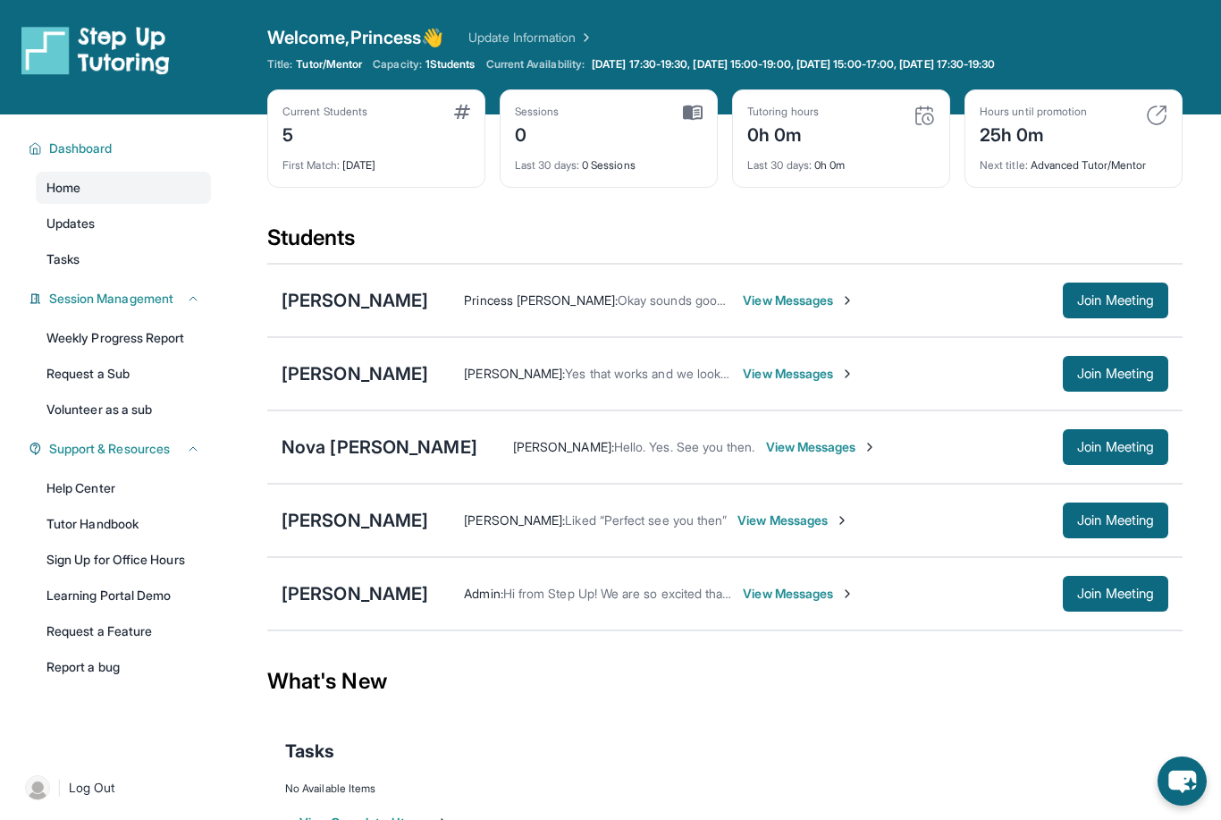
click at [1101, 541] on div "Ryan Cardenas Diana Banuelos : Liked “Perfect see you then” View Messages Join …" at bounding box center [725, 520] width 916 height 73
click at [1099, 531] on button "Join Meeting" at bounding box center [1116, 520] width 106 height 36
click at [1100, 531] on button "Join Meeting" at bounding box center [1116, 520] width 106 height 36
click at [960, 526] on div "Diana Banuelos : Liked “Perfect see you then” View Messages" at bounding box center [745, 520] width 635 height 18
click at [1123, 522] on span "Join Meeting" at bounding box center [1115, 520] width 77 height 11
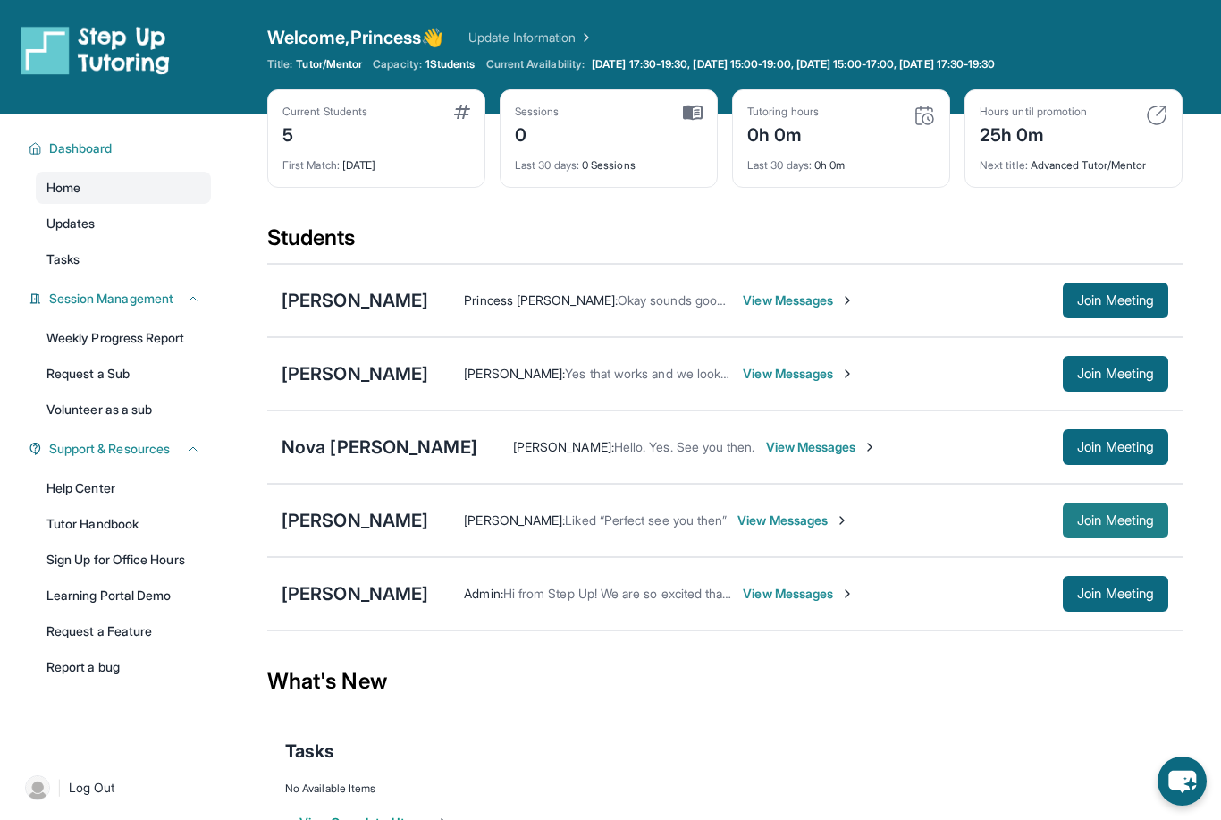
click at [1077, 517] on span "Join Meeting" at bounding box center [1115, 520] width 77 height 11
click at [1094, 530] on button "Join Meeting" at bounding box center [1116, 520] width 106 height 36
click at [1096, 536] on button "Join Meeting" at bounding box center [1116, 520] width 106 height 36
click at [1094, 521] on span "Join Meeting" at bounding box center [1115, 520] width 77 height 11
click at [1086, 517] on span "Join Meeting" at bounding box center [1115, 520] width 77 height 11
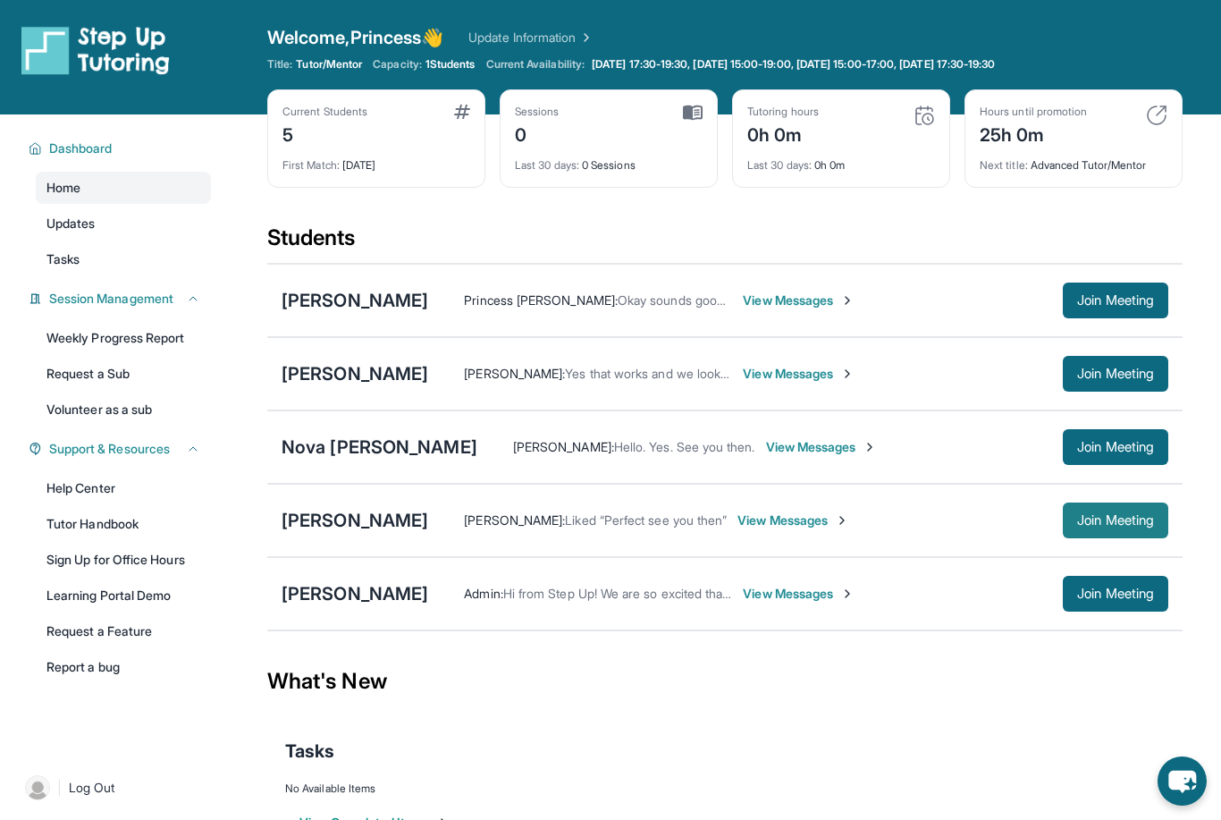
click at [1110, 518] on span "Join Meeting" at bounding box center [1115, 520] width 77 height 11
click at [1043, 518] on div "Diana Banuelos : Liked “Perfect see you then” View Messages" at bounding box center [745, 520] width 635 height 18
click at [1108, 531] on button "Join Meeting" at bounding box center [1116, 520] width 106 height 36
click at [987, 529] on div "Diana Banuelos : Liked “Perfect see you then” View Messages Join Meeting" at bounding box center [798, 520] width 740 height 36
click at [1117, 534] on button "Join Meeting" at bounding box center [1116, 520] width 106 height 36
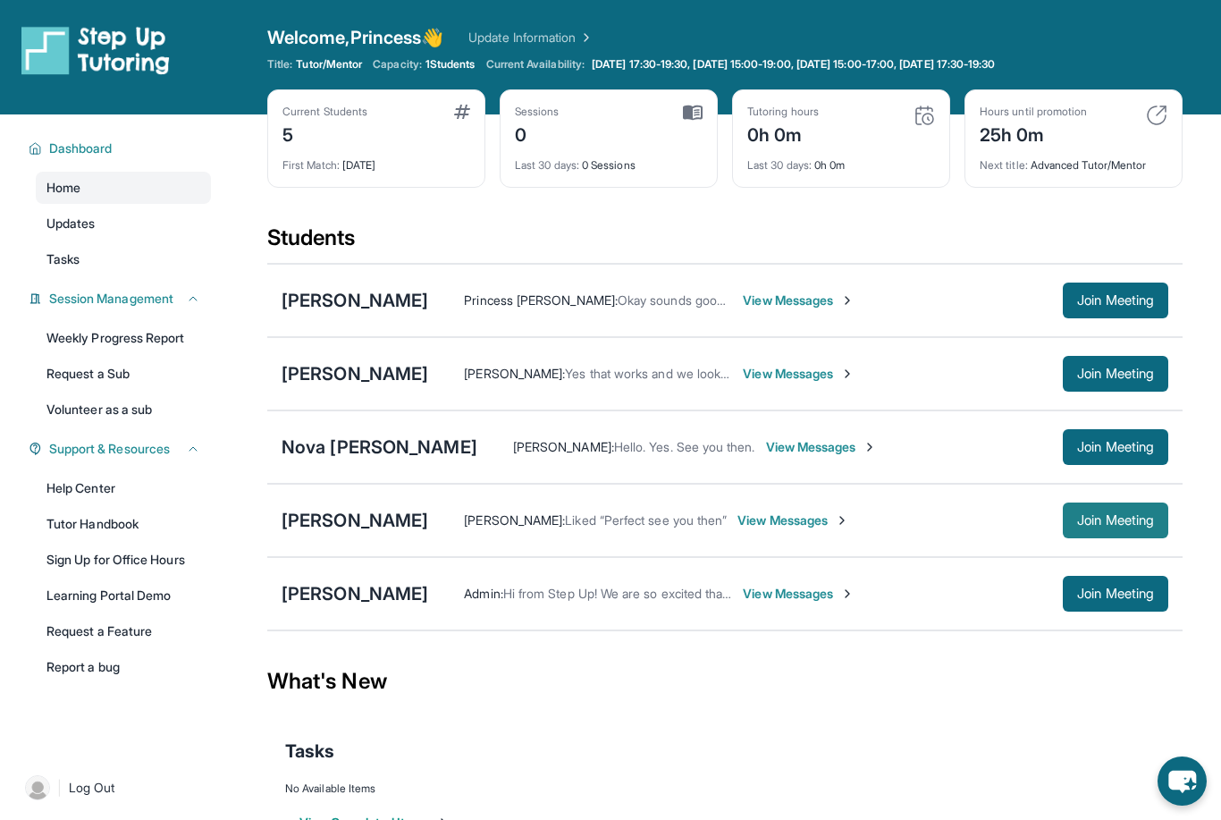
click at [1113, 518] on span "Join Meeting" at bounding box center [1115, 520] width 77 height 11
click at [1139, 526] on span "Join Meeting" at bounding box center [1115, 520] width 77 height 11
click at [985, 668] on div "What's New" at bounding box center [725, 681] width 916 height 79
click at [1080, 549] on div "Ryan Cardenas Diana Banuelos : Liked “Perfect see you then” View Messages Join …" at bounding box center [725, 520] width 916 height 73
click at [1082, 520] on span "Join Meeting" at bounding box center [1115, 520] width 77 height 11
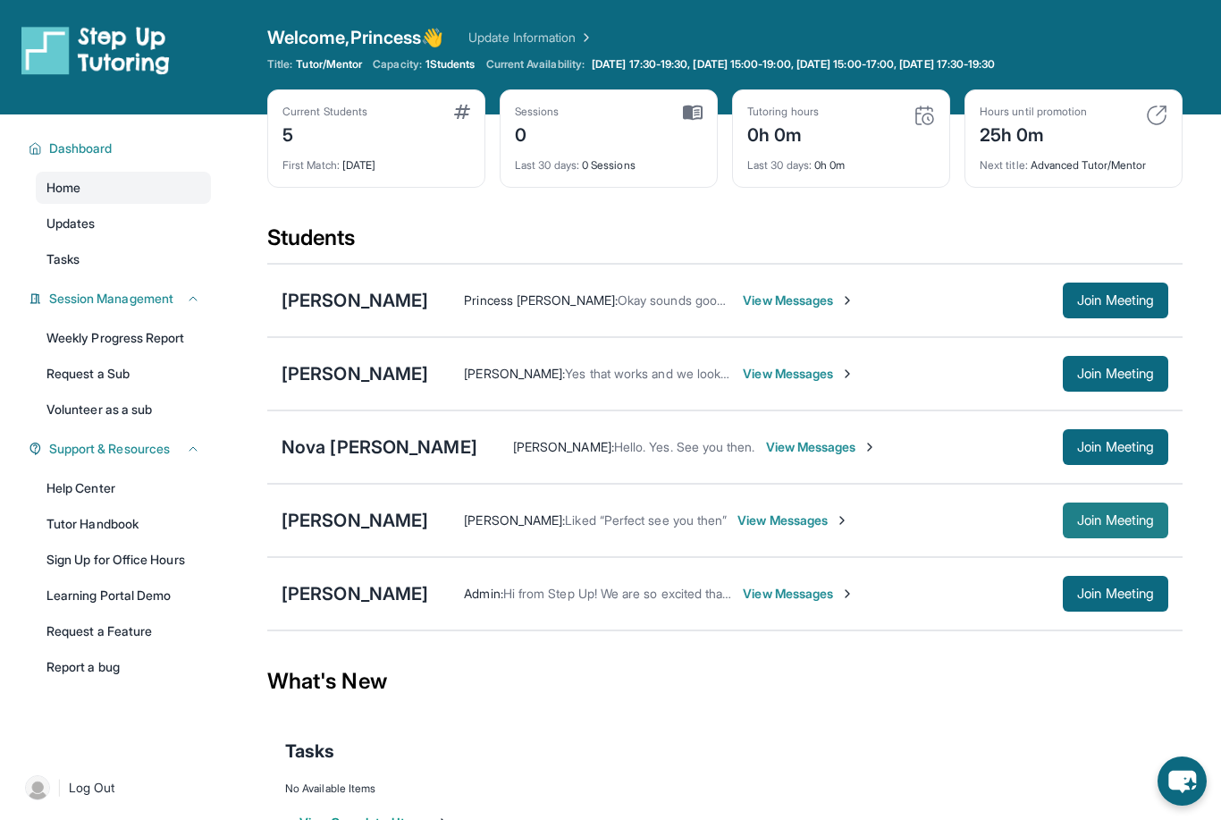
click at [1082, 520] on span "Join Meeting" at bounding box center [1115, 520] width 77 height 11
click at [1085, 521] on span "Join Meeting" at bounding box center [1115, 520] width 77 height 11
click at [1117, 520] on span "Join Meeting" at bounding box center [1115, 520] width 77 height 11
click at [1097, 530] on button "Join Meeting" at bounding box center [1116, 520] width 106 height 36
click at [1140, 541] on div "Ryan Cardenas Diana Banuelos : Liked “Perfect see you then” View Messages Join …" at bounding box center [725, 520] width 916 height 73
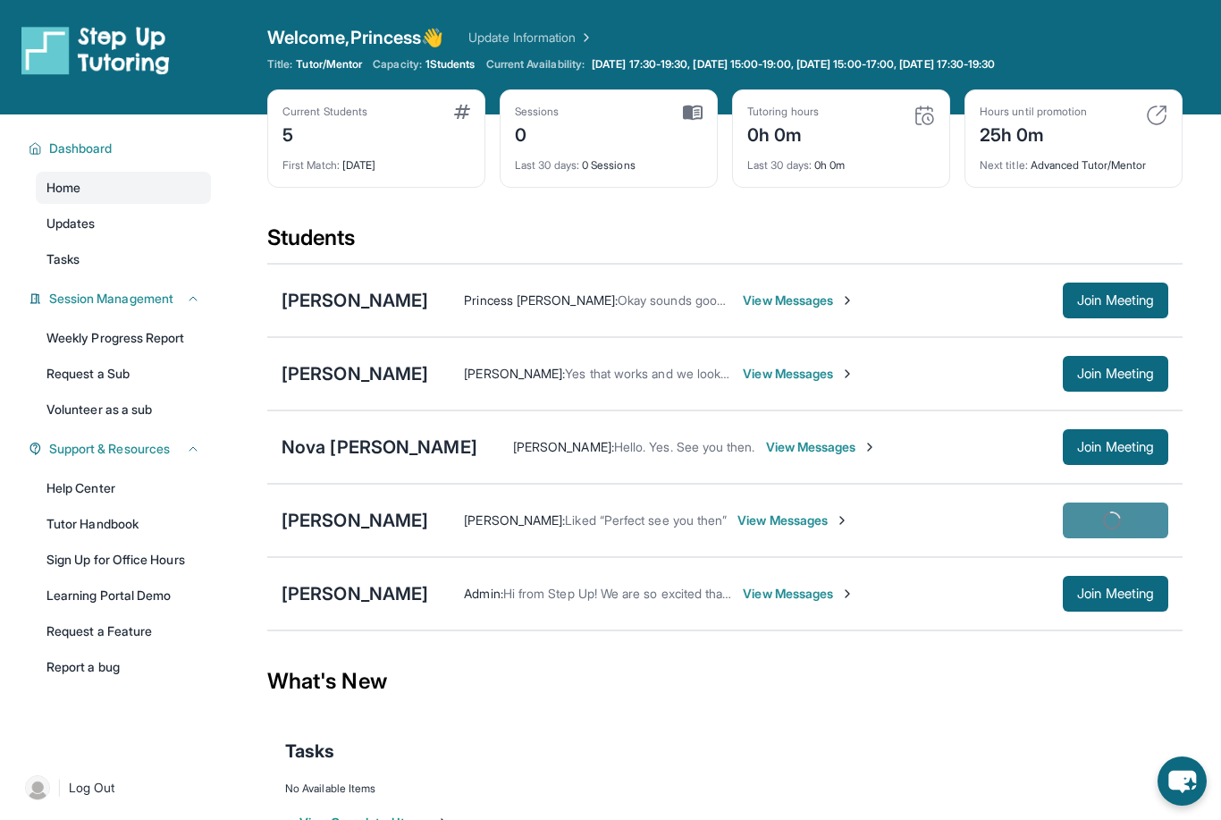
click at [1139, 540] on div "Ryan Cardenas Diana Banuelos : Liked “Perfect see you then” View Messages Join …" at bounding box center [725, 520] width 916 height 73
click at [359, 530] on div "[PERSON_NAME]" at bounding box center [355, 520] width 147 height 25
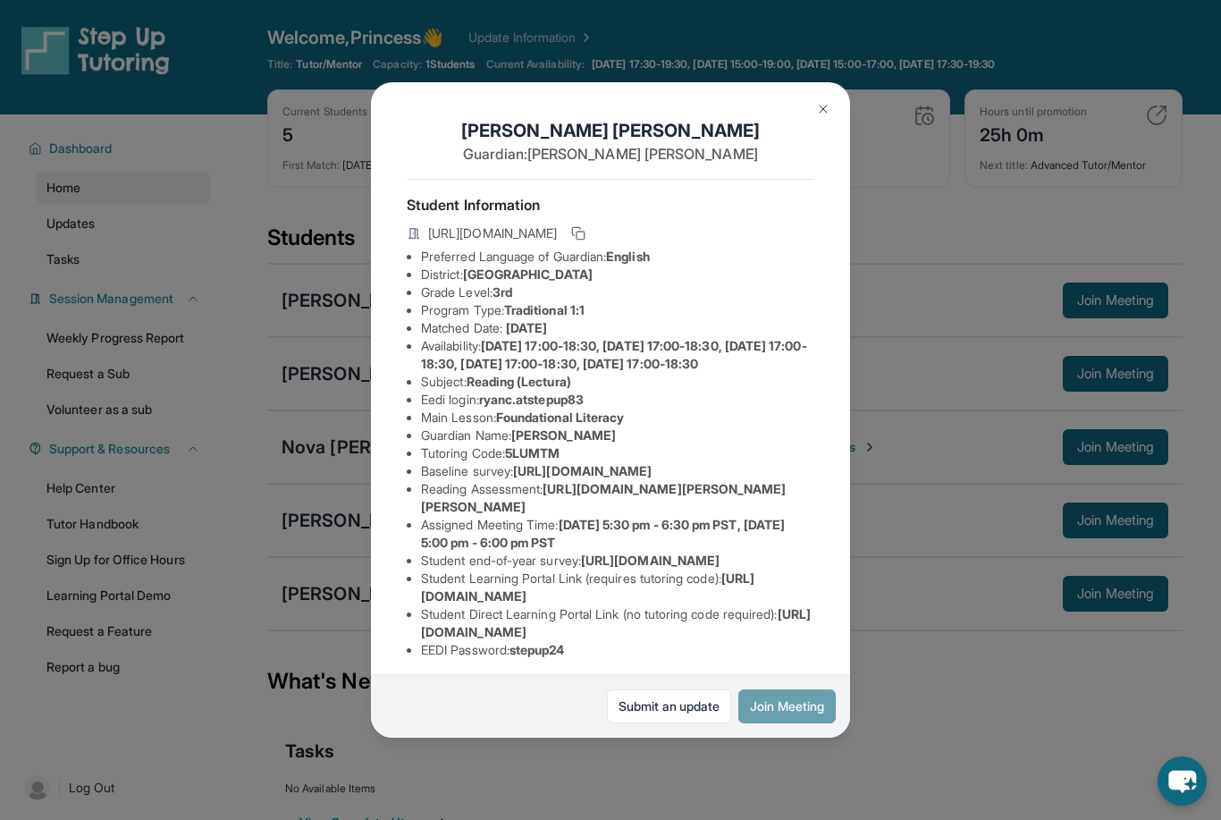
click at [789, 723] on button "Join Meeting" at bounding box center [787, 706] width 97 height 34
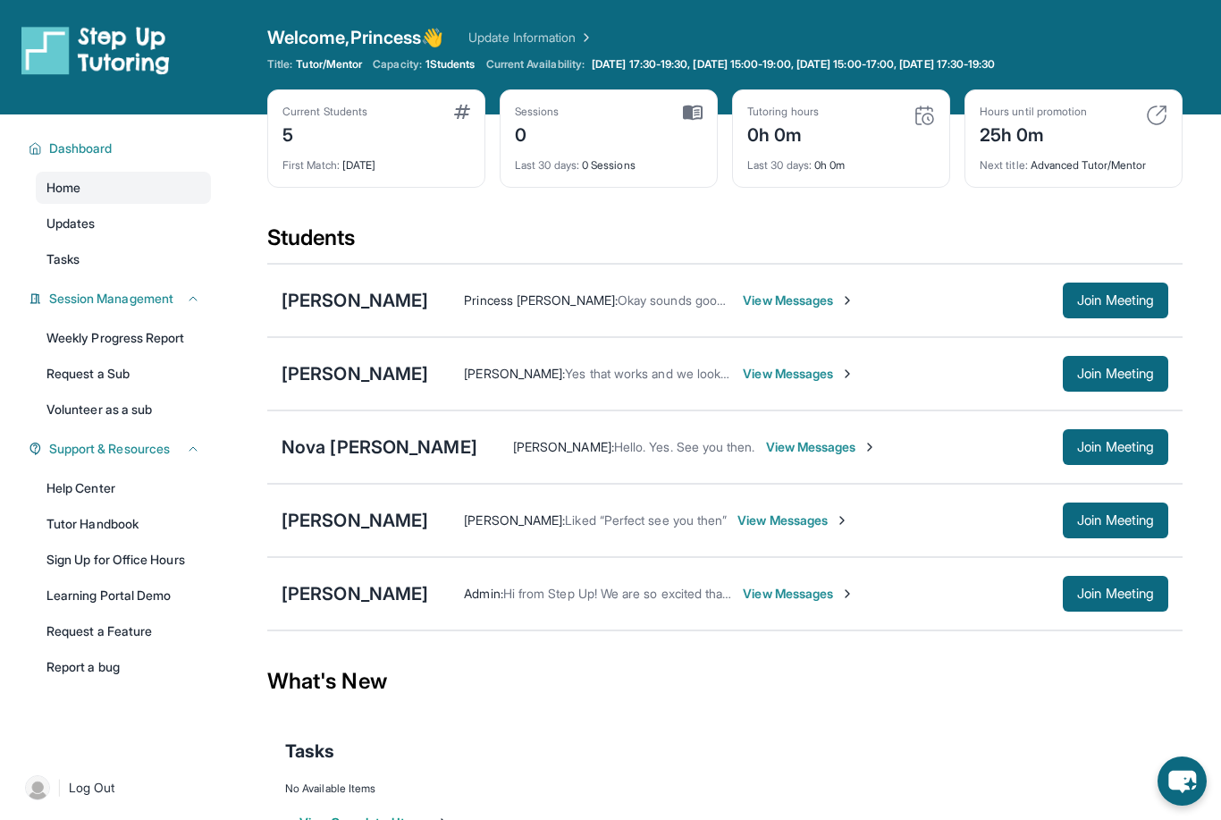
click at [96, 60] on img at bounding box center [95, 50] width 148 height 50
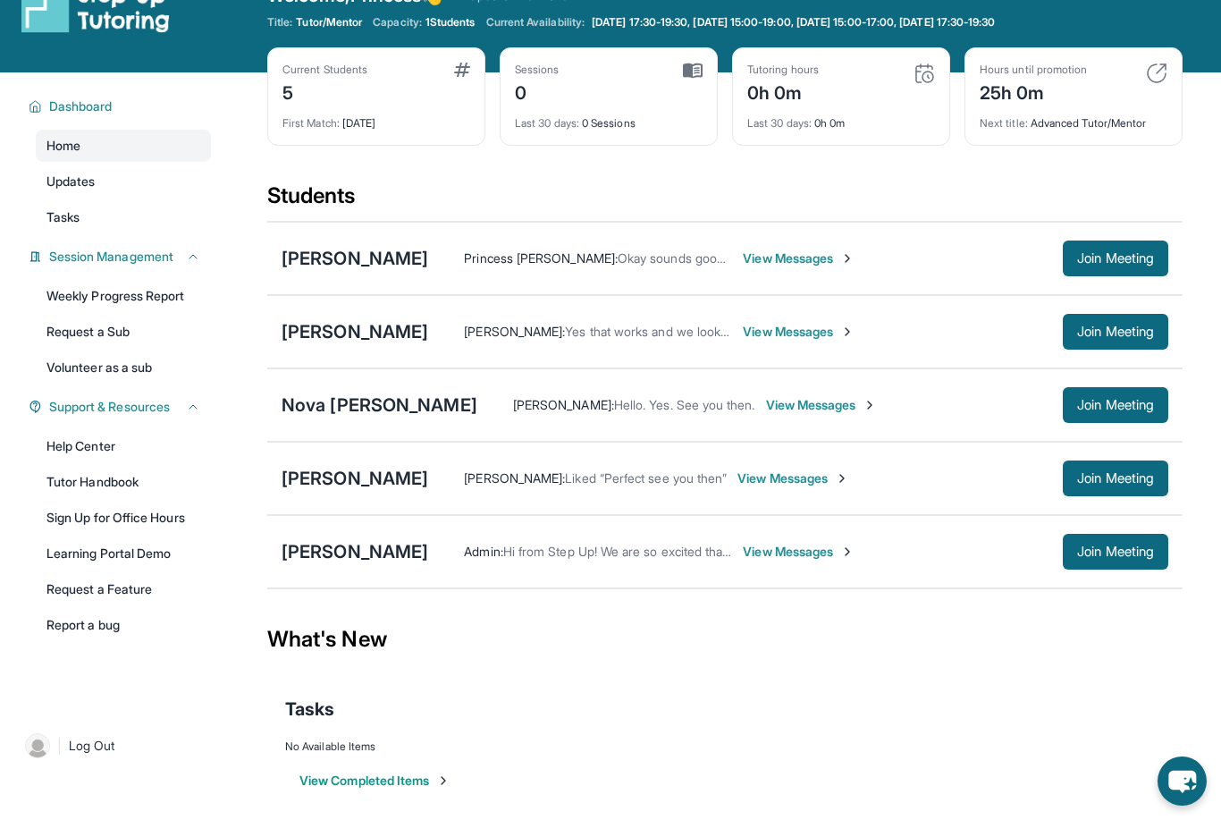
scroll to position [55, 0]
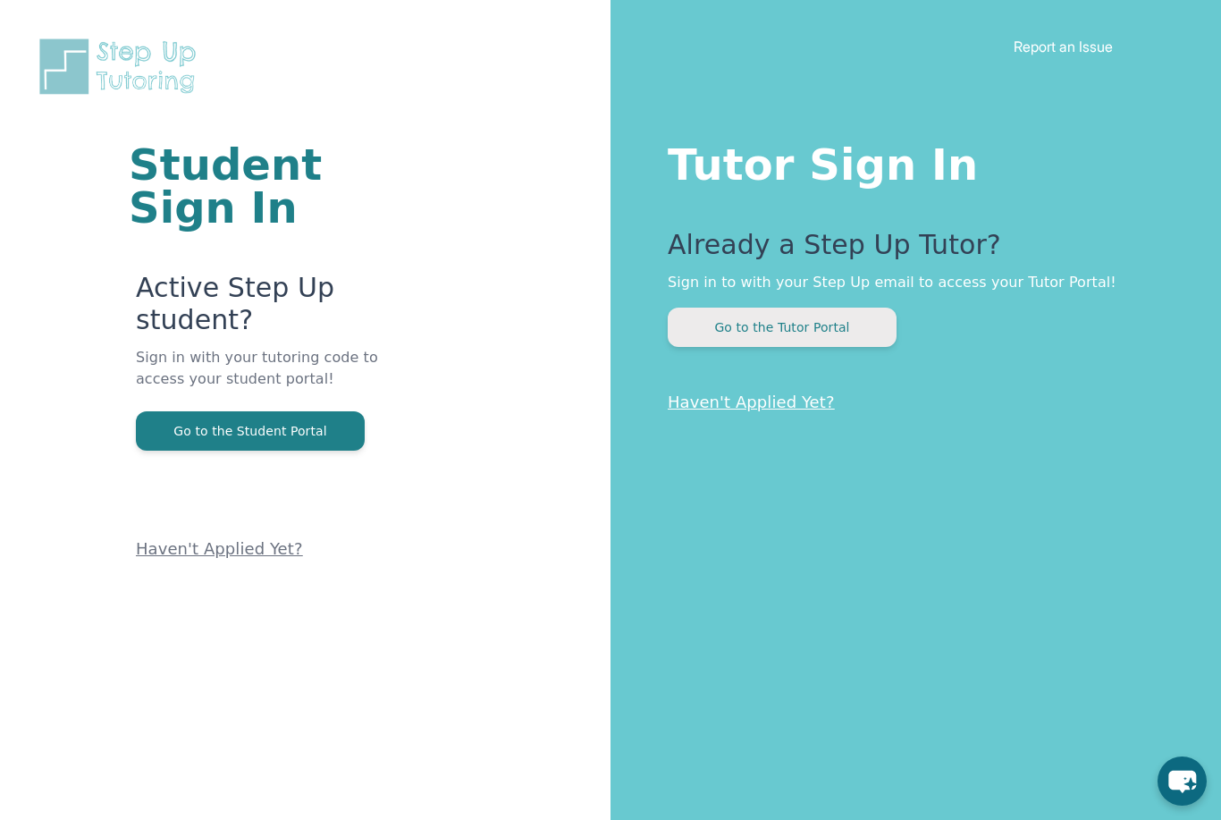
click at [752, 337] on button "Go to the Tutor Portal" at bounding box center [782, 327] width 229 height 39
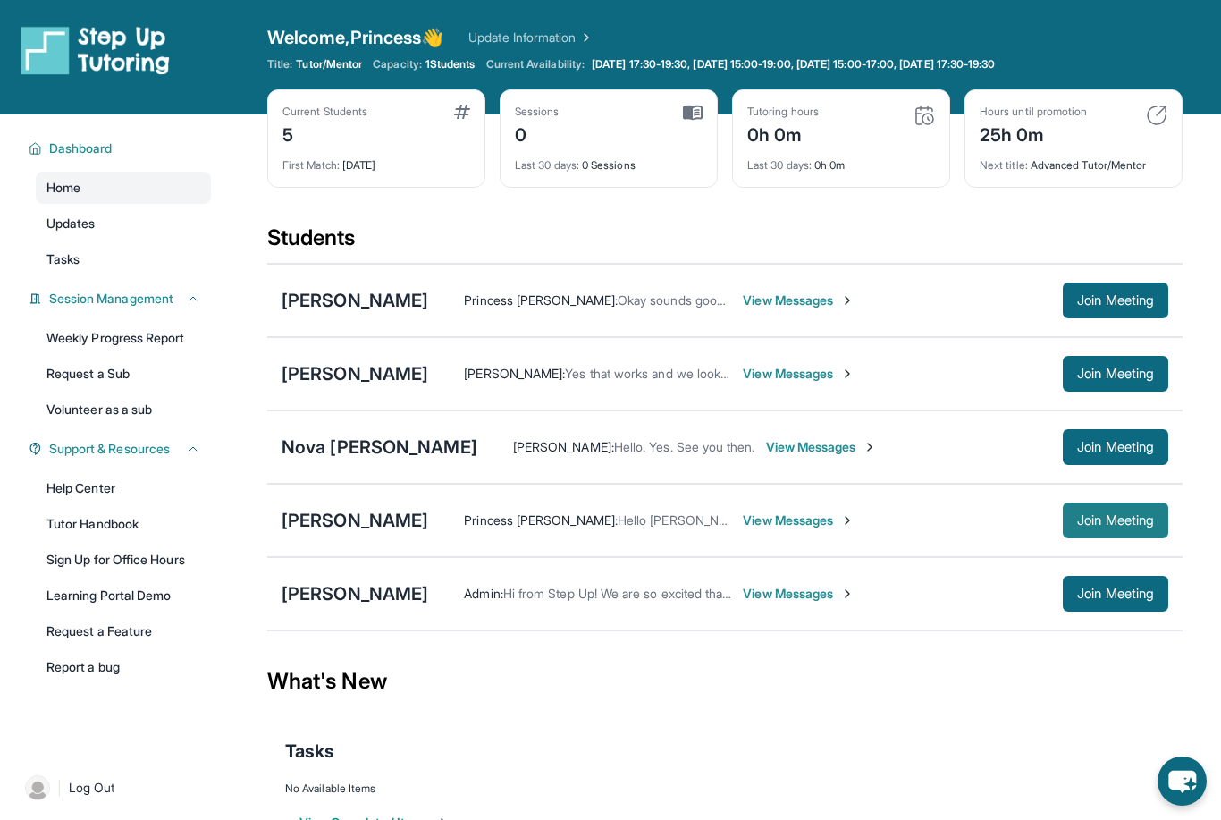
click at [1085, 526] on span "Join Meeting" at bounding box center [1115, 520] width 77 height 11
click at [384, 525] on div "[PERSON_NAME]" at bounding box center [355, 520] width 147 height 25
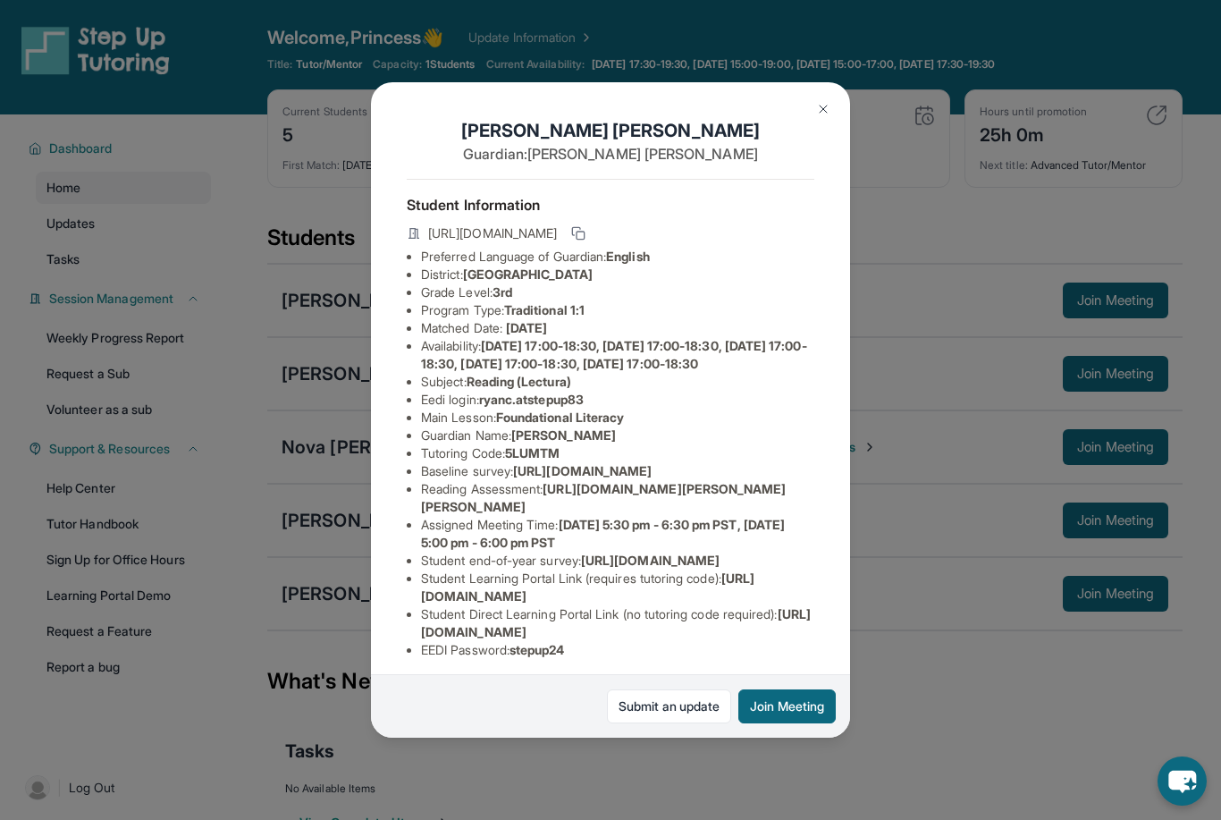
click at [765, 720] on button "Join Meeting" at bounding box center [787, 706] width 97 height 34
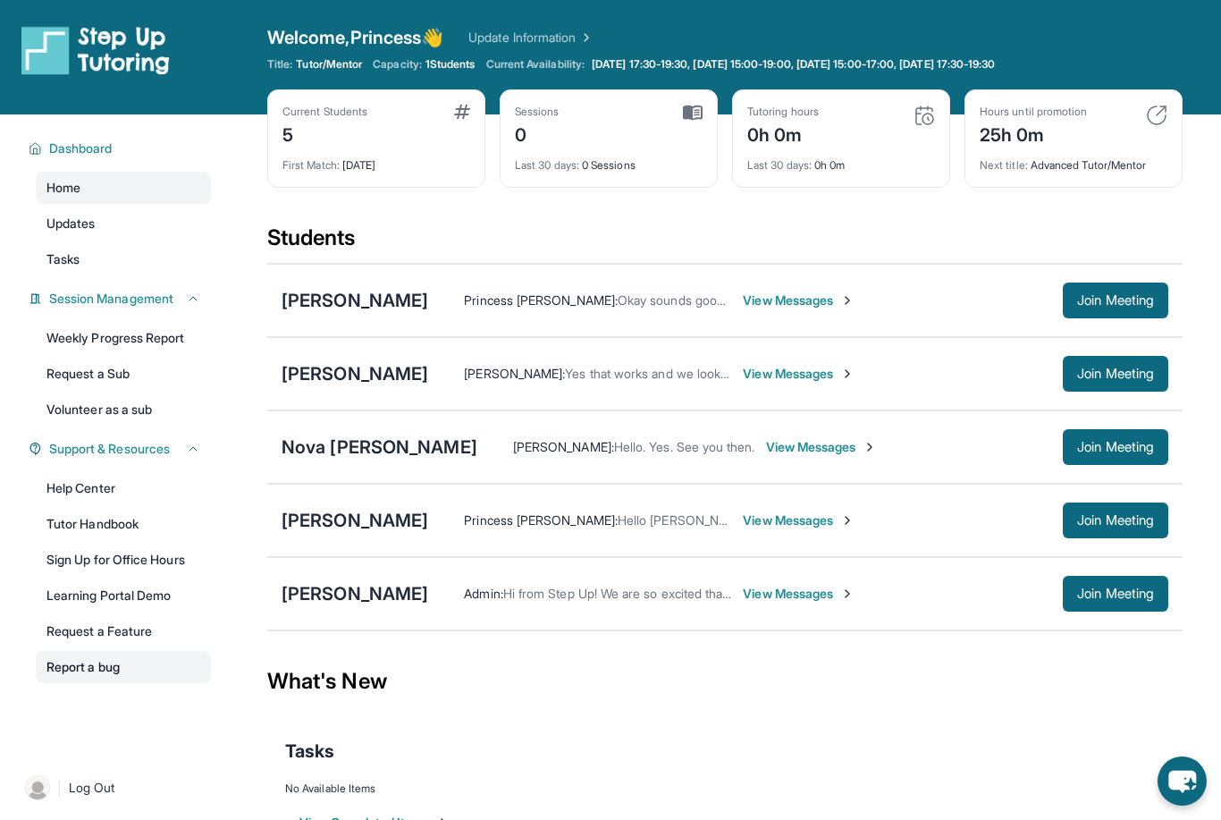
click at [122, 672] on link "Report a bug" at bounding box center [123, 667] width 175 height 32
click at [151, 608] on link "Learning Portal Demo" at bounding box center [123, 595] width 175 height 32
click at [442, 648] on div "What's New" at bounding box center [725, 681] width 916 height 79
click at [1077, 515] on span "Join Meeting" at bounding box center [1115, 520] width 77 height 11
click at [361, 530] on div "[PERSON_NAME]" at bounding box center [355, 520] width 147 height 25
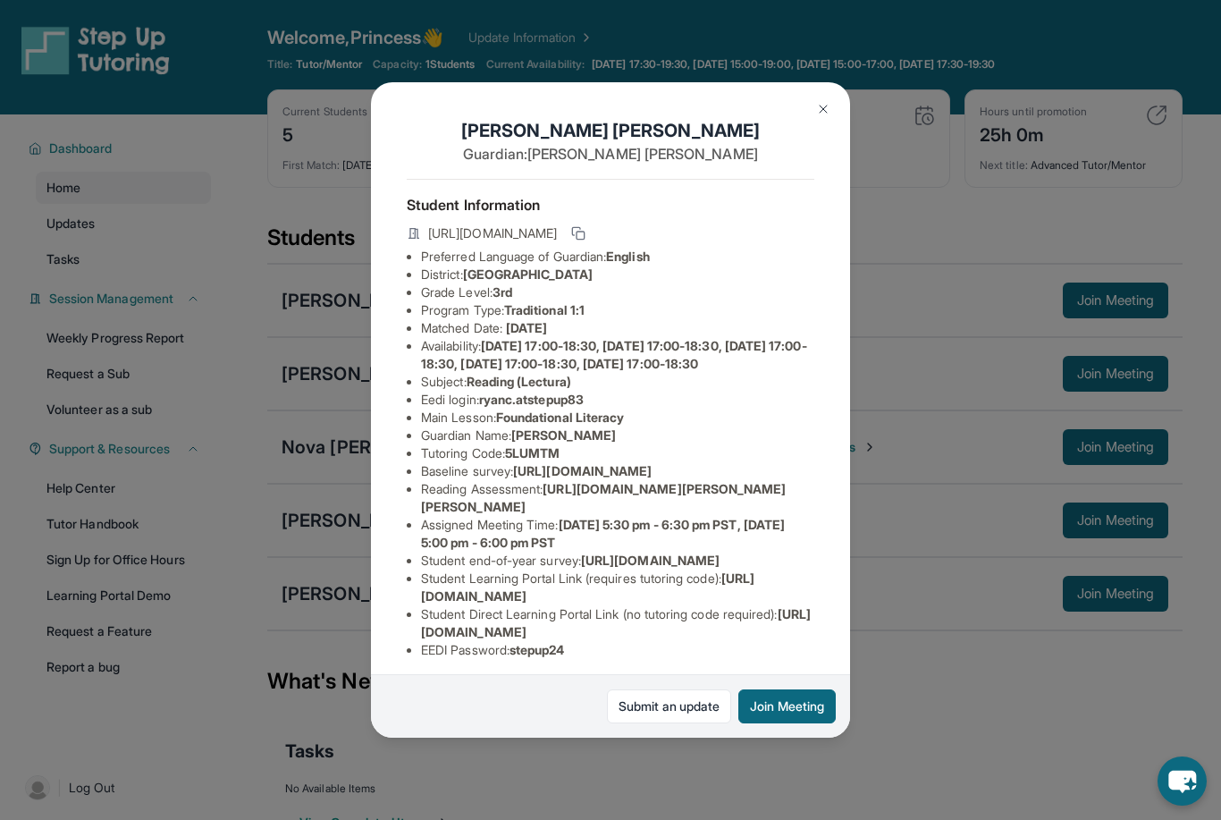
click at [812, 738] on div "Submit an update Join Meeting" at bounding box center [610, 705] width 479 height 63
click at [812, 723] on button "Join Meeting" at bounding box center [787, 706] width 97 height 34
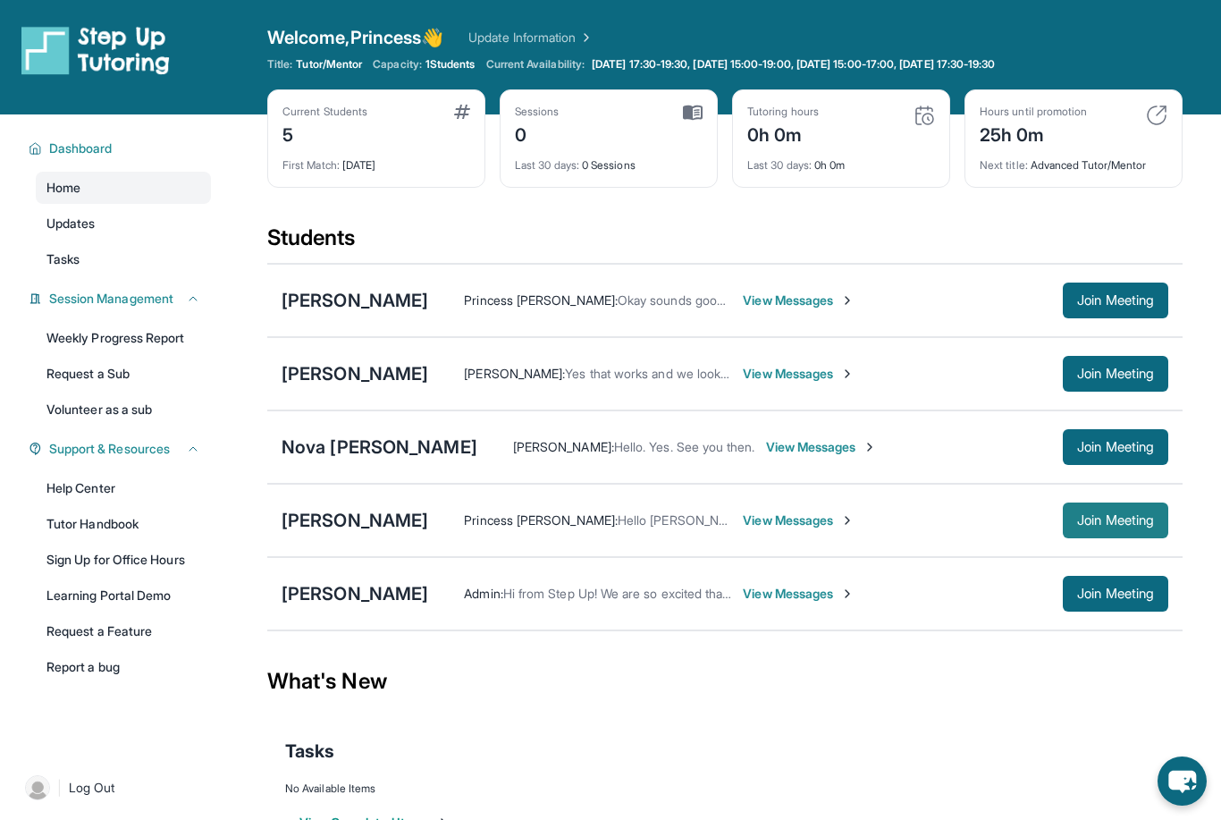
click at [1092, 529] on button "Join Meeting" at bounding box center [1116, 520] width 106 height 36
click at [1096, 523] on span "Join Meeting" at bounding box center [1115, 520] width 77 height 11
click at [352, 521] on div "[PERSON_NAME]" at bounding box center [355, 520] width 147 height 25
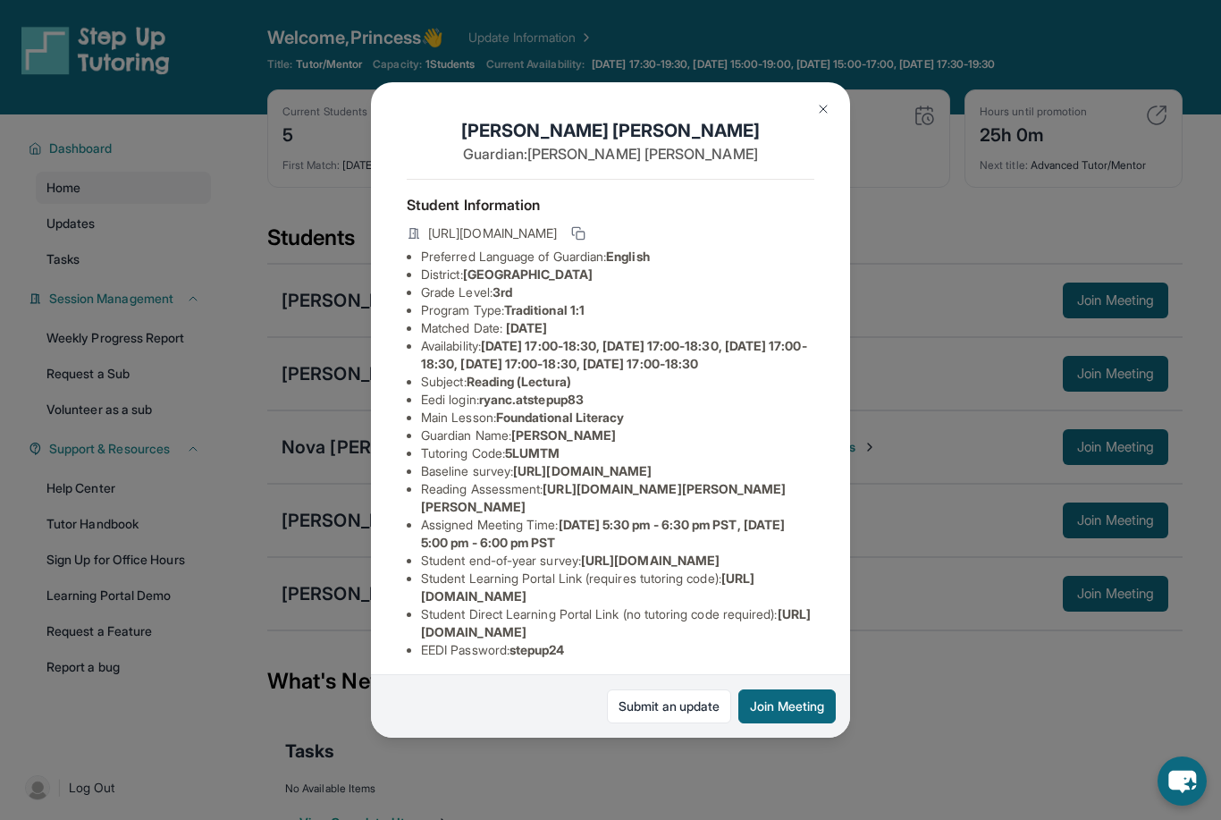
click at [777, 723] on button "Join Meeting" at bounding box center [787, 706] width 97 height 34
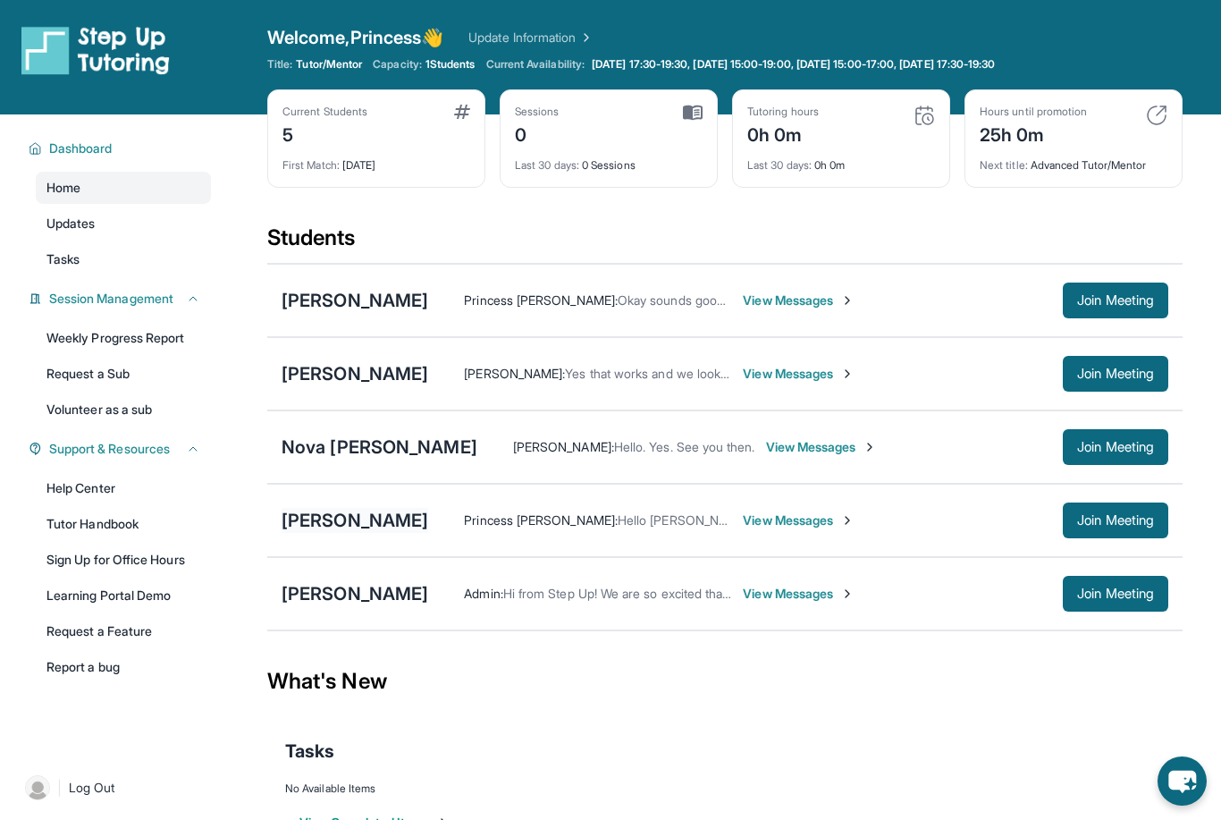
click at [318, 524] on div "[PERSON_NAME]" at bounding box center [355, 520] width 147 height 25
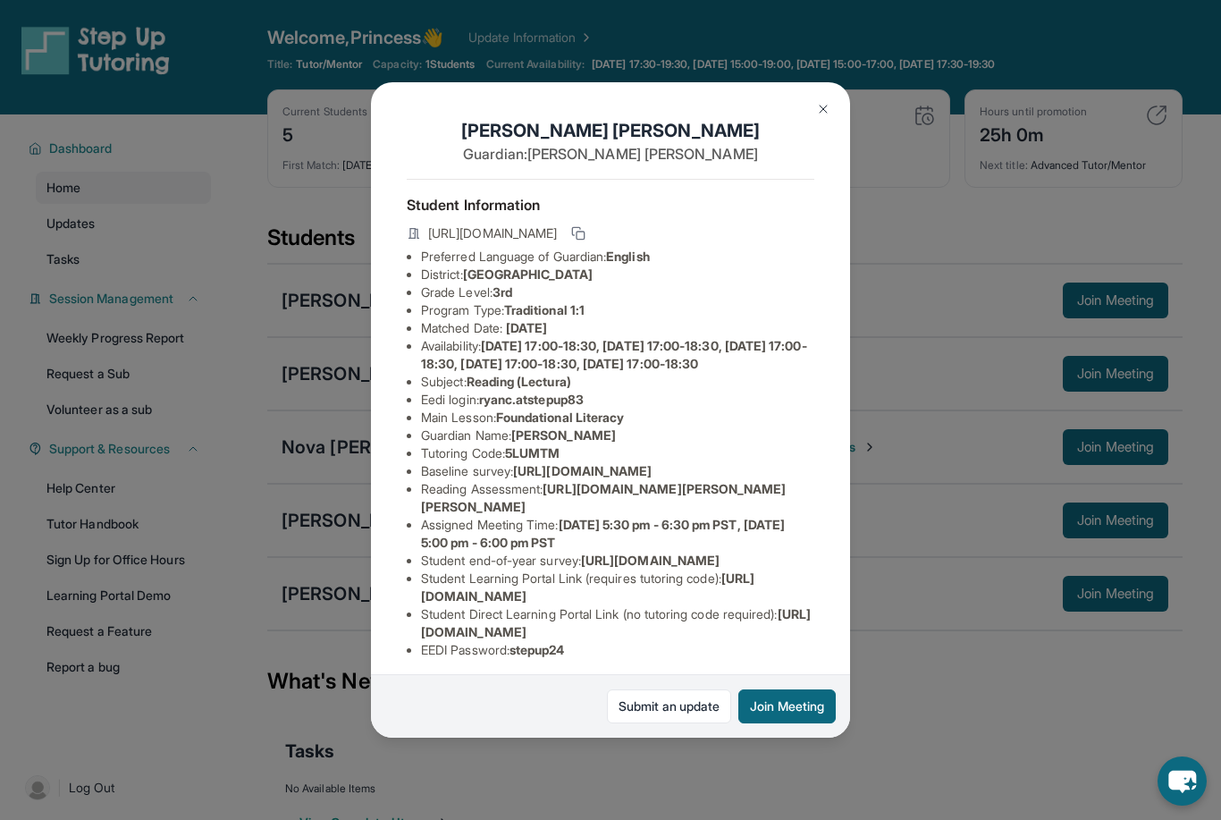
click at [753, 720] on button "Join Meeting" at bounding box center [787, 706] width 97 height 34
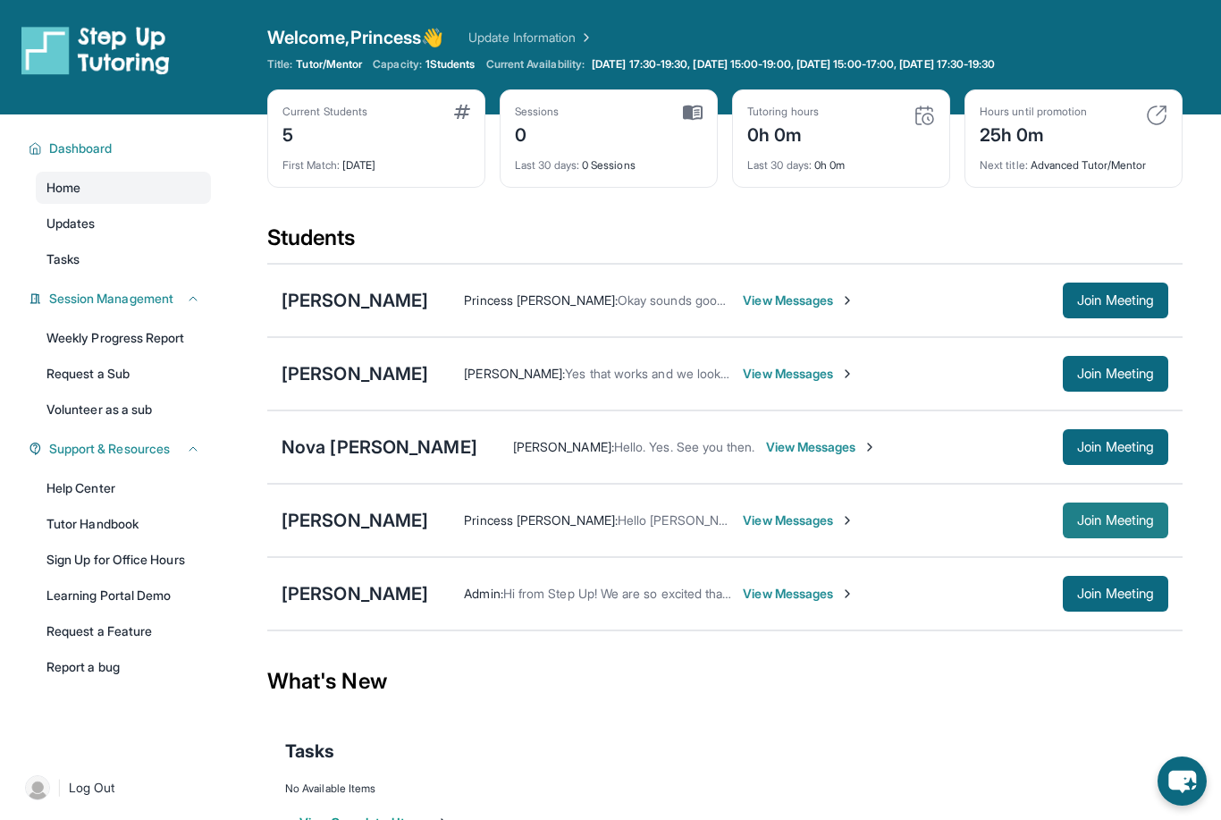
click at [1087, 515] on span "Join Meeting" at bounding box center [1115, 520] width 77 height 11
click at [377, 519] on div "[PERSON_NAME]" at bounding box center [355, 520] width 147 height 25
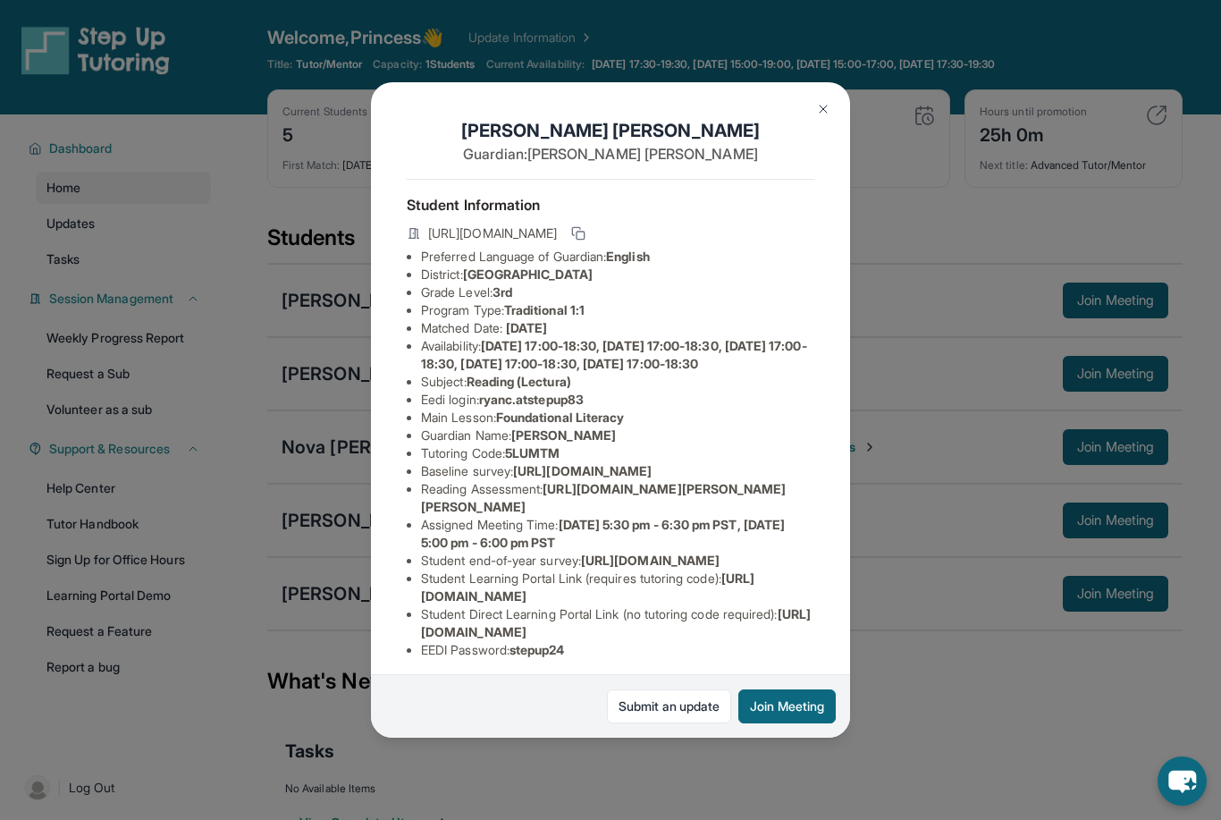
click at [781, 723] on button "Join Meeting" at bounding box center [787, 706] width 97 height 34
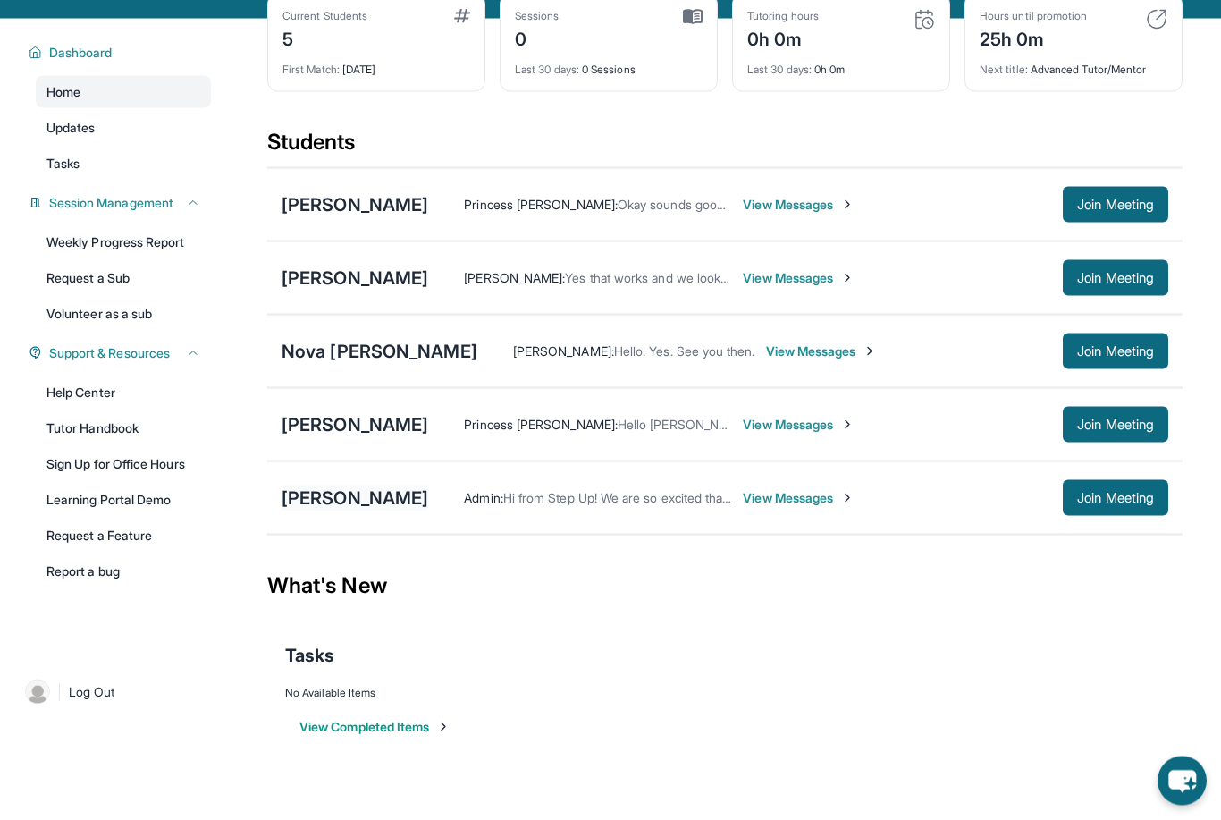
click at [342, 504] on div "[PERSON_NAME]" at bounding box center [355, 498] width 147 height 25
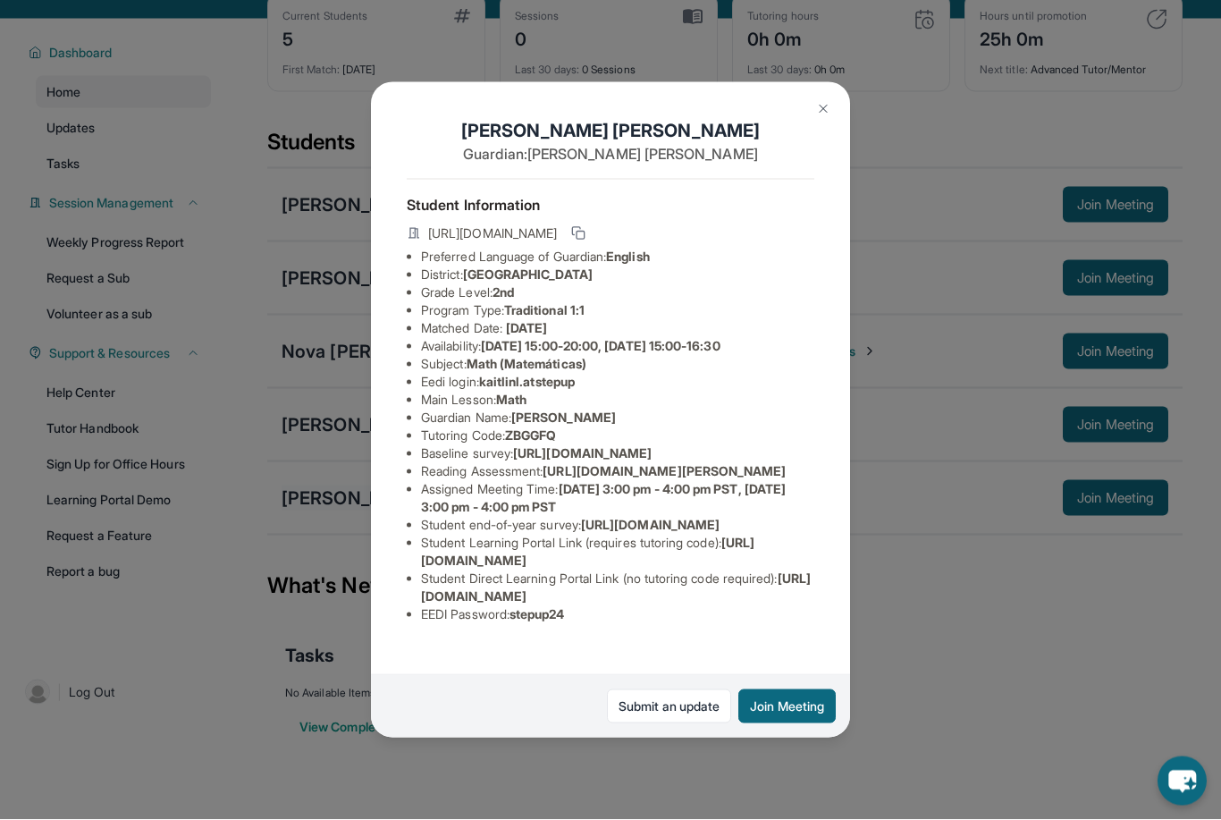
scroll to position [97, 0]
click at [775, 723] on button "Join Meeting" at bounding box center [787, 706] width 97 height 34
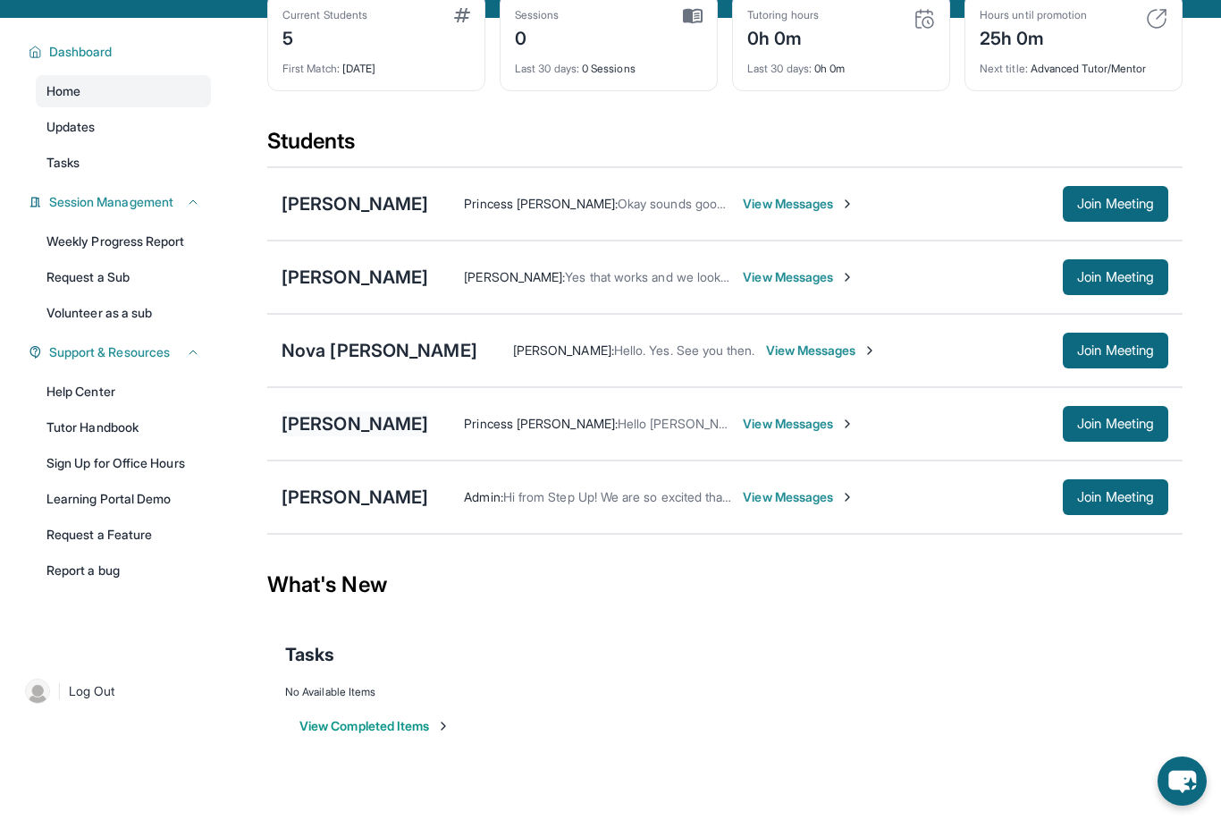
click at [382, 416] on div "[PERSON_NAME]" at bounding box center [355, 423] width 147 height 25
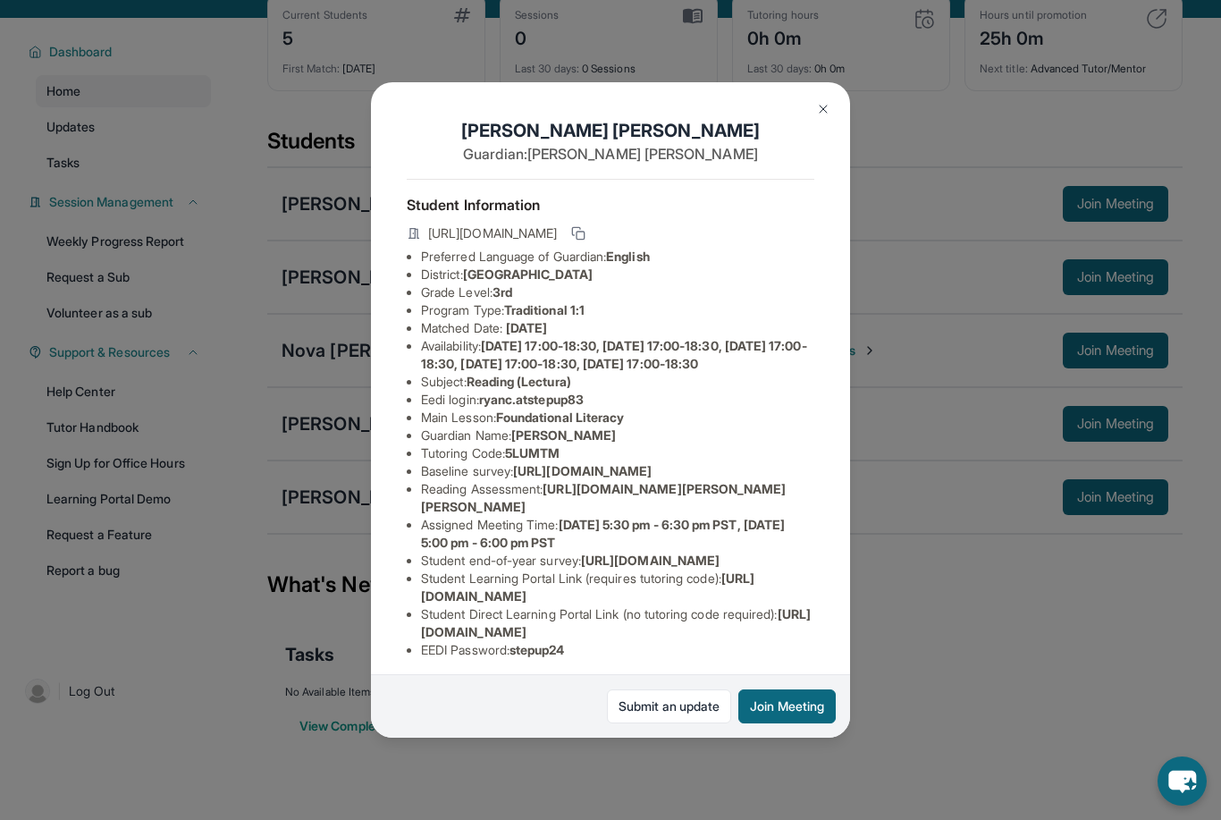
click at [763, 723] on button "Join Meeting" at bounding box center [787, 706] width 97 height 34
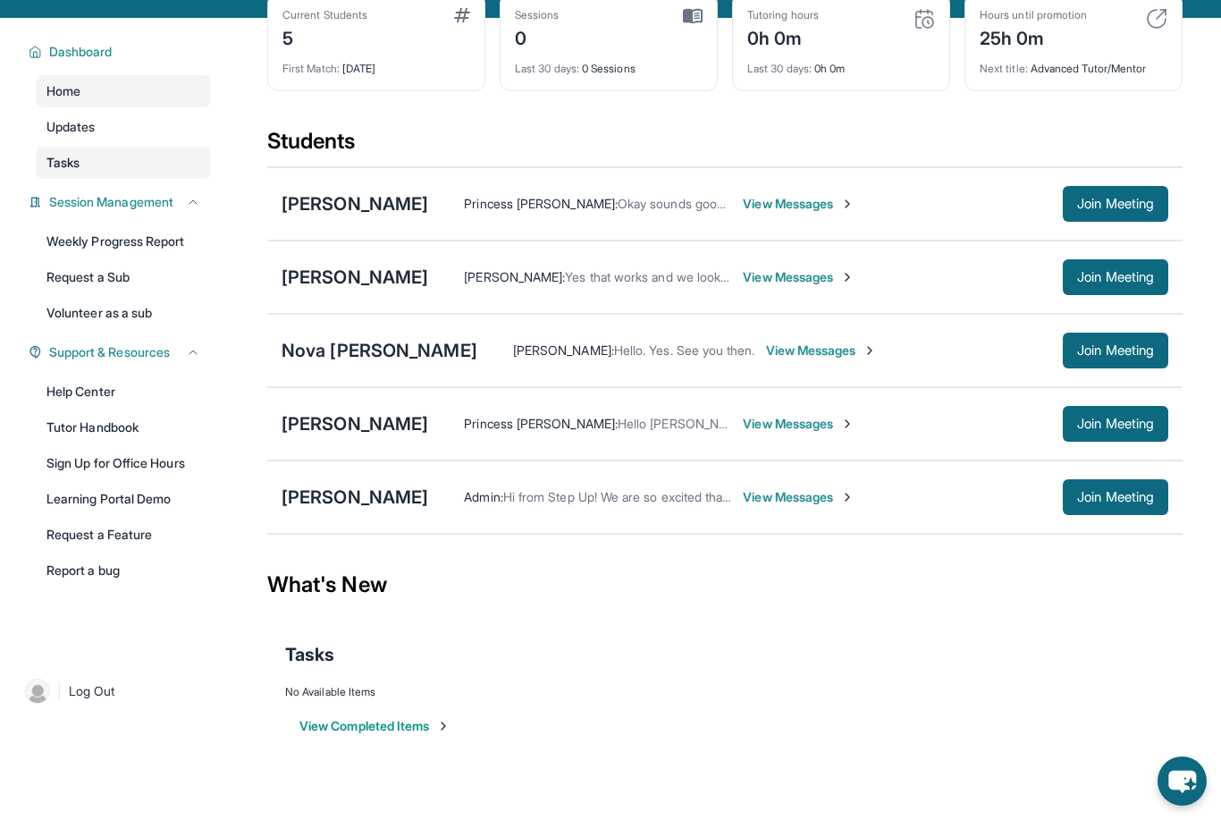
click at [112, 162] on link "Tasks" at bounding box center [123, 163] width 175 height 32
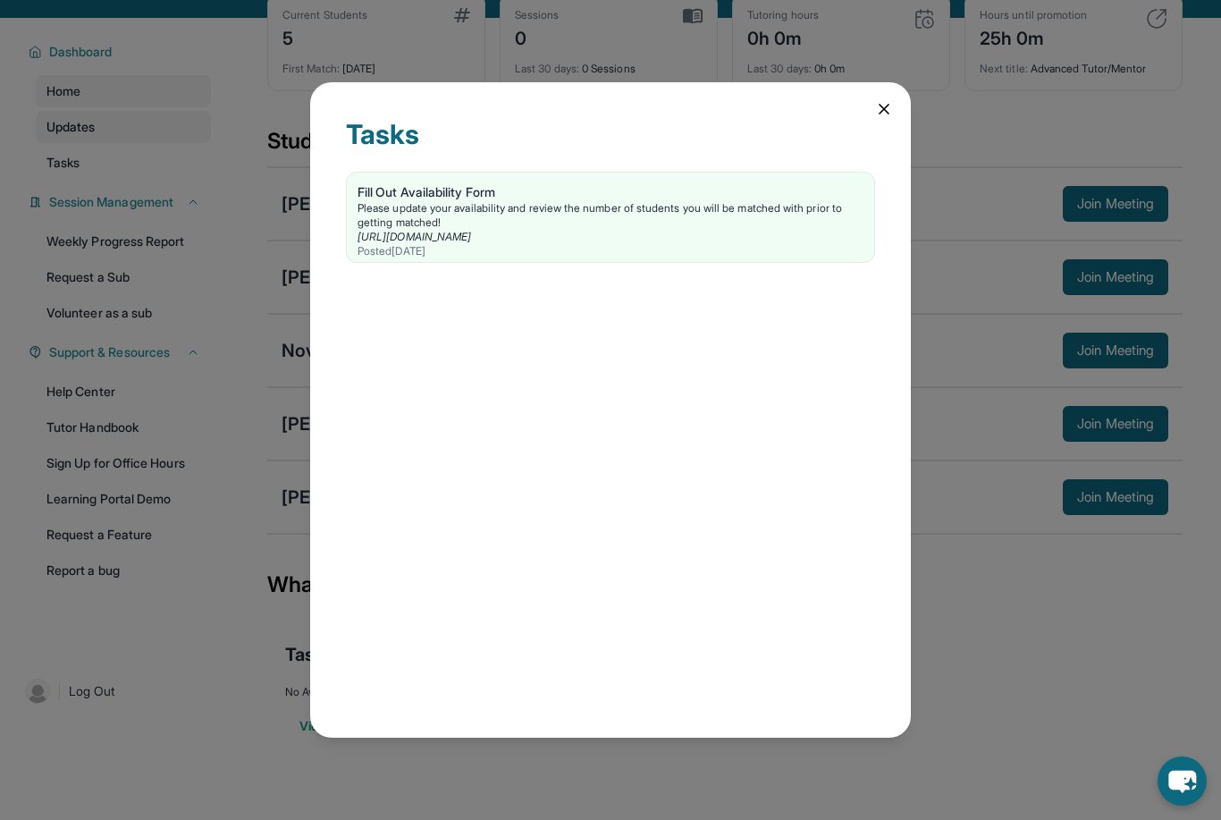
click at [126, 140] on div "Tasks Fill Out Availability Form Please update your availability and review the…" at bounding box center [610, 410] width 1221 height 820
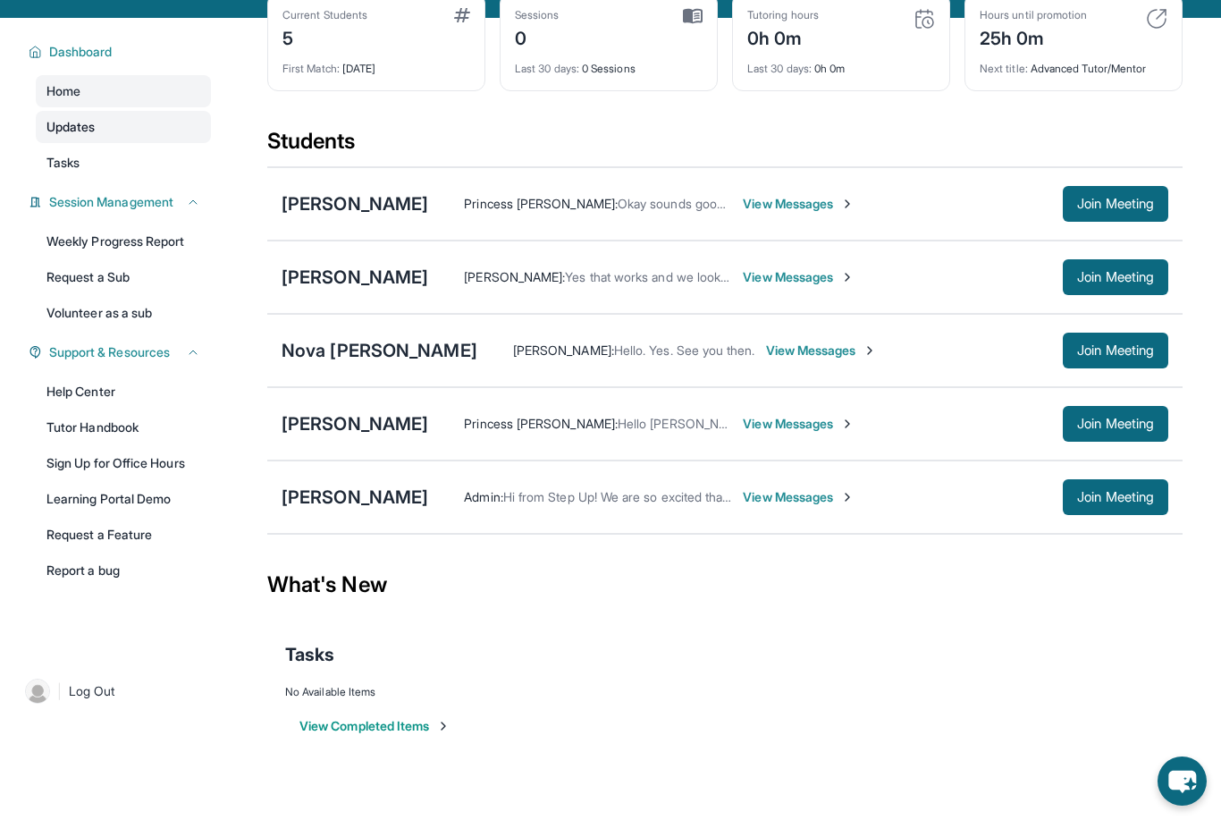
click at [124, 135] on link "Updates" at bounding box center [123, 127] width 175 height 32
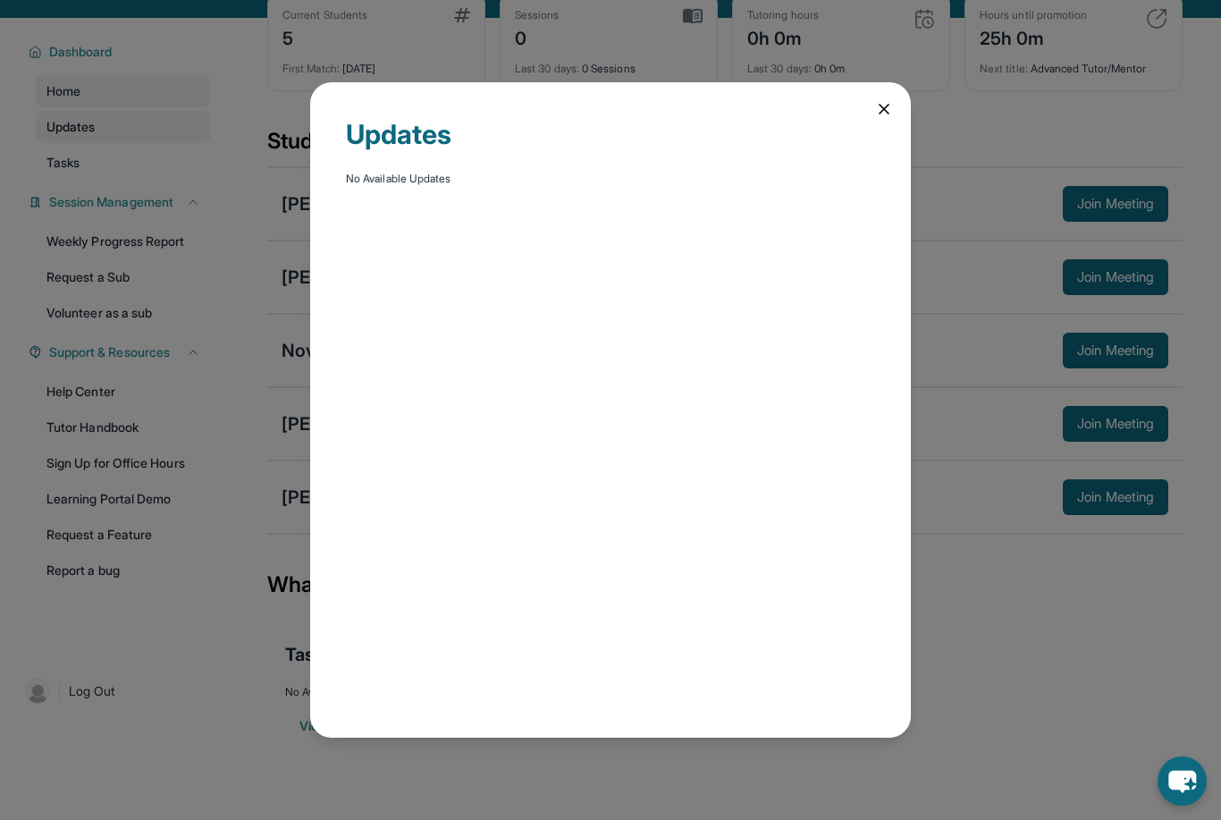
click at [124, 135] on div "Updates No Available Updates" at bounding box center [610, 410] width 1221 height 820
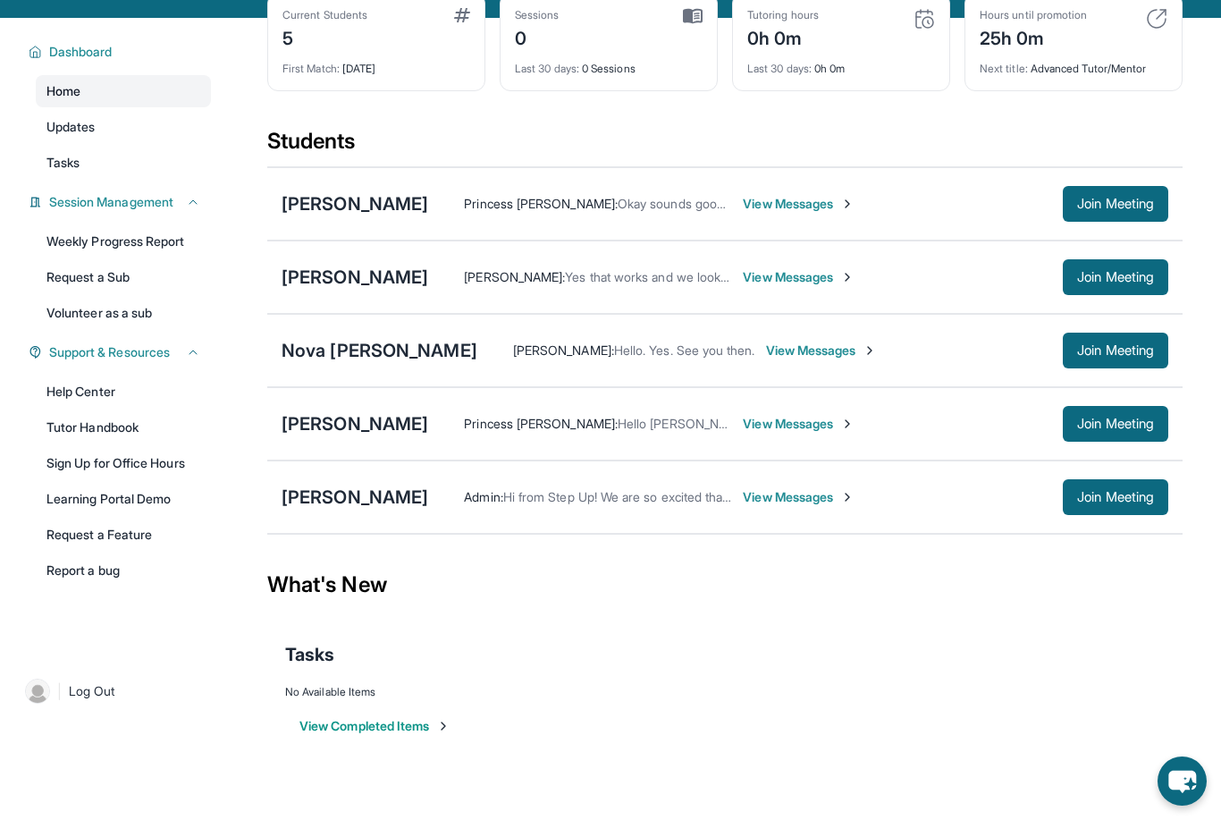
click at [131, 88] on link "Home" at bounding box center [123, 91] width 175 height 32
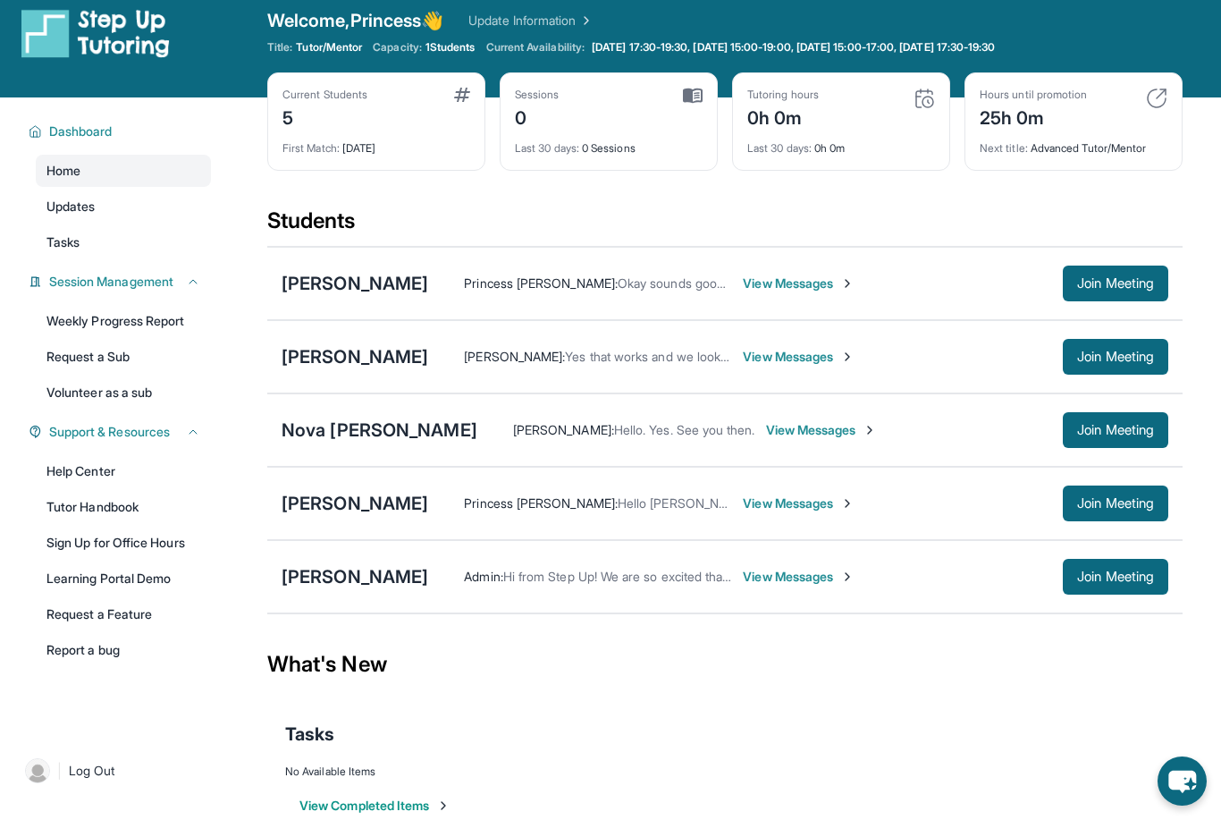
scroll to position [0, 0]
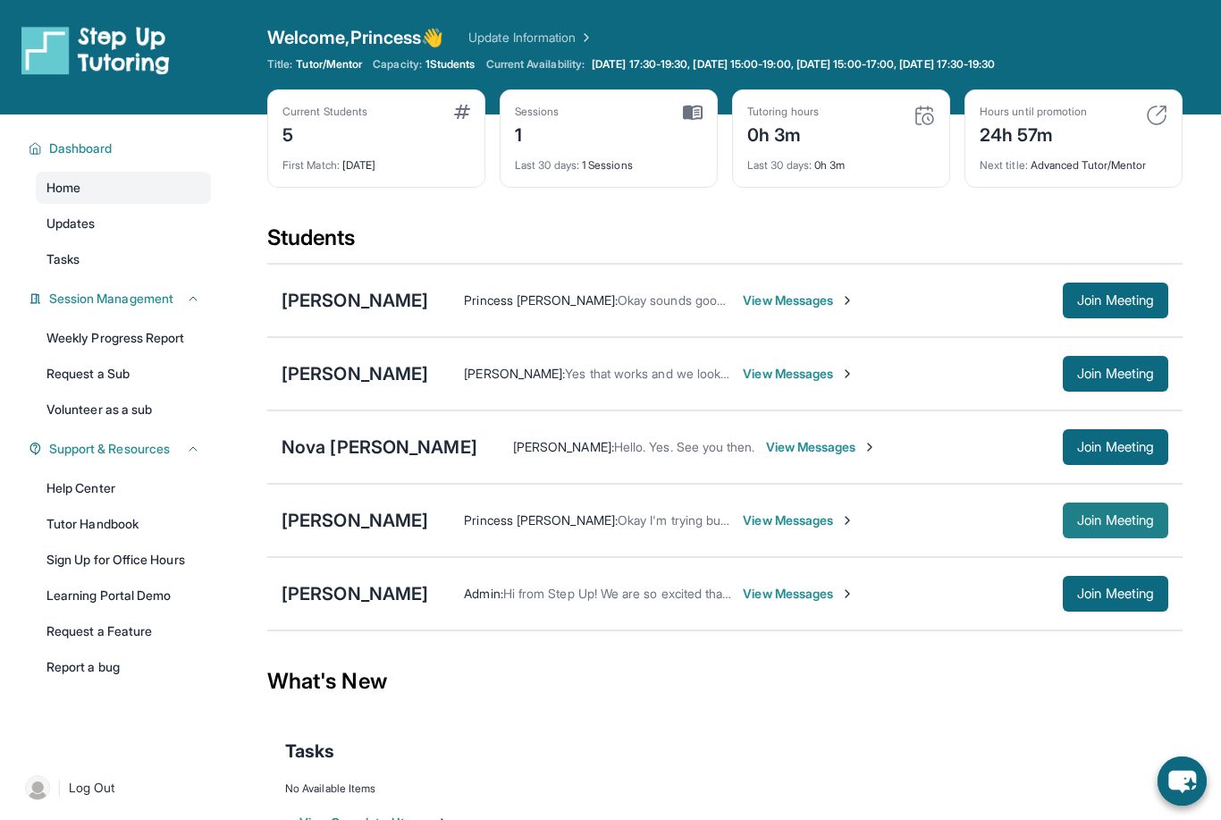
click at [1079, 531] on button "Join Meeting" at bounding box center [1116, 520] width 106 height 36
click at [1169, 112] on div "Hours until promotion 24h 57m Next title : Advanced Tutor/Mentor" at bounding box center [1074, 138] width 218 height 98
click at [1161, 113] on img at bounding box center [1156, 115] width 21 height 21
click at [917, 111] on img at bounding box center [924, 115] width 21 height 21
click at [1071, 67] on div "Title: Tutor/Mentor Capacity: 1 Students Current Availability: [DATE] 17:30-19:…" at bounding box center [725, 64] width 916 height 14
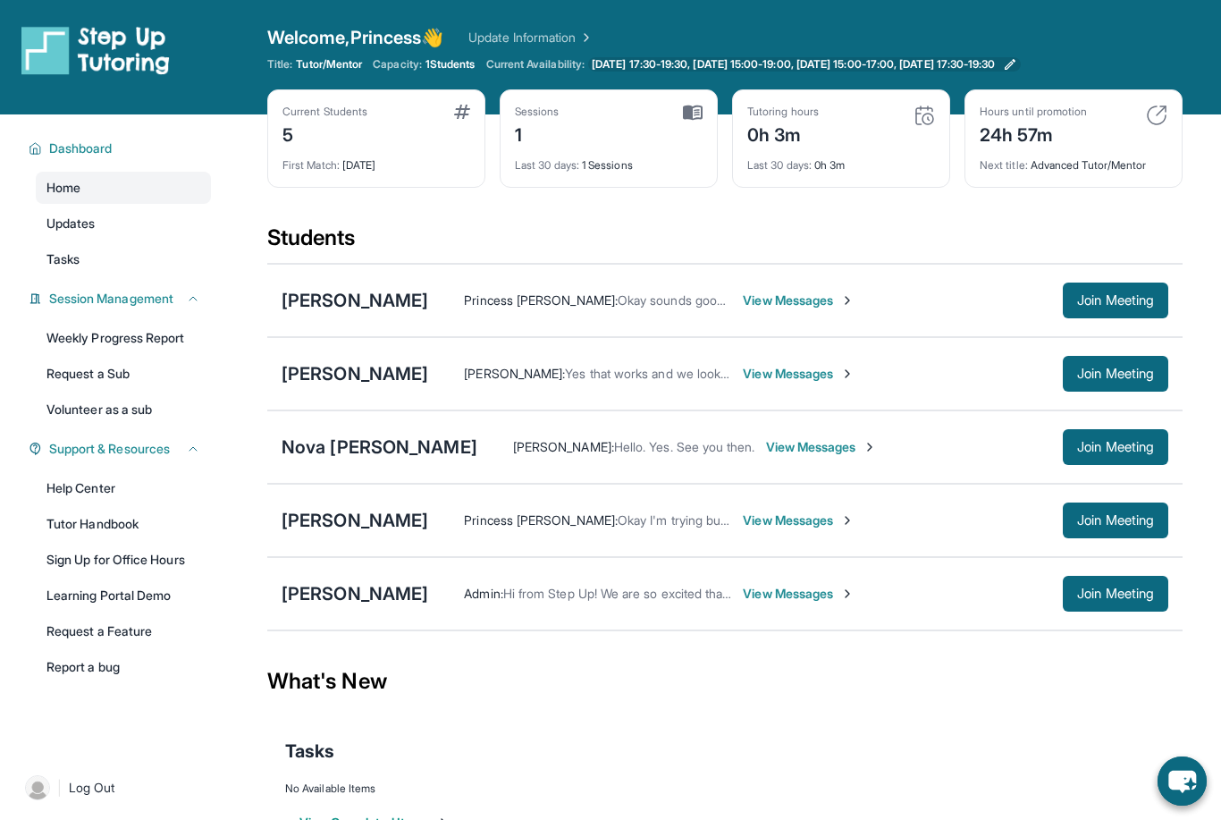
click at [995, 63] on span "[DATE] 17:30-19:30, [DATE] 15:00-19:00, [DATE] 15:00-17:00, [DATE] 17:30-19:30" at bounding box center [793, 64] width 403 height 14
click at [927, 118] on img at bounding box center [924, 115] width 21 height 21
click at [1136, 526] on span "Join Meeting" at bounding box center [1115, 520] width 77 height 11
click at [654, 157] on div "Last 30 days : 1 Sessions" at bounding box center [609, 160] width 188 height 25
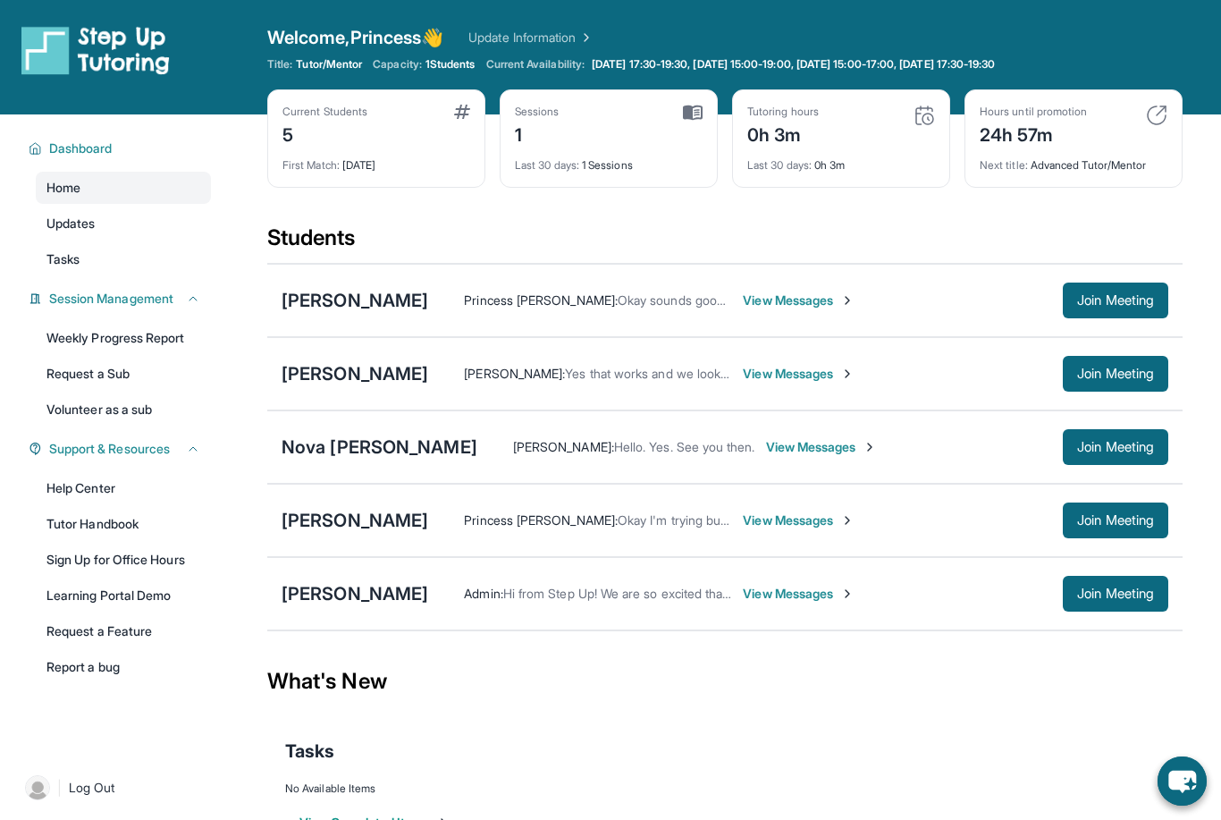
click at [705, 117] on div "Sessions 1 Last 30 days : 1 Sessions" at bounding box center [609, 138] width 218 height 98
click at [704, 117] on div "Sessions 1 Last 30 days : 1 Sessions" at bounding box center [609, 138] width 218 height 98
click at [702, 116] on img at bounding box center [693, 113] width 20 height 16
click at [617, 117] on div "Sessions 1" at bounding box center [609, 126] width 188 height 43
click at [285, 518] on div "[PERSON_NAME]" at bounding box center [355, 520] width 147 height 25
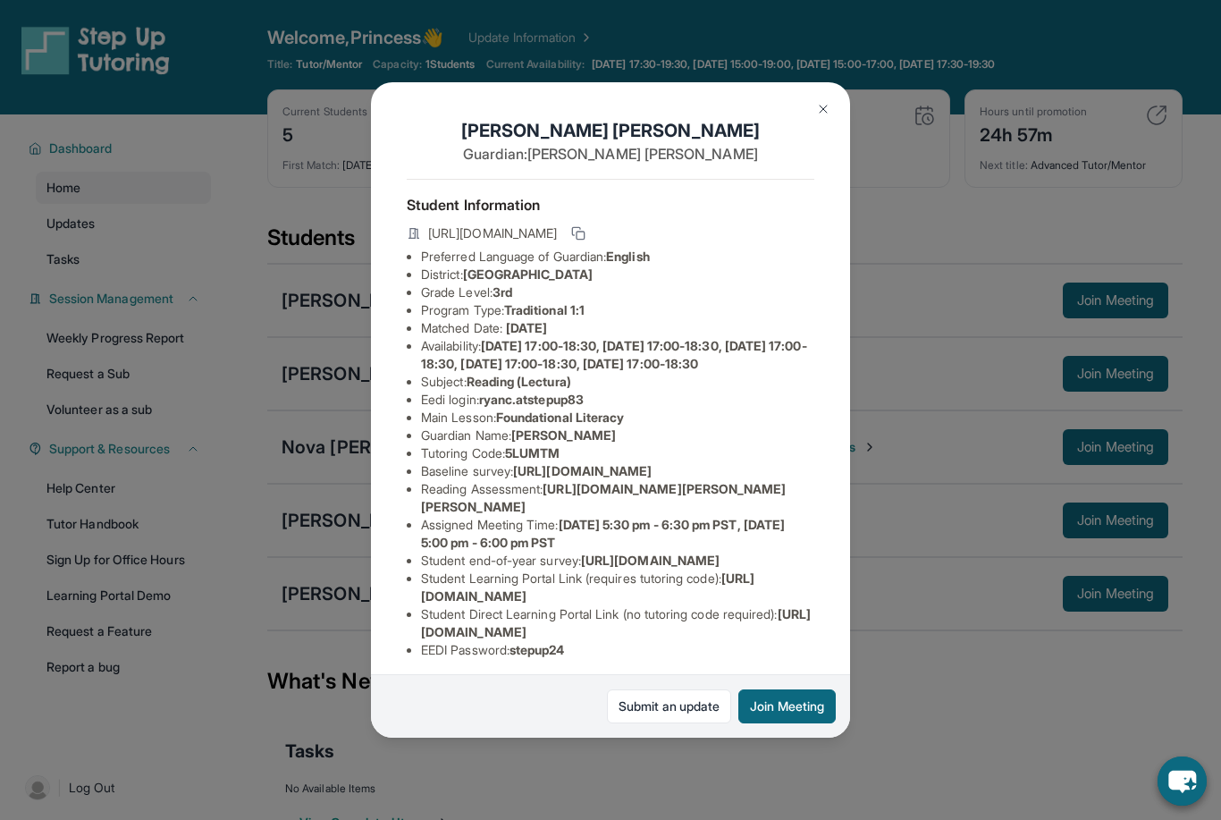
click at [794, 723] on button "Join Meeting" at bounding box center [787, 706] width 97 height 34
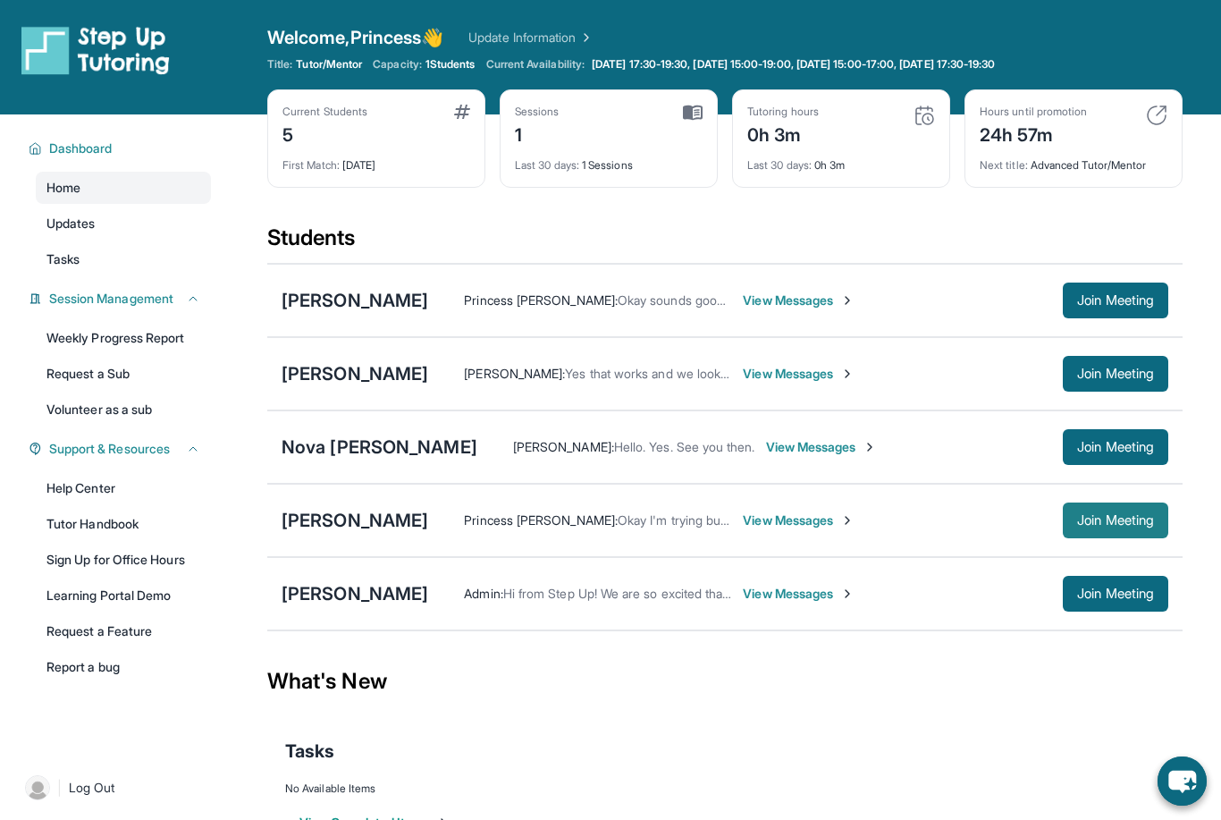
click at [1121, 530] on button "Join Meeting" at bounding box center [1116, 520] width 106 height 36
click at [361, 499] on div "[PERSON_NAME] Princess [PERSON_NAME] : Okay I'm trying but it won't let me into…" at bounding box center [725, 520] width 916 height 73
click at [362, 508] on div "[PERSON_NAME]" at bounding box center [355, 520] width 147 height 25
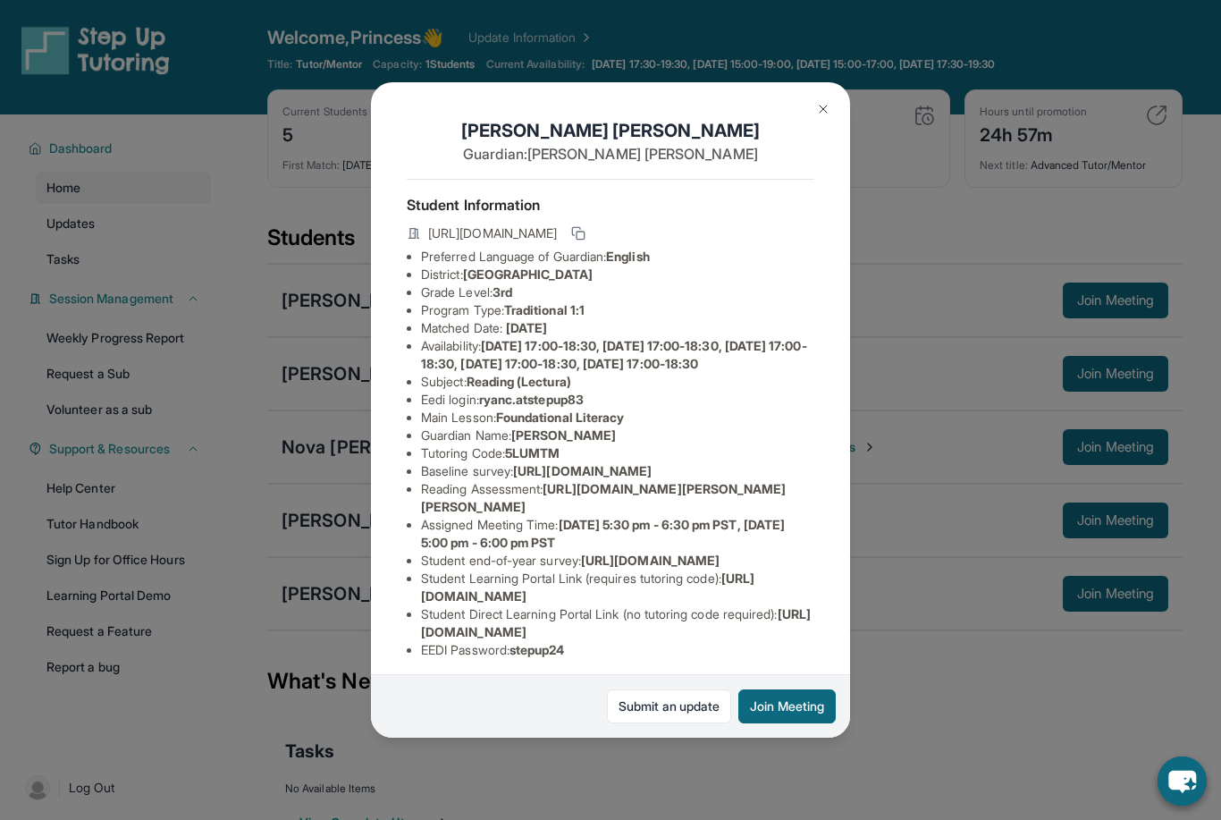
click at [838, 707] on div "Submit an update Join Meeting" at bounding box center [610, 705] width 479 height 63
click at [800, 723] on button "Join Meeting" at bounding box center [787, 706] width 97 height 34
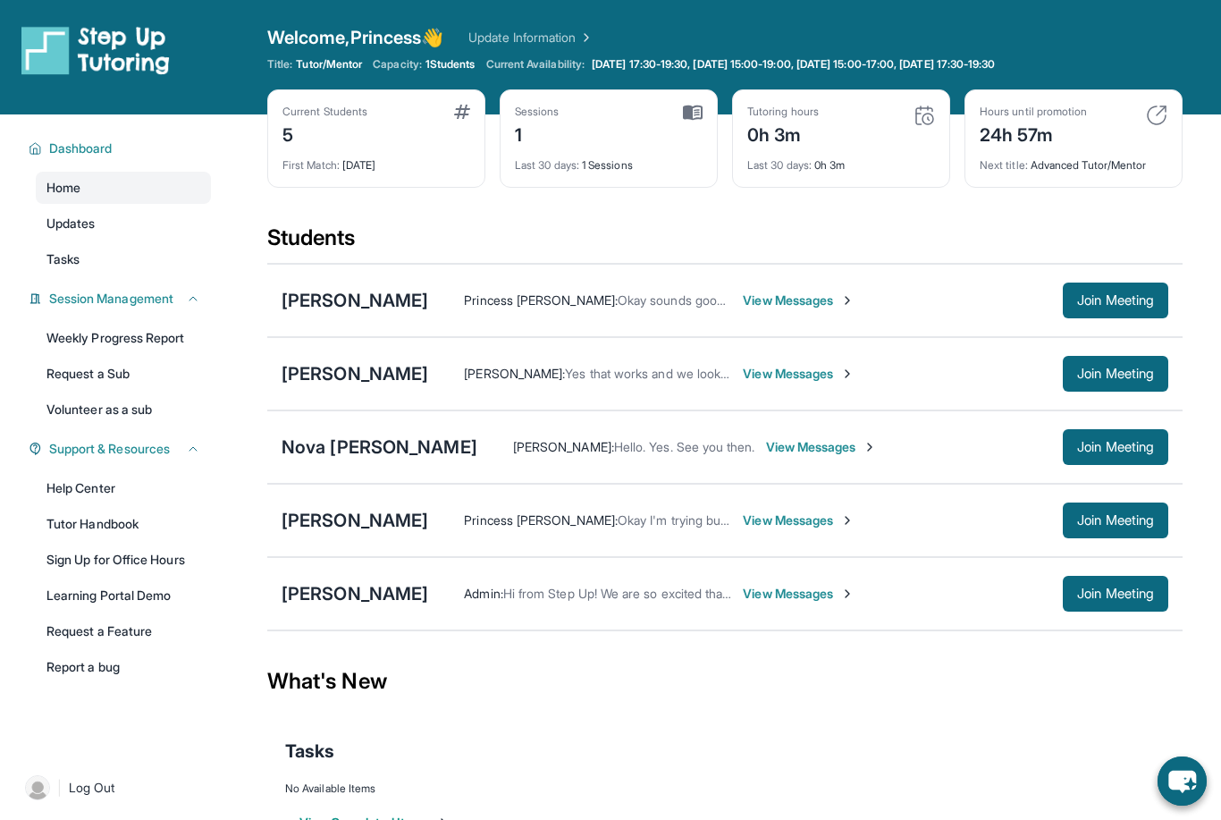
click at [478, 665] on div "What's New" at bounding box center [725, 681] width 916 height 79
click at [219, 232] on div "Dashboard Home Updates Tasks Session Management Weekly Progress Report Request …" at bounding box center [114, 432] width 229 height 636
click at [1108, 447] on span "Join Meeting" at bounding box center [1115, 447] width 77 height 11
click at [1099, 446] on span "Join Meeting" at bounding box center [1115, 447] width 77 height 11
click at [383, 450] on div "Nova [PERSON_NAME]" at bounding box center [380, 447] width 196 height 25
